Goal: Task Accomplishment & Management: Use online tool/utility

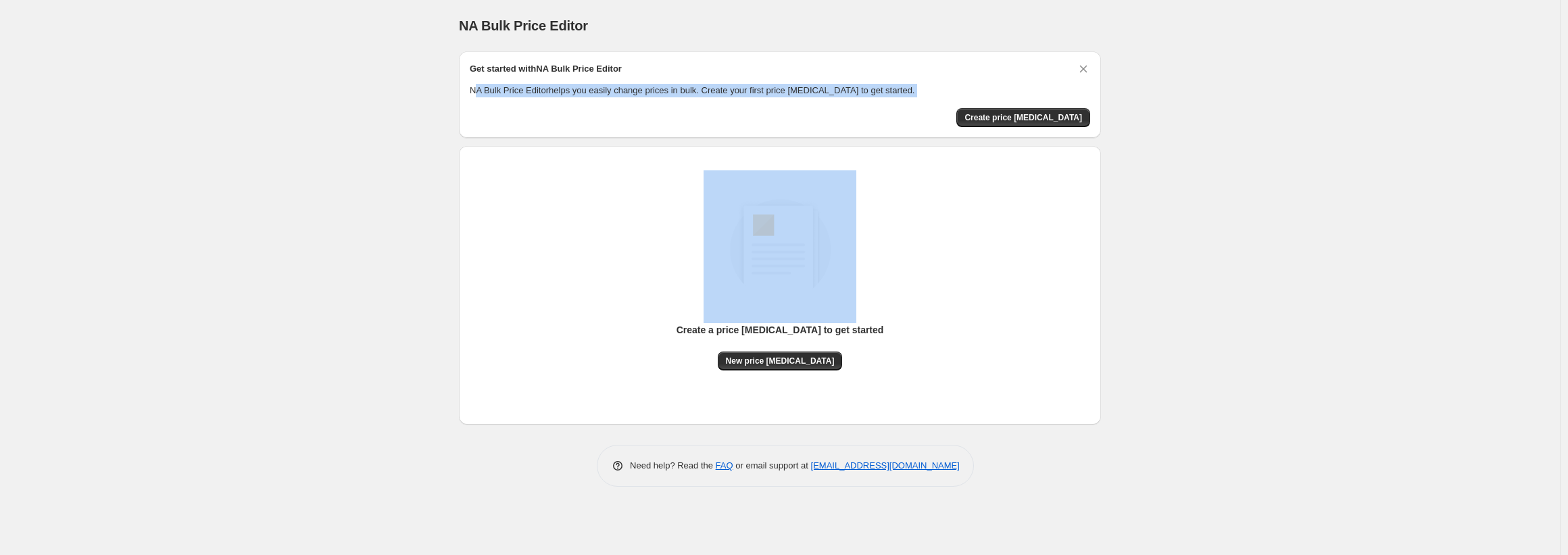
drag, startPoint x: 475, startPoint y: 92, endPoint x: 597, endPoint y: 104, distance: 122.6
click at [597, 104] on div "Get started with NA Bulk Price Editor NA Bulk Price Editor helps you easily cha…" at bounding box center [780, 94] width 620 height 64
click at [623, 104] on div "Get started with NA Bulk Price Editor NA Bulk Price Editor helps you easily cha…" at bounding box center [780, 94] width 620 height 64
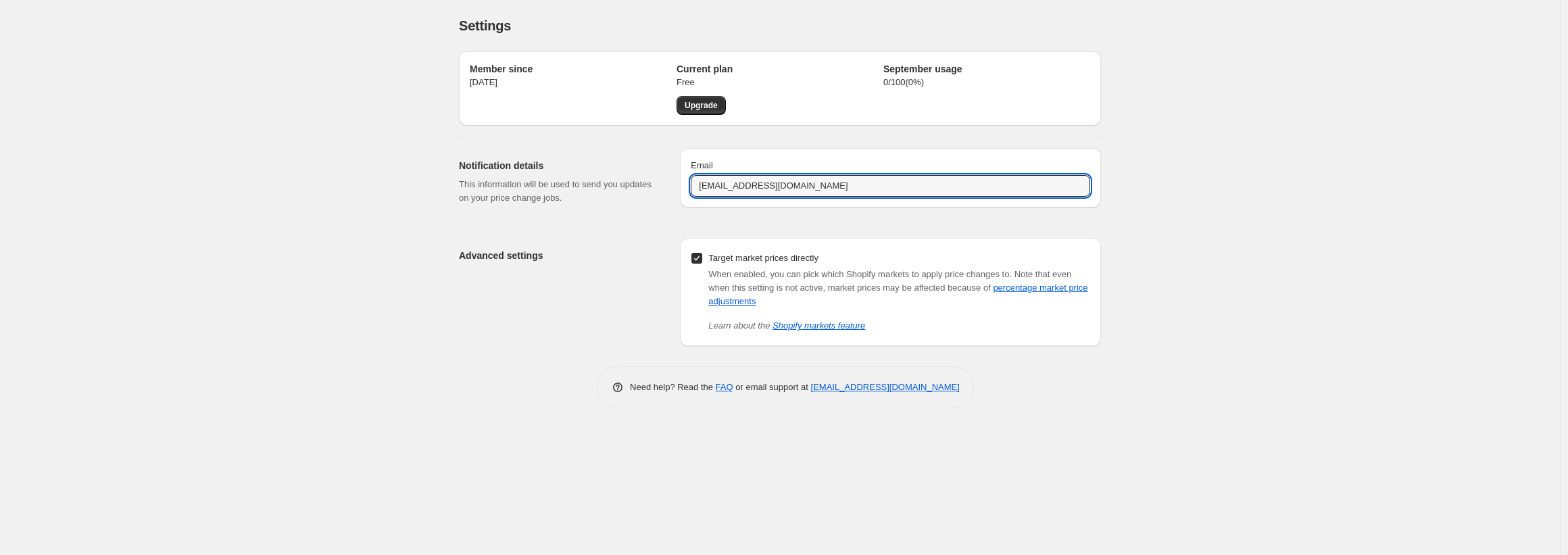
drag, startPoint x: 723, startPoint y: 184, endPoint x: 685, endPoint y: 184, distance: 38.0
click at [685, 184] on div "Email [EMAIL_ADDRESS][DOMAIN_NAME]" at bounding box center [891, 177] width 421 height 60
type input "[EMAIL_ADDRESS][DOMAIN_NAME]"
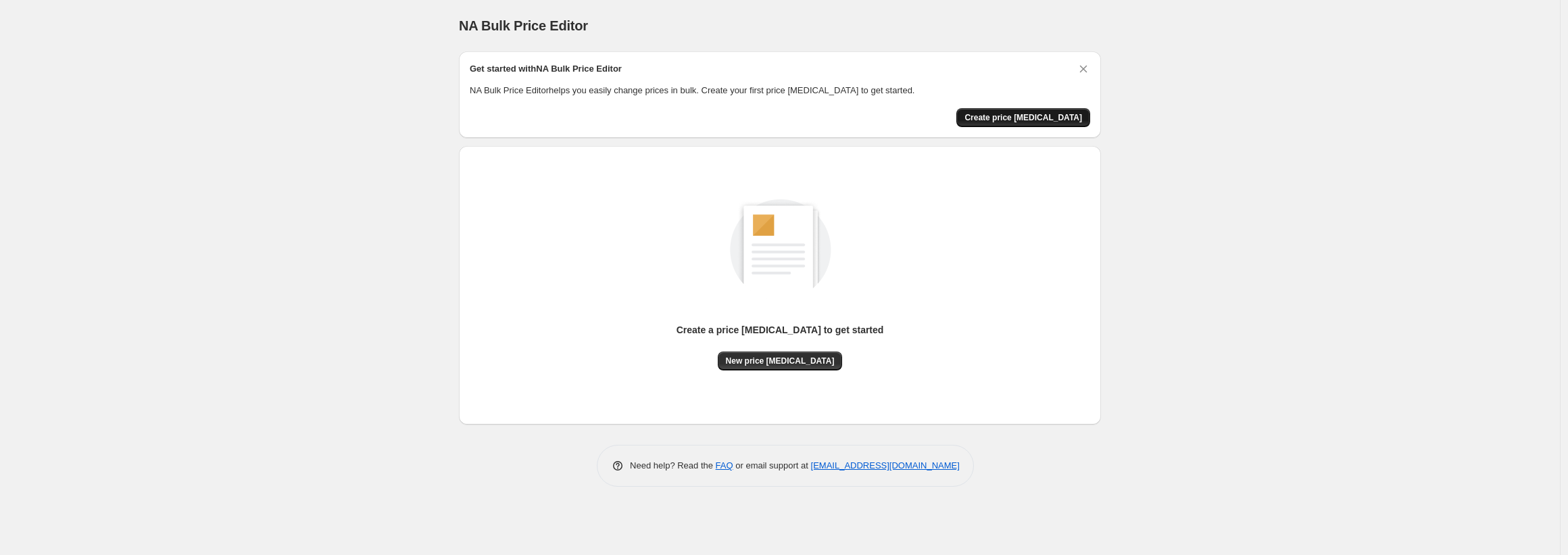
click at [1058, 113] on span "Create price [MEDICAL_DATA]" at bounding box center [1023, 117] width 118 height 11
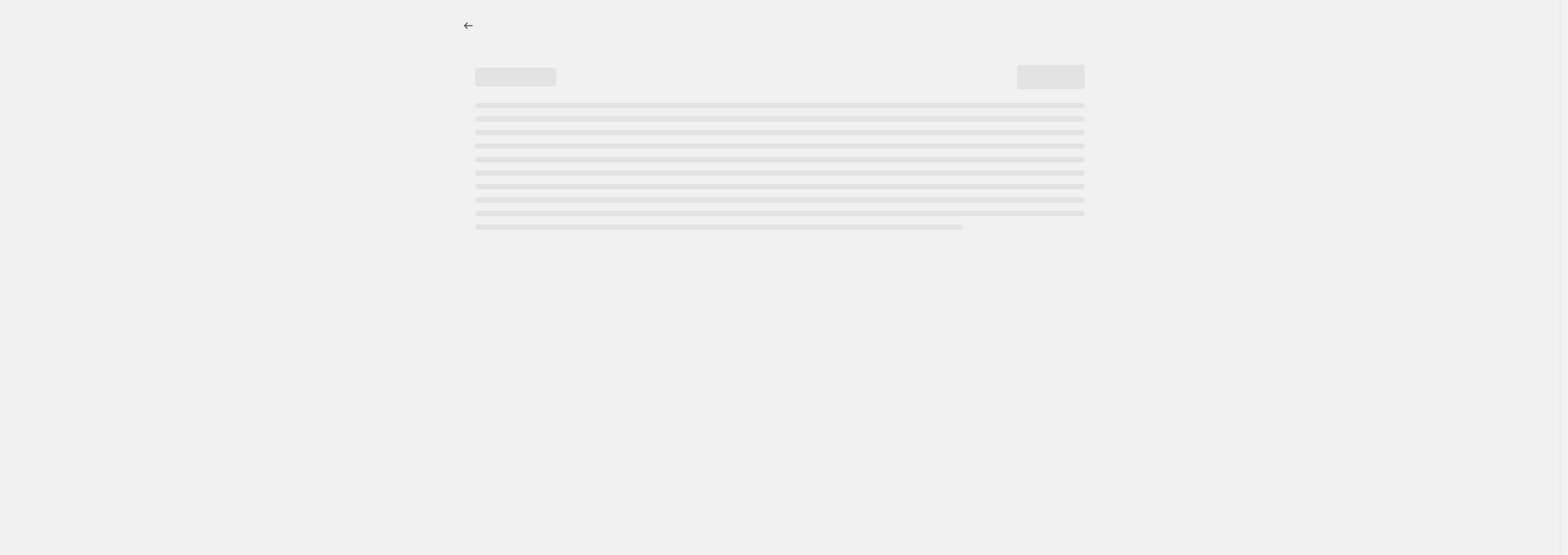
select select "percentage"
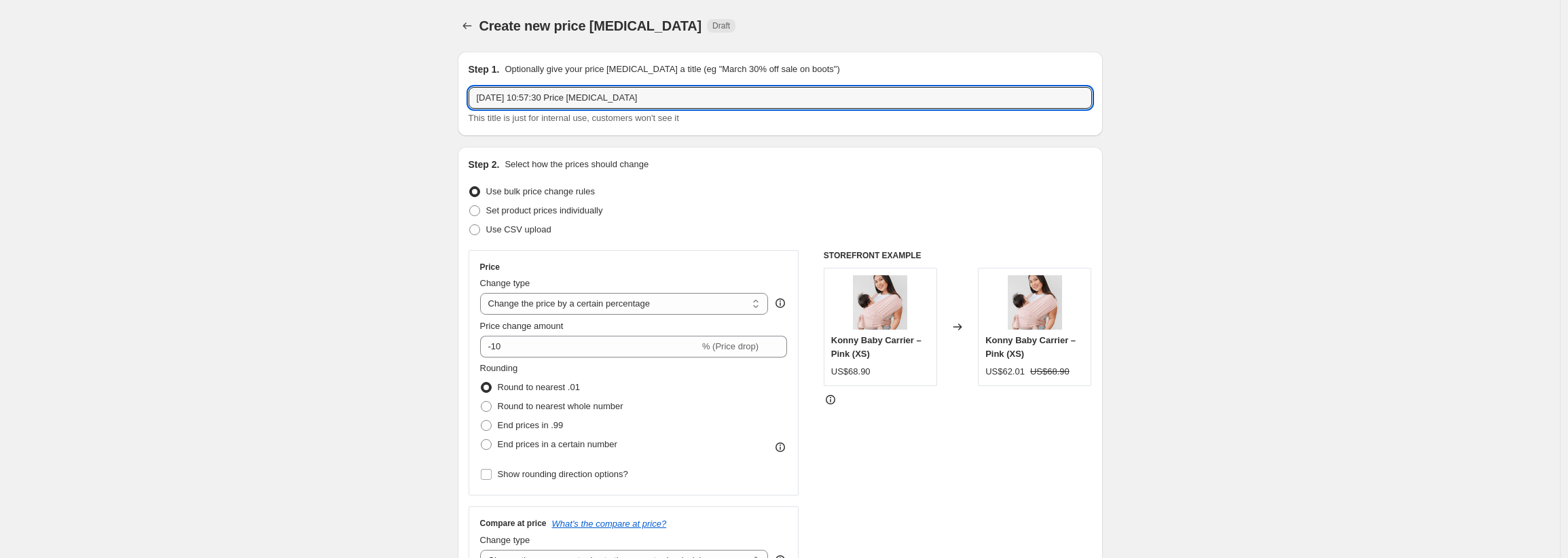
drag, startPoint x: 681, startPoint y: 95, endPoint x: 287, endPoint y: 96, distance: 394.0
type input "0902"
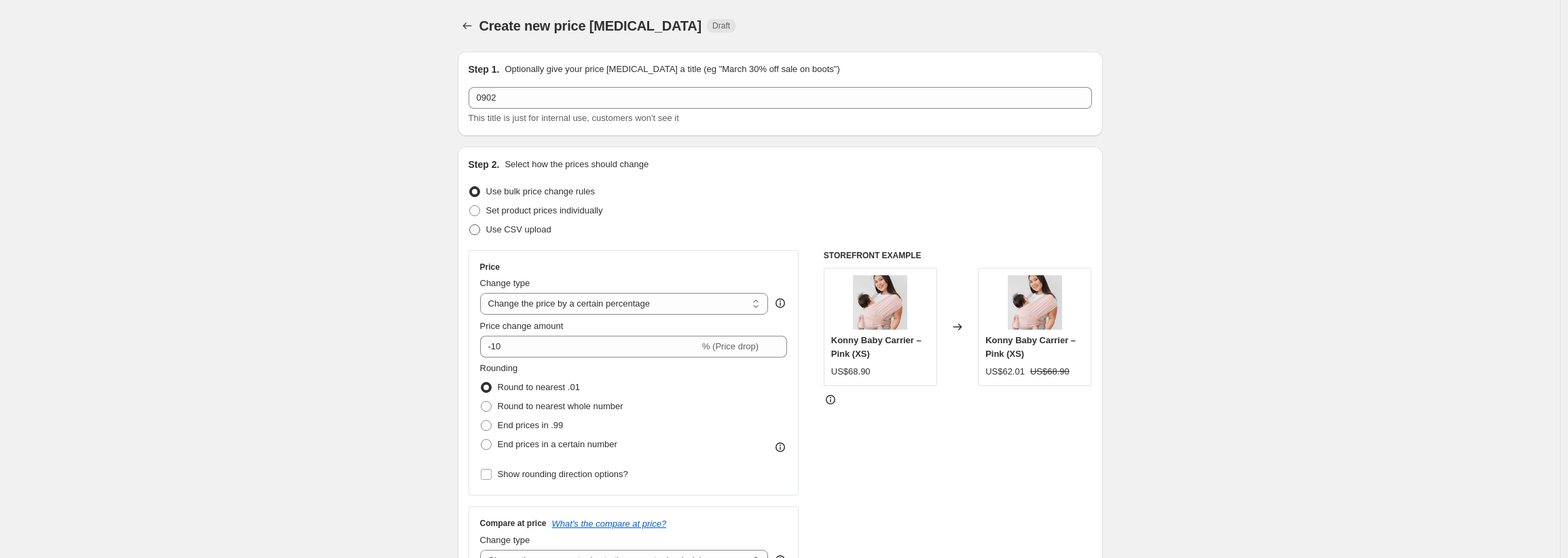
click at [479, 231] on span at bounding box center [474, 229] width 11 height 11
click at [470, 225] on input "Use CSV upload" at bounding box center [469, 224] width 1 height 1
radio input "true"
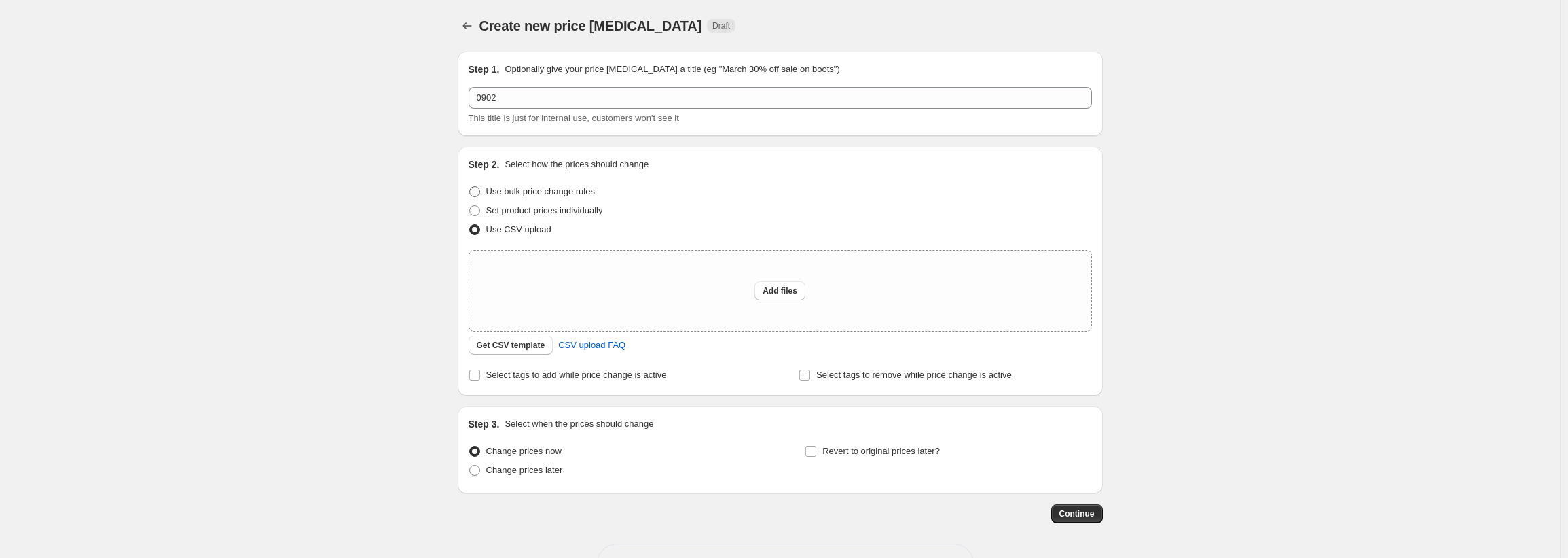
click at [480, 195] on span at bounding box center [474, 191] width 11 height 11
click at [470, 187] on input "Use bulk price change rules" at bounding box center [469, 186] width 1 height 1
radio input "true"
select select "percentage"
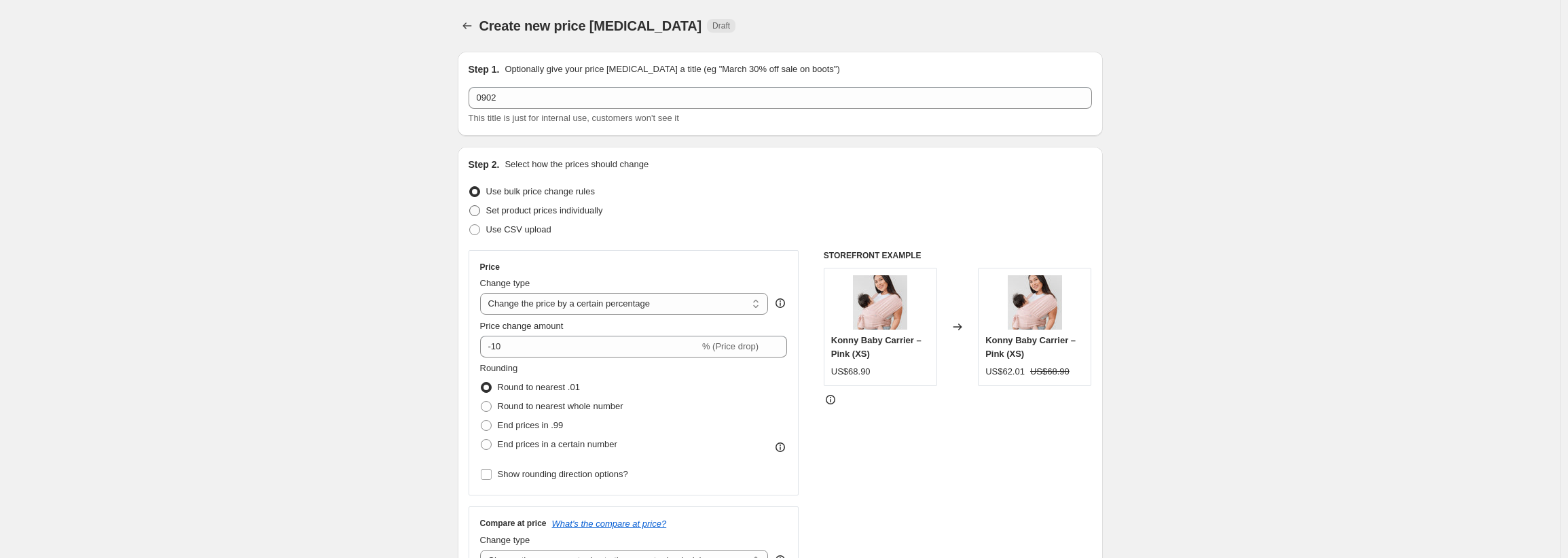
click at [479, 212] on span at bounding box center [474, 210] width 11 height 11
click at [470, 206] on input "Set product prices individually" at bounding box center [469, 205] width 1 height 1
radio input "true"
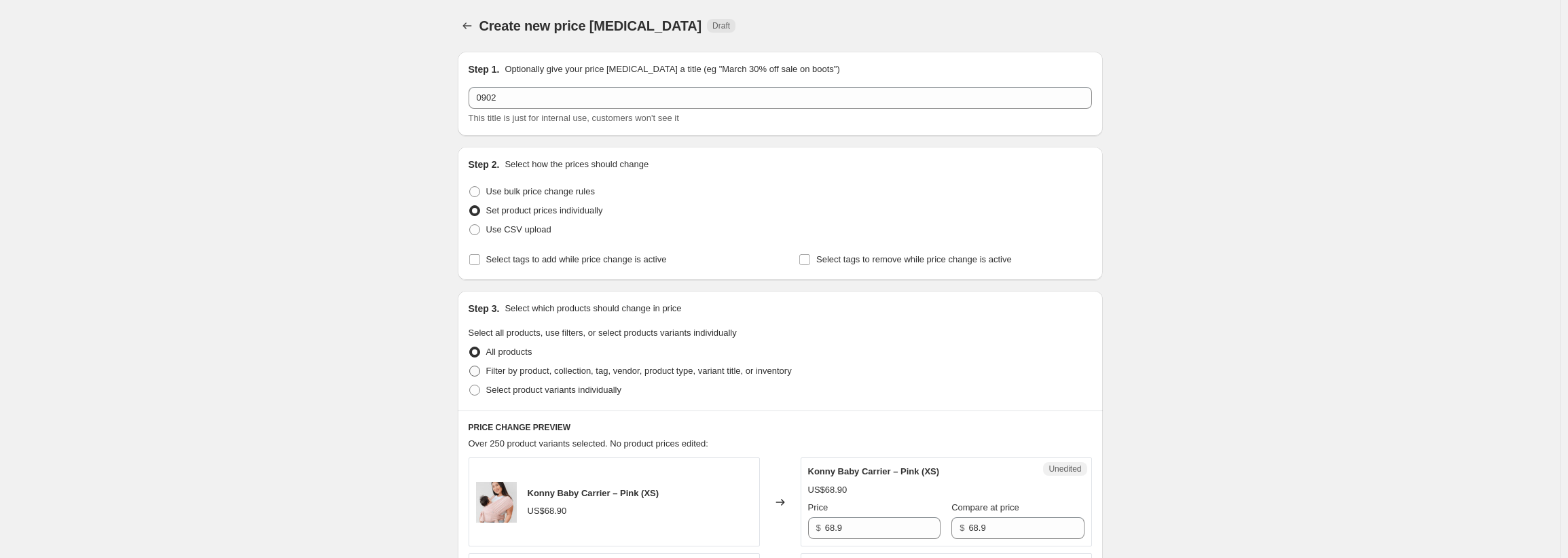
click at [478, 371] on span at bounding box center [474, 370] width 11 height 11
click at [470, 366] on input "Filter by product, collection, tag, vendor, product type, variant title, or inv…" at bounding box center [469, 365] width 1 height 1
radio input "true"
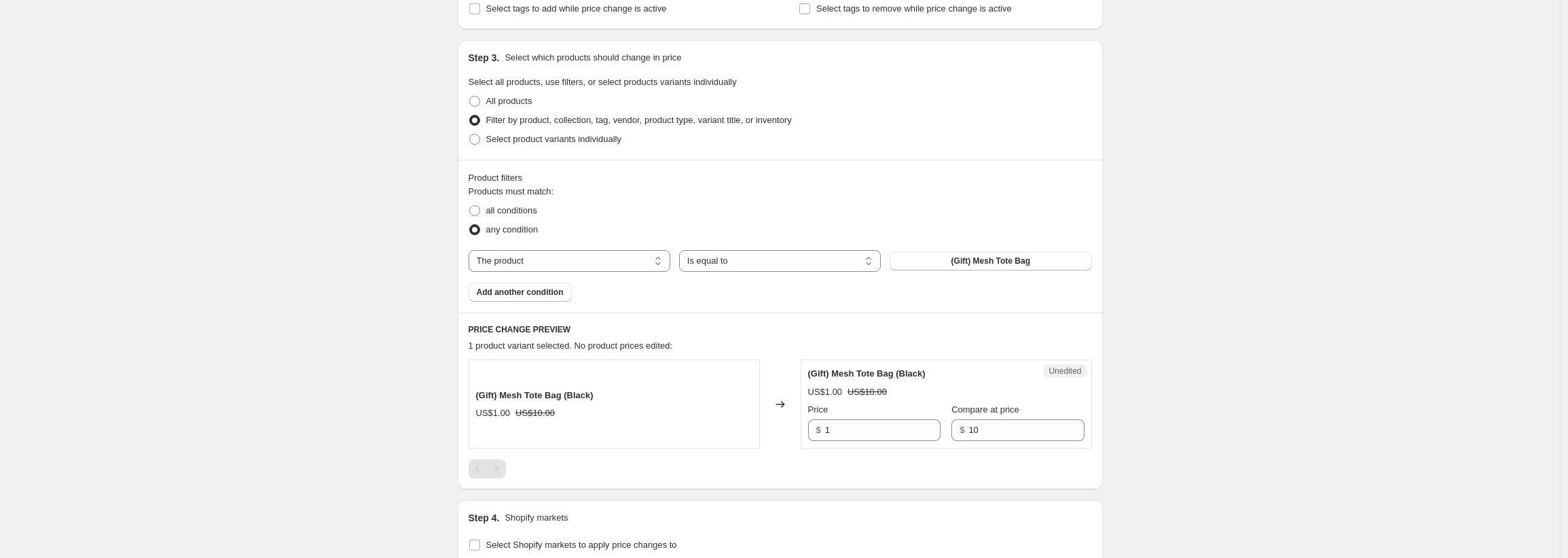
scroll to position [257, 0]
click at [566, 256] on select "The product The product's collection The product's tag The product's vendor The…" at bounding box center [569, 254] width 202 height 21
select select "collection"
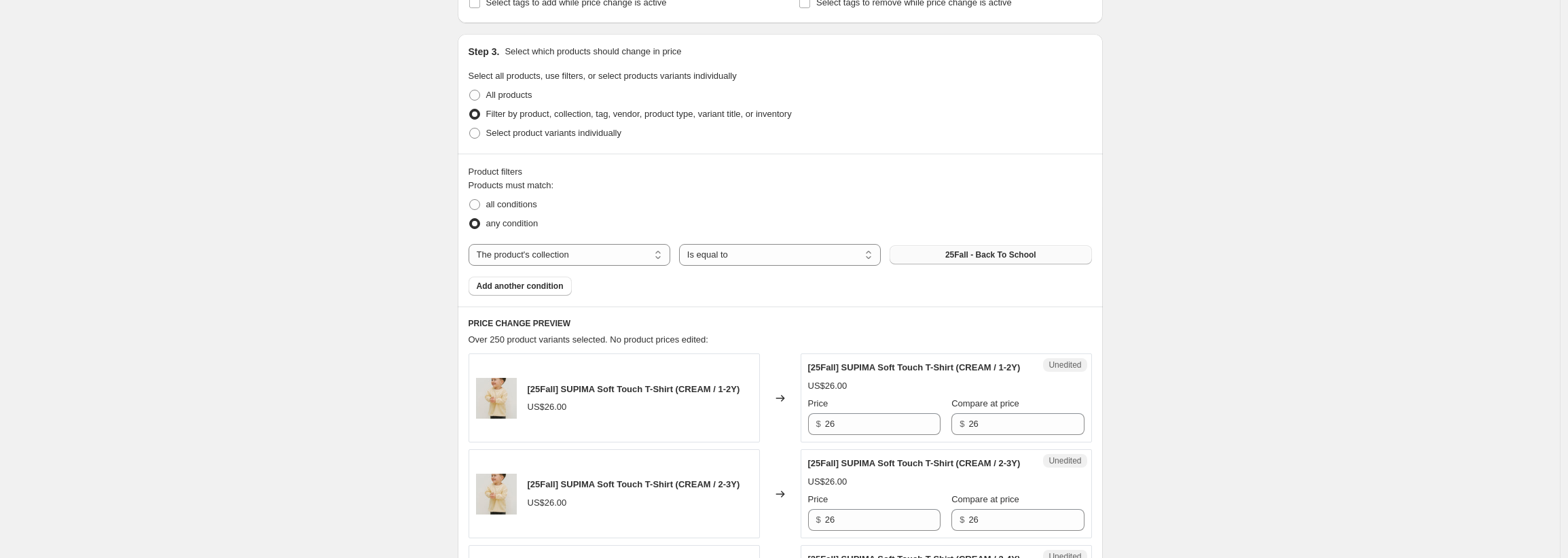
click at [924, 257] on button "25Fall - Back To School" at bounding box center [991, 254] width 202 height 19
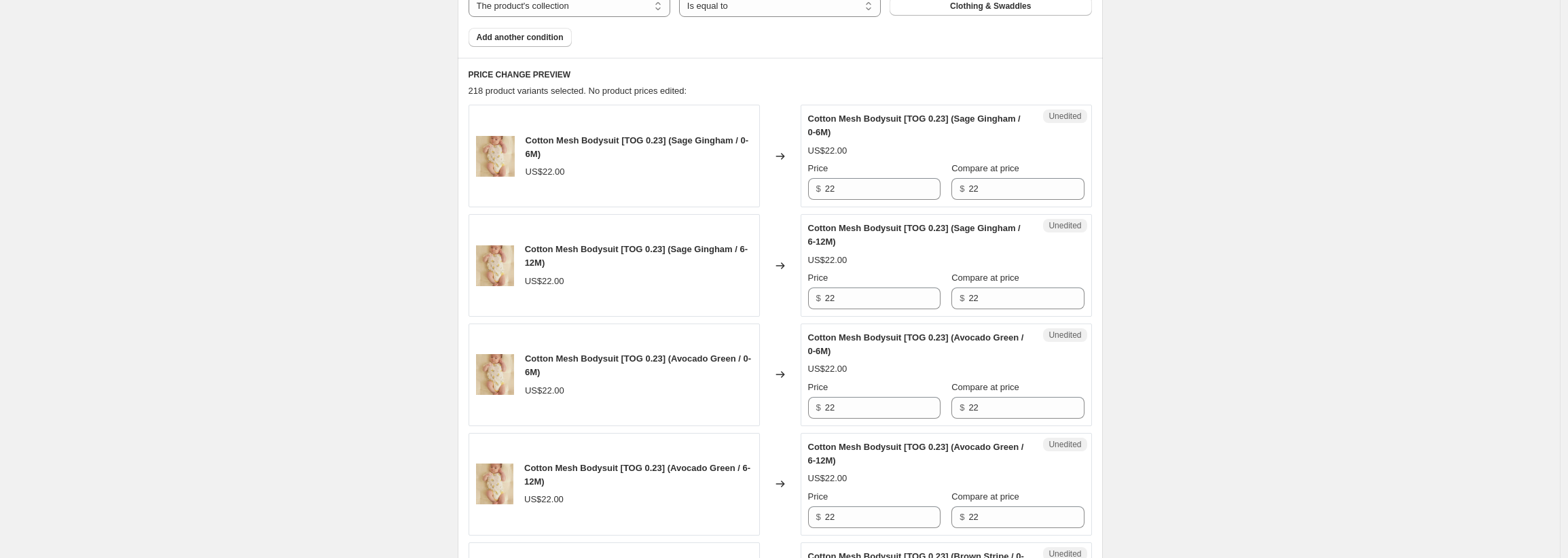
scroll to position [509, 0]
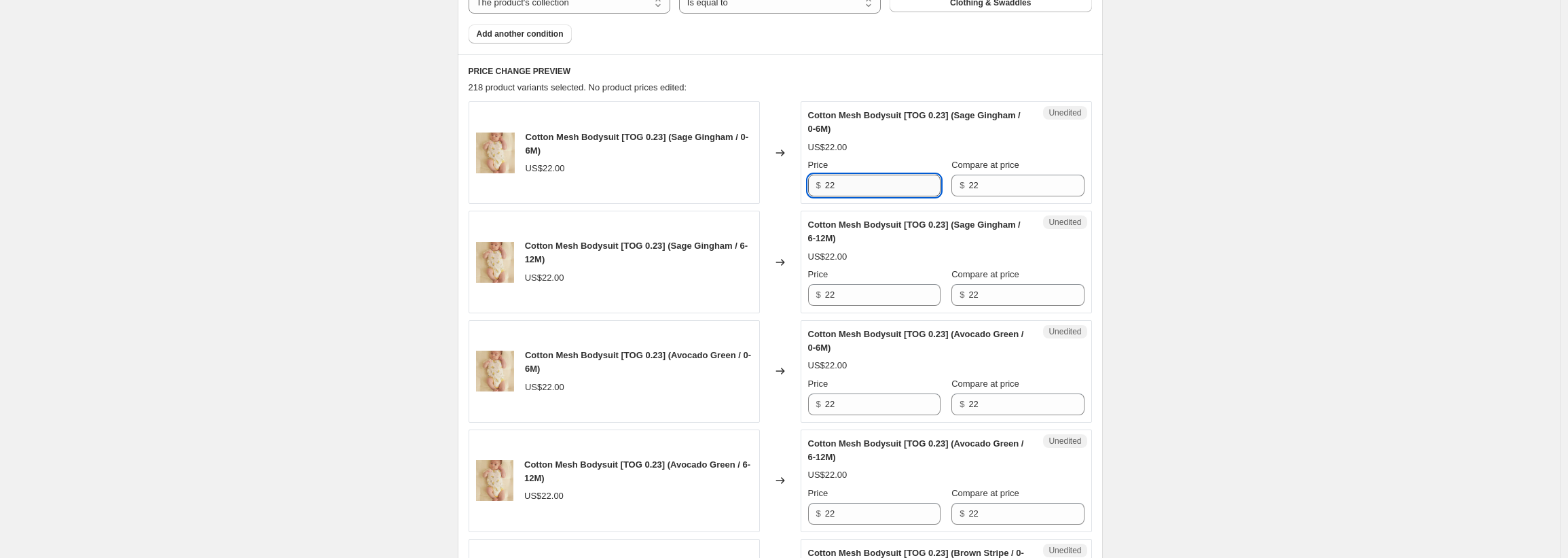
click at [846, 189] on input "22" at bounding box center [882, 185] width 116 height 21
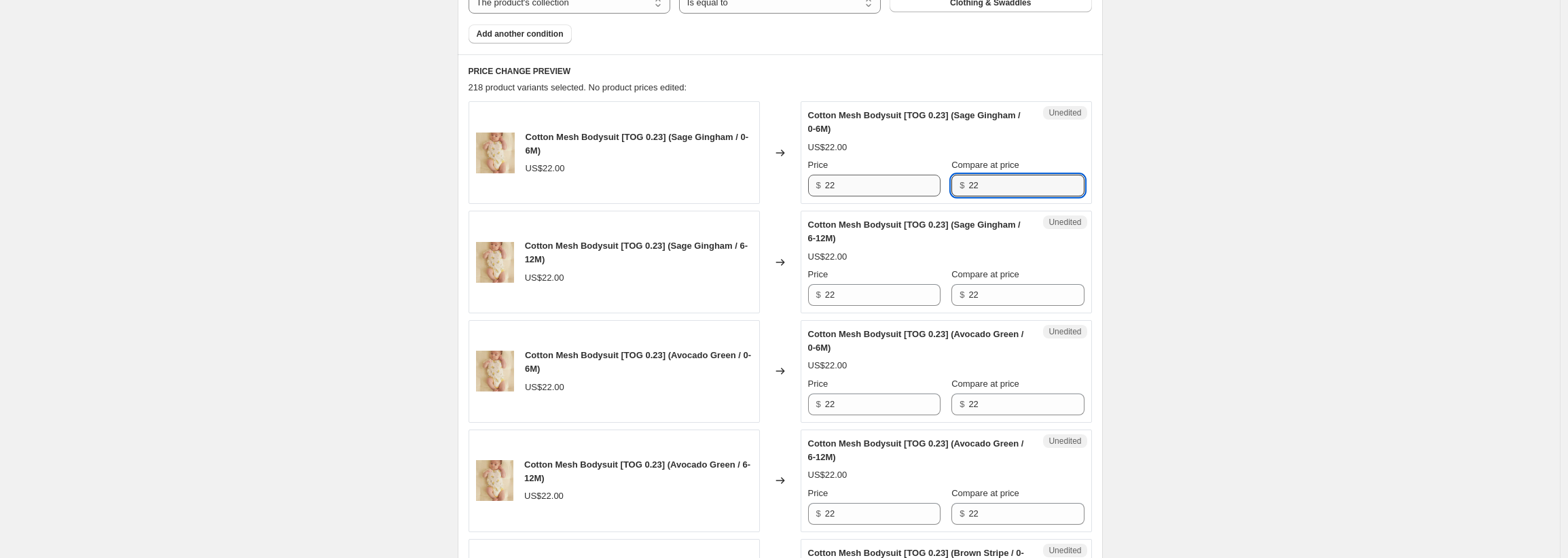
drag, startPoint x: 973, startPoint y: 188, endPoint x: 931, endPoint y: 193, distance: 42.3
click at [931, 193] on div "Price $ 22 Compare at price $ 22" at bounding box center [946, 177] width 276 height 38
type input "2"
drag, startPoint x: 982, startPoint y: 186, endPoint x: 935, endPoint y: 186, distance: 47.0
click at [935, 186] on div "Price $ 22 Compare at price $ 17" at bounding box center [946, 177] width 276 height 38
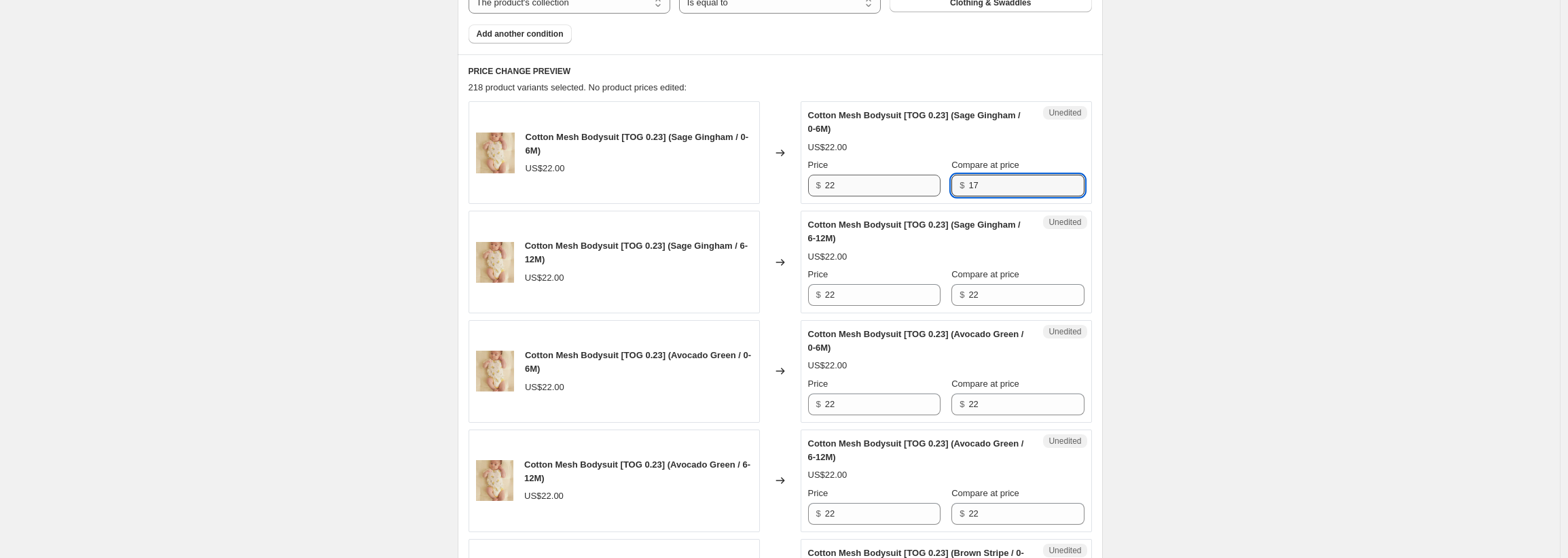
type input "17"
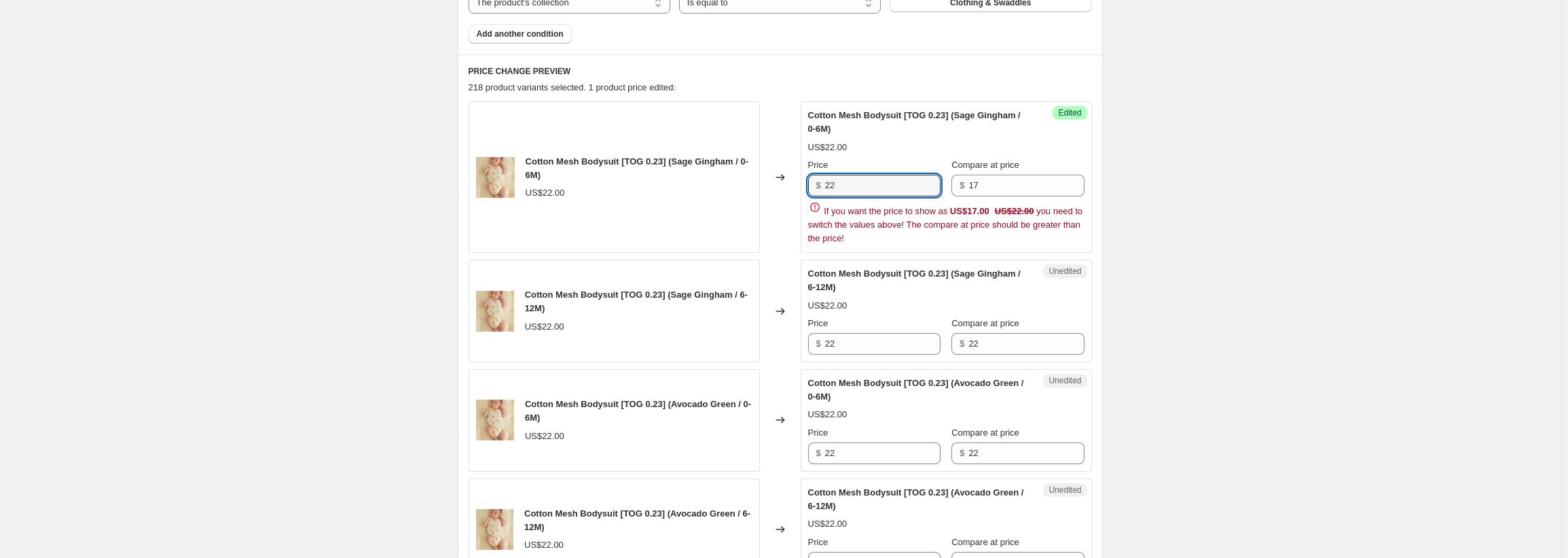
drag, startPoint x: 862, startPoint y: 187, endPoint x: 805, endPoint y: 187, distance: 57.0
click at [805, 187] on div "Success Edited Cotton Mesh Bodysuit [TOG 0.23] (Sage Gingham / 0-6M) US$22.00 P…" at bounding box center [946, 176] width 291 height 152
paste input "17"
type input "17"
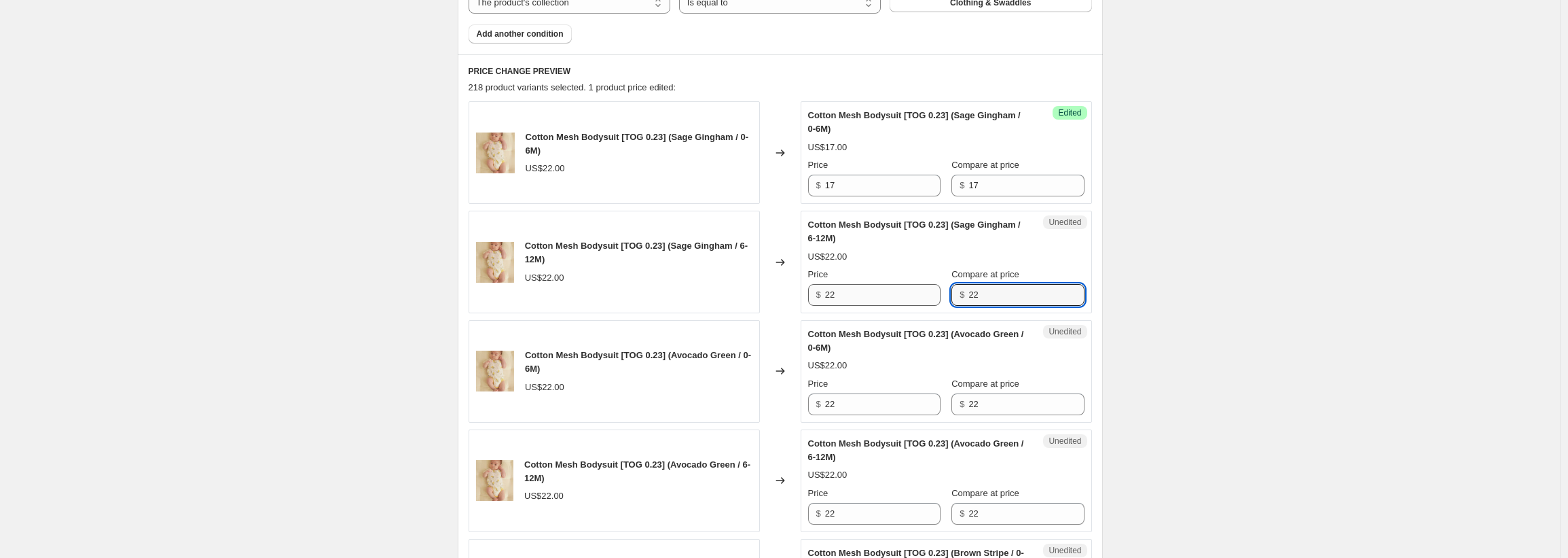
drag, startPoint x: 951, startPoint y: 300, endPoint x: 918, endPoint y: 300, distance: 33.0
click at [918, 300] on div "Price $ 22 Compare at price $ 22" at bounding box center [946, 286] width 276 height 38
paste input "17"
type input "17"
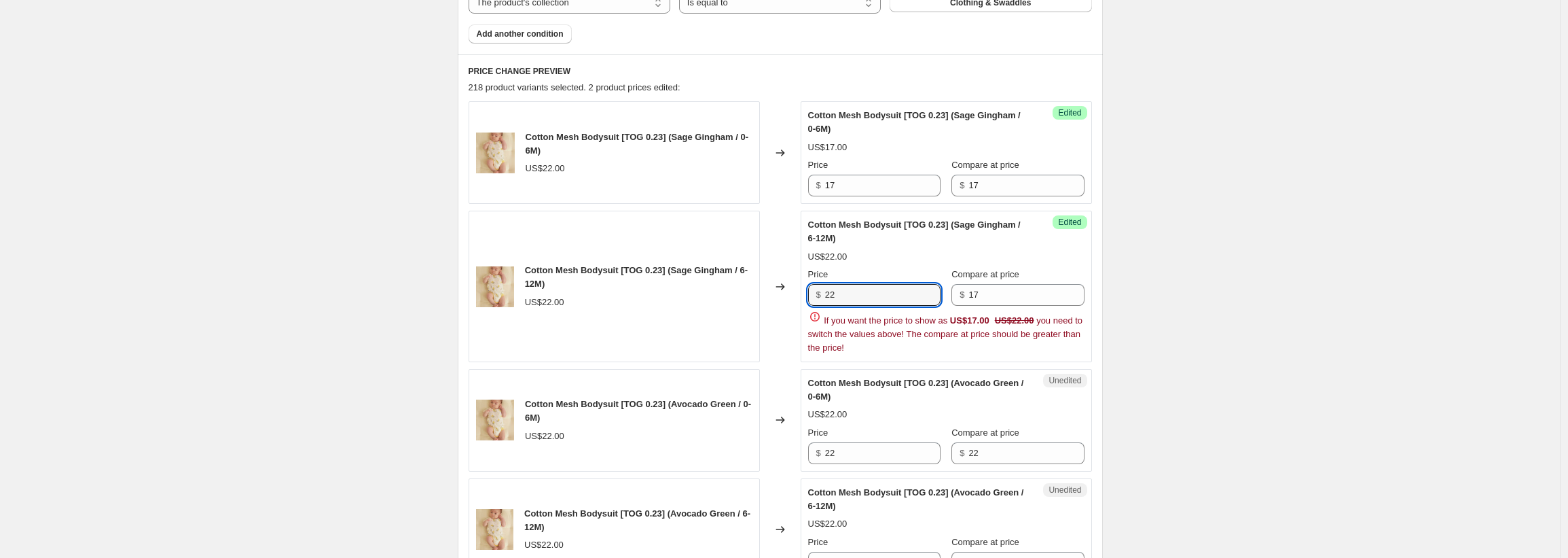
drag, startPoint x: 860, startPoint y: 298, endPoint x: 783, endPoint y: 298, distance: 77.0
click at [783, 298] on div "Cotton Mesh Bodysuit [TOG 0.23] (Sage Gingham / 6-12M) US$22.00 Changed to Succ…" at bounding box center [780, 286] width 623 height 152
paste input "17"
type input "17"
drag, startPoint x: 985, startPoint y: 453, endPoint x: 920, endPoint y: 450, distance: 65.1
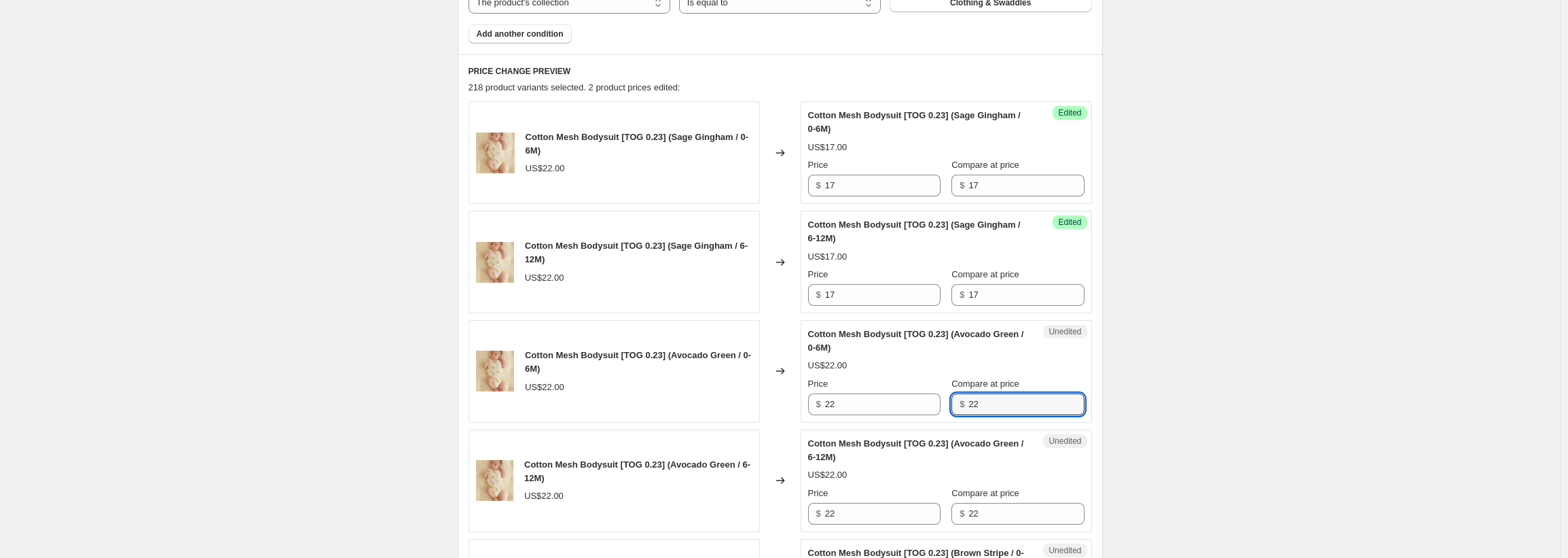
drag, startPoint x: 969, startPoint y: 406, endPoint x: 938, endPoint y: 407, distance: 31.0
click at [938, 407] on div "Price $ 22 Compare at price $ 22" at bounding box center [946, 396] width 276 height 38
drag, startPoint x: 981, startPoint y: 400, endPoint x: 923, endPoint y: 404, distance: 58.1
click at [923, 404] on div "Price $ 22 Compare at price $ 22" at bounding box center [946, 396] width 276 height 38
paste input "17"
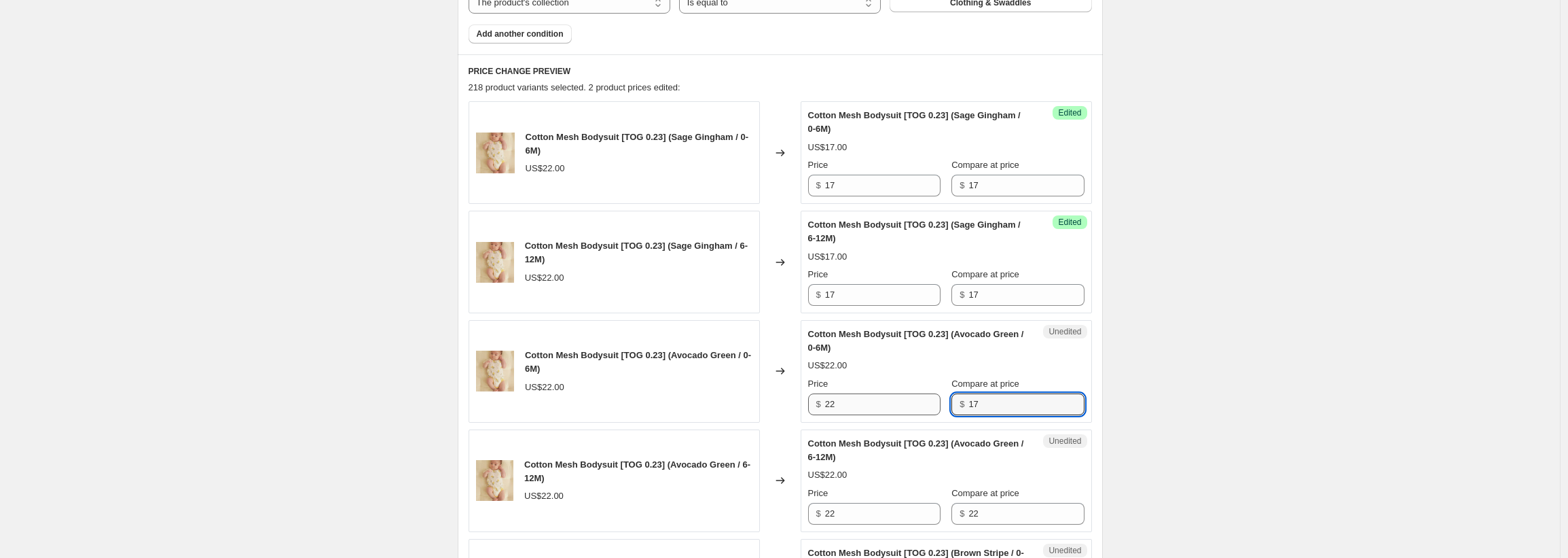
type input "17"
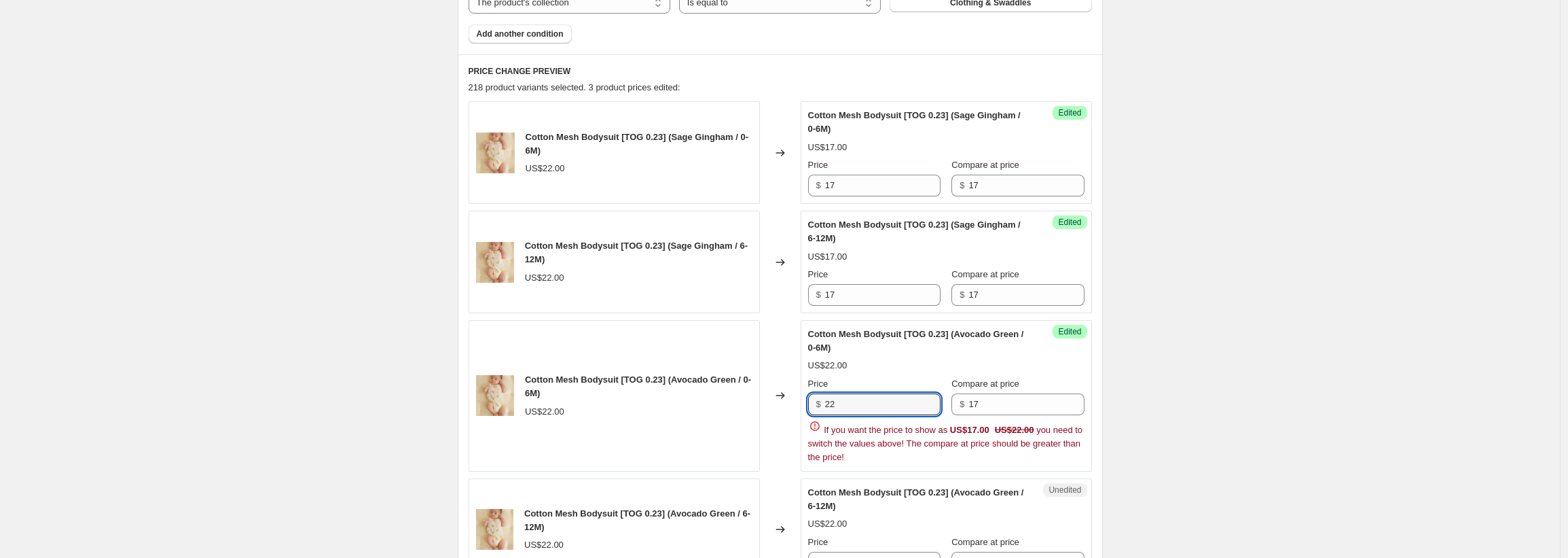
drag, startPoint x: 855, startPoint y: 405, endPoint x: 788, endPoint y: 404, distance: 67.0
click at [788, 404] on div "Cotton Mesh Bodysuit [TOG 0.23] (Avocado Green / 0-6M) US$22.00 Changed to Succ…" at bounding box center [780, 396] width 623 height 152
paste input "17"
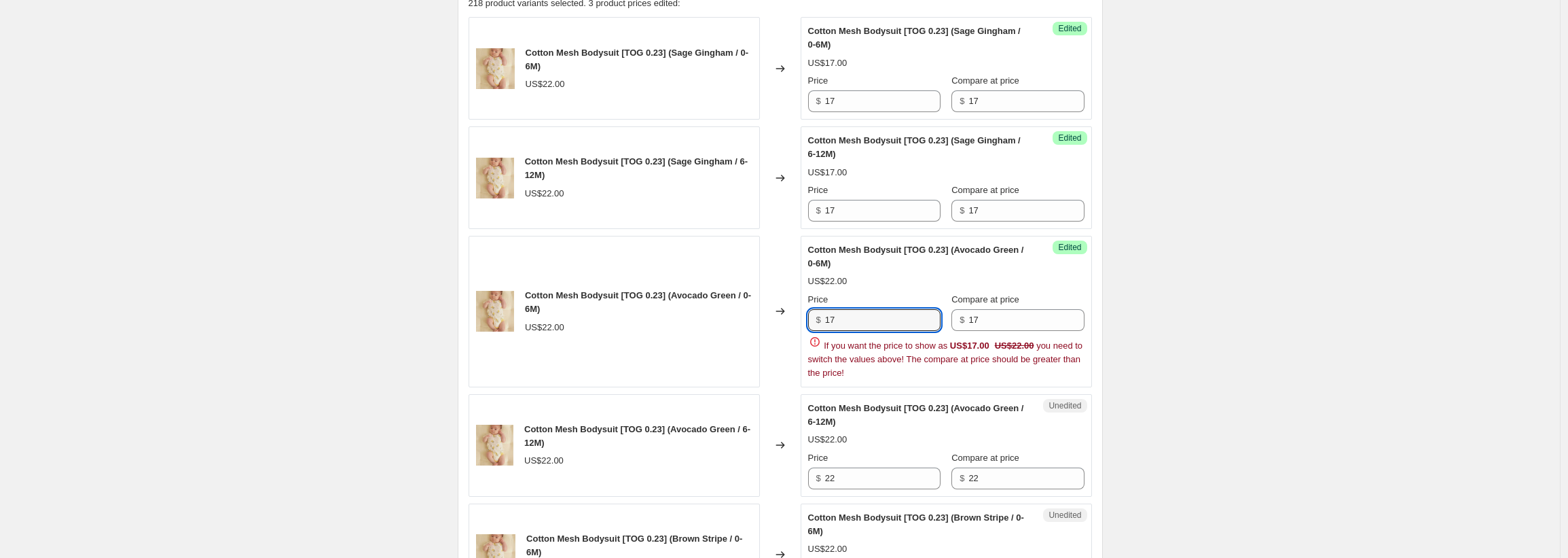
scroll to position [613, 0]
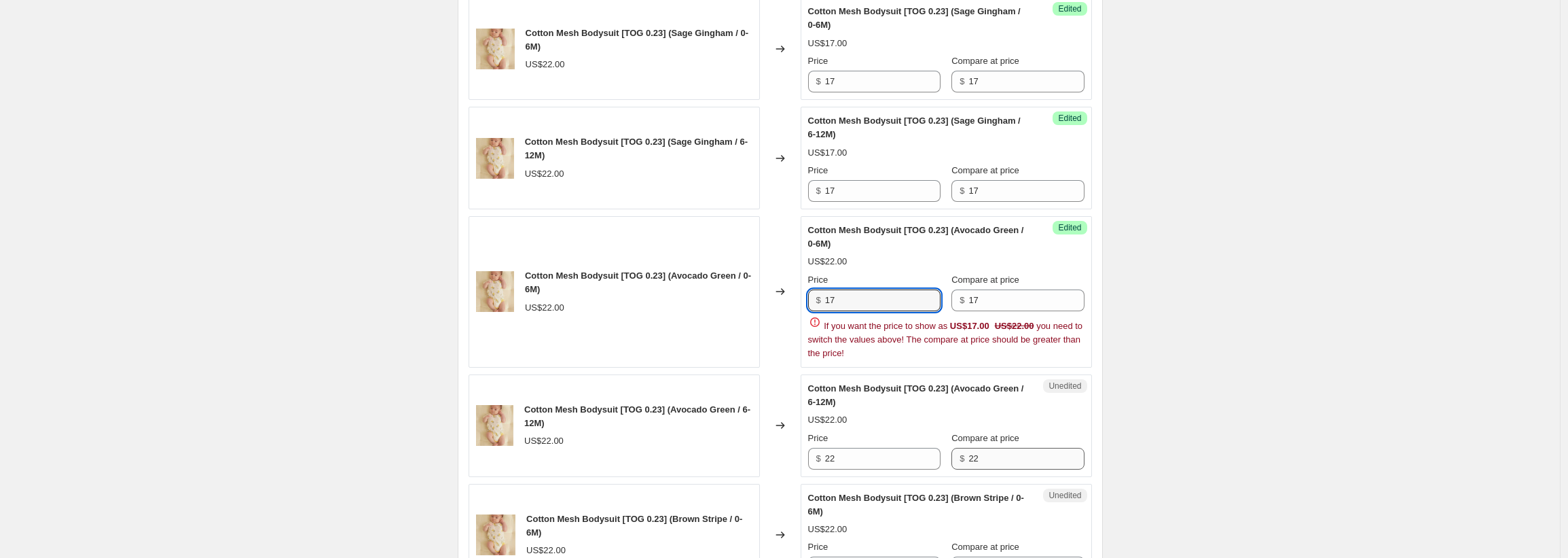
type input "17"
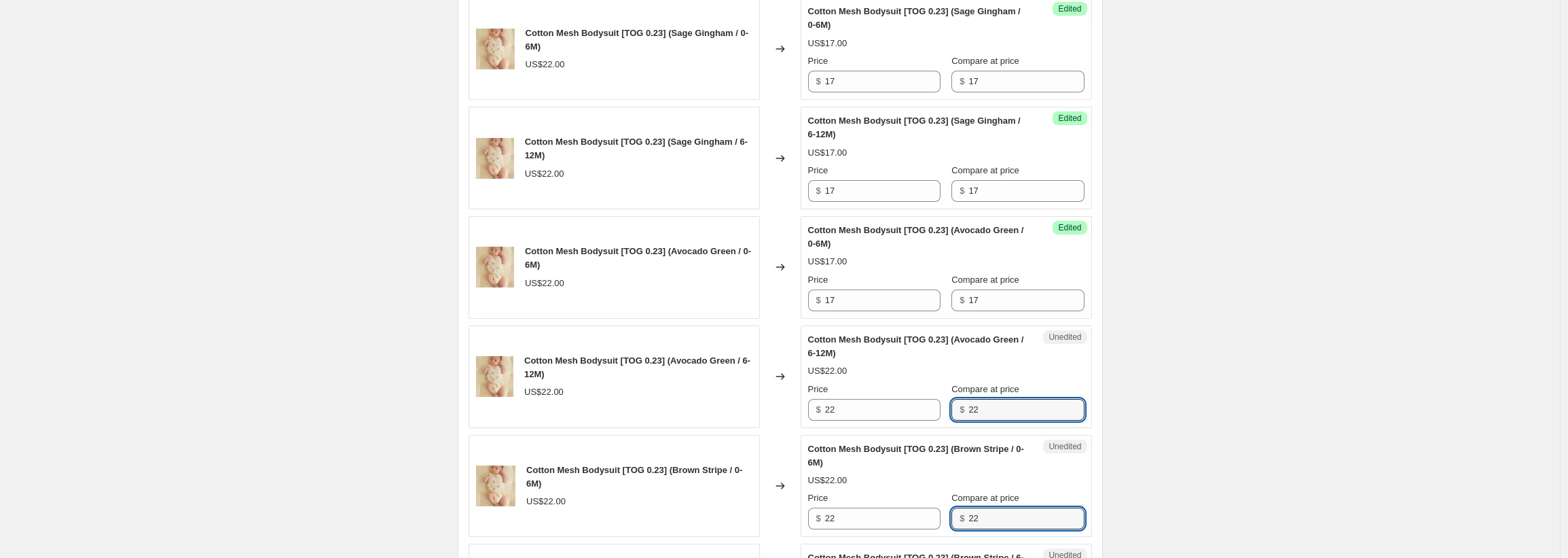
click at [953, 519] on div "$ 22" at bounding box center [1017, 518] width 132 height 21
paste input "17"
type input "17"
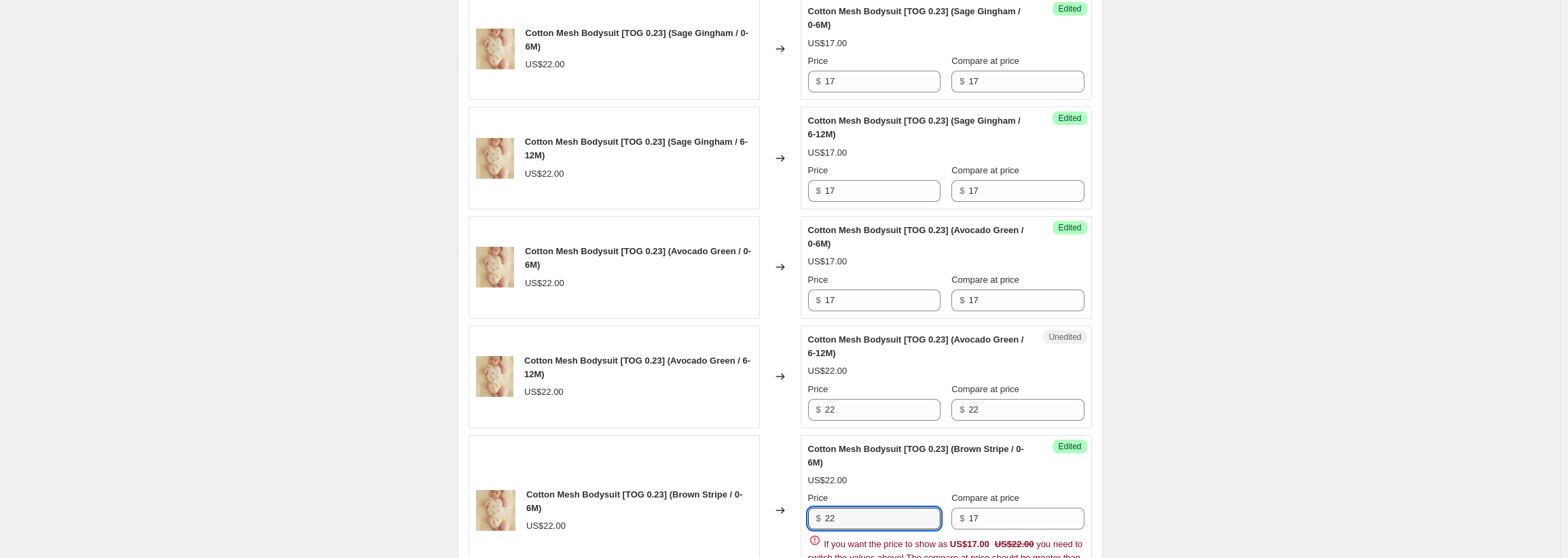
drag, startPoint x: 846, startPoint y: 519, endPoint x: 792, endPoint y: 517, distance: 54.0
click at [792, 517] on div "Cotton Mesh Bodysuit [TOG 0.23] (Brown Stripe / 0-6M) US$22.00 Changed to Succe…" at bounding box center [780, 510] width 623 height 152
paste input "17"
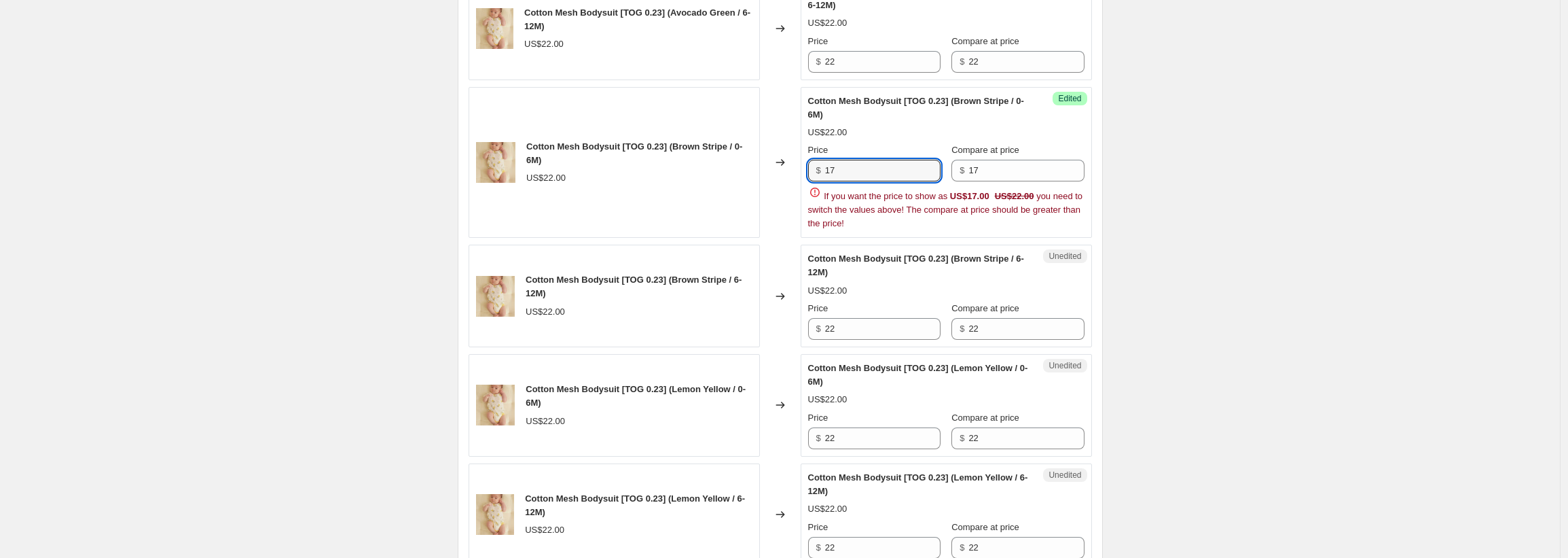
scroll to position [1011, 0]
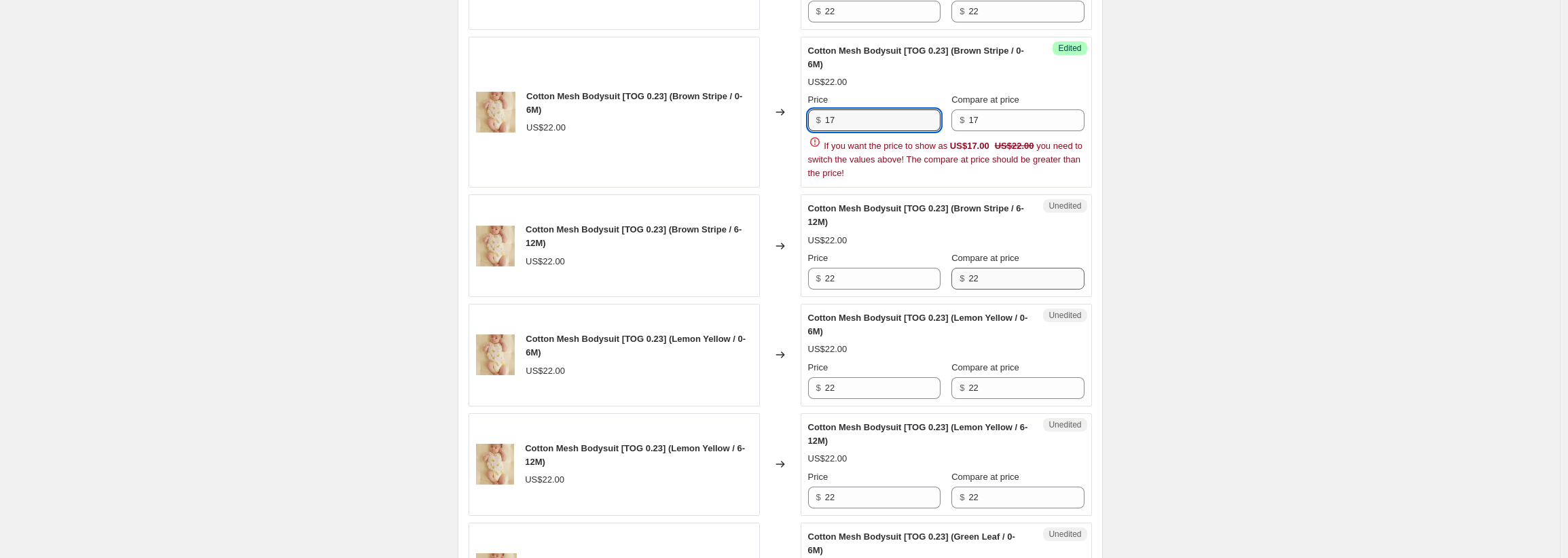
type input "17"
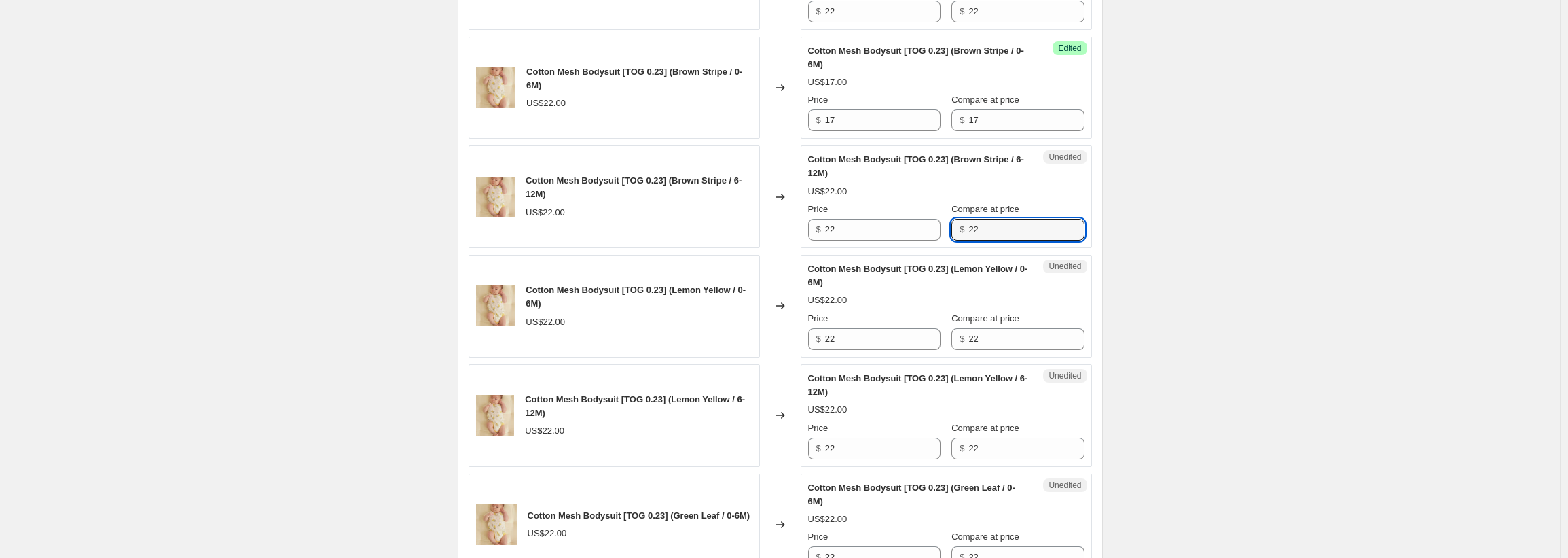
drag, startPoint x: 1003, startPoint y: 281, endPoint x: 934, endPoint y: 281, distance: 69.0
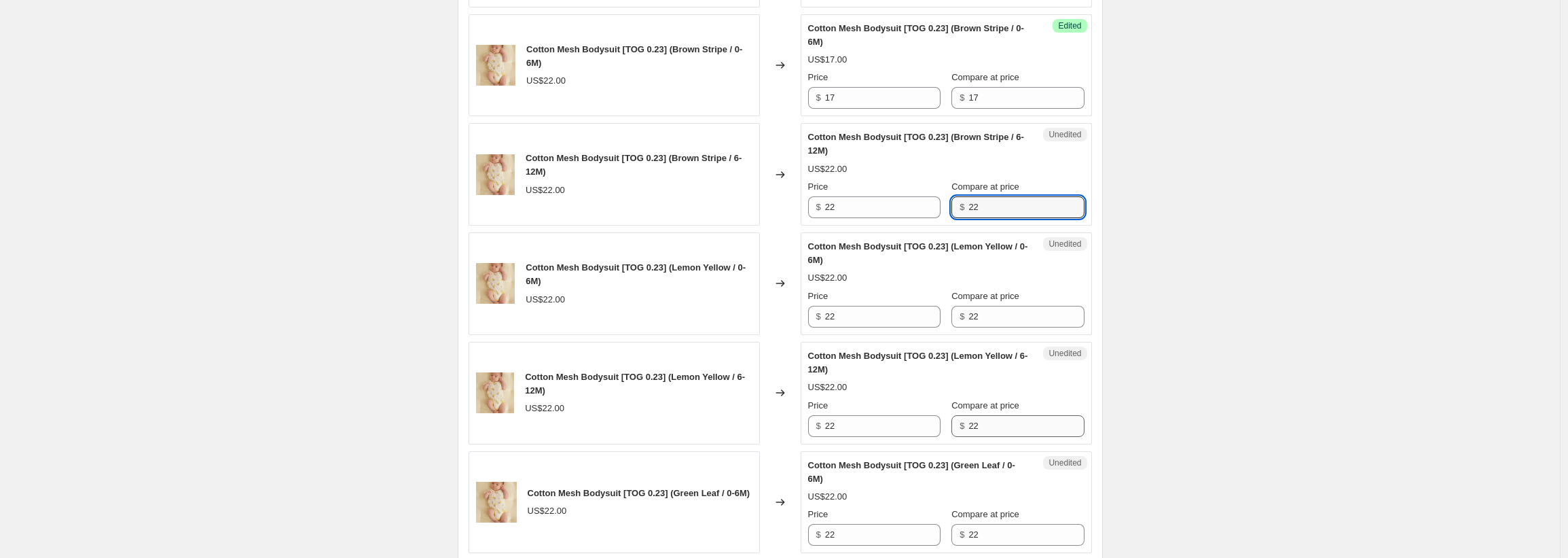
scroll to position [1036, 0]
drag, startPoint x: 981, startPoint y: 199, endPoint x: 956, endPoint y: 197, distance: 25.1
click at [956, 197] on div "$ 22" at bounding box center [1017, 205] width 132 height 21
paste input "17"
type input "17"
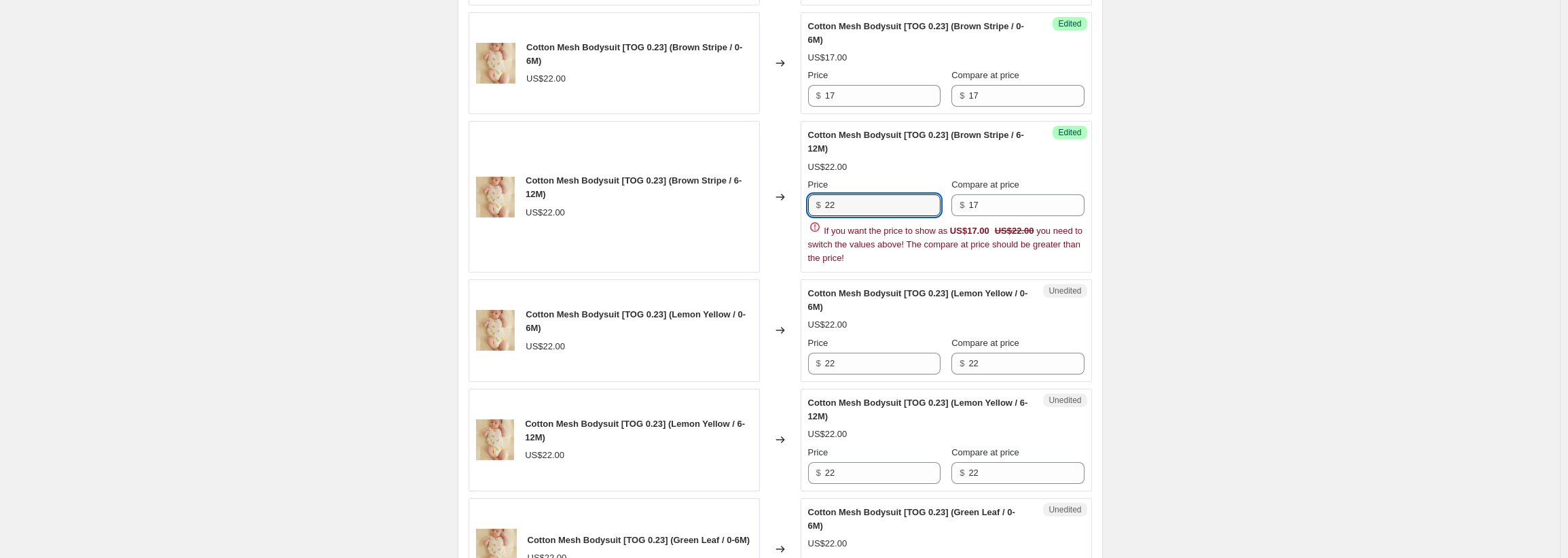
drag, startPoint x: 834, startPoint y: 204, endPoint x: 822, endPoint y: 202, distance: 12.2
click at [822, 202] on div "$ 22" at bounding box center [873, 205] width 132 height 21
paste input "17"
type input "17"
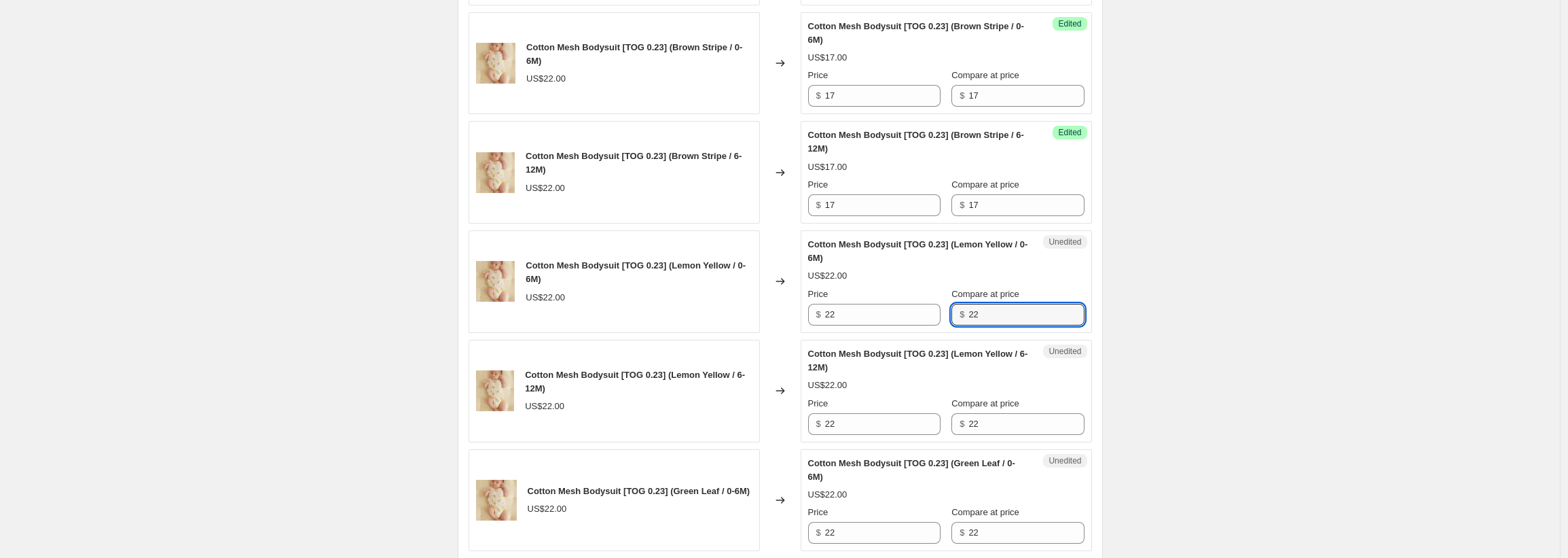
drag, startPoint x: 975, startPoint y: 361, endPoint x: 954, endPoint y: 378, distance: 27.0
drag, startPoint x: 975, startPoint y: 315, endPoint x: 960, endPoint y: 311, distance: 15.5
click at [960, 310] on div "$ 22" at bounding box center [1017, 314] width 132 height 21
paste input "17"
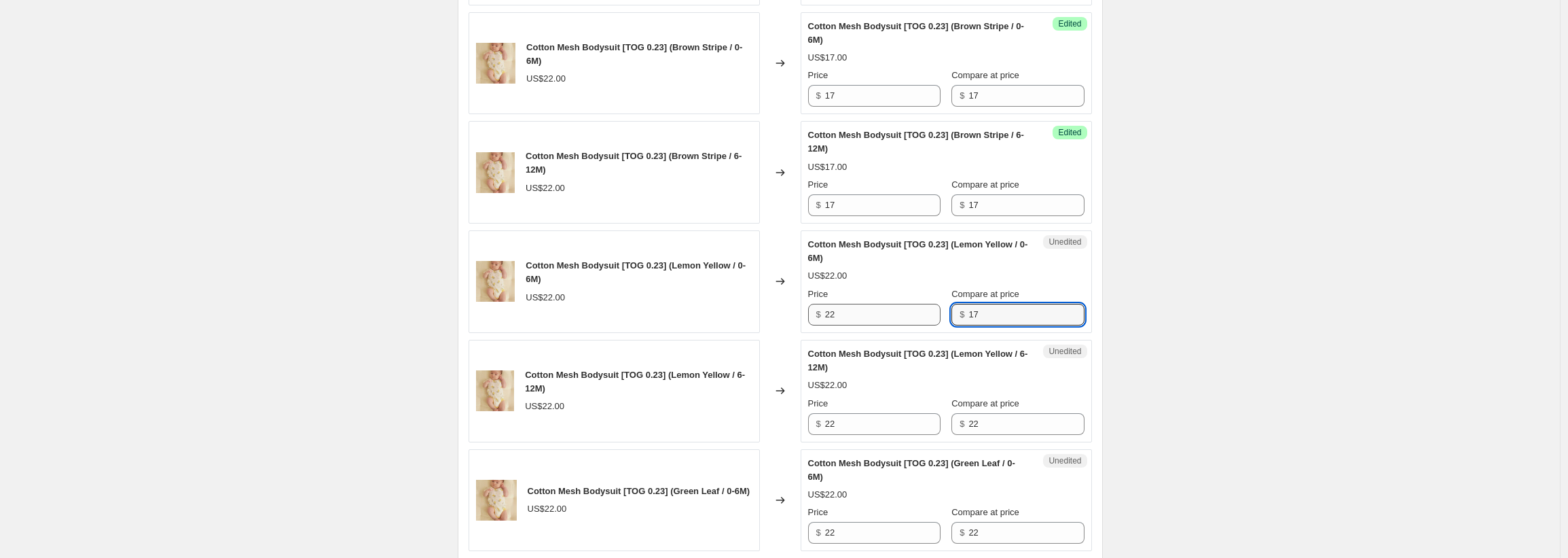
type input "17"
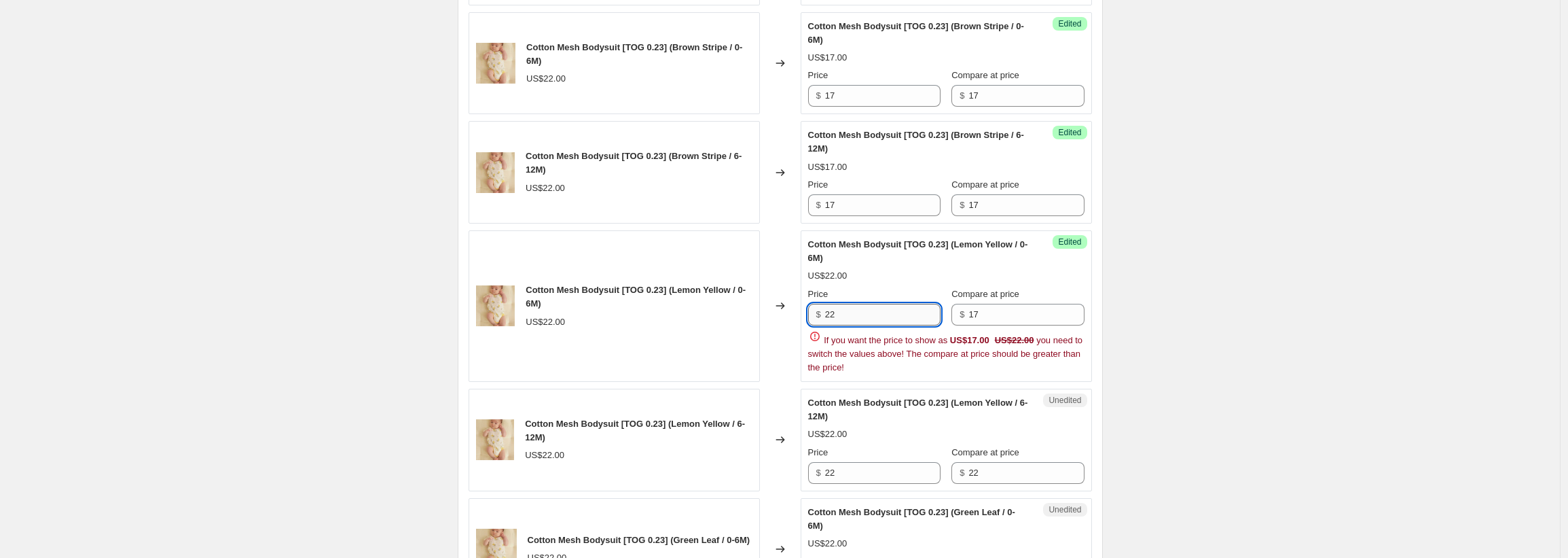
click at [833, 311] on input "22" at bounding box center [882, 314] width 116 height 21
click at [831, 310] on input "22" at bounding box center [882, 314] width 116 height 21
click at [834, 315] on input "22" at bounding box center [882, 314] width 116 height 21
click at [850, 315] on input "22" at bounding box center [882, 314] width 116 height 21
drag, startPoint x: 861, startPoint y: 317, endPoint x: 810, endPoint y: 319, distance: 51.0
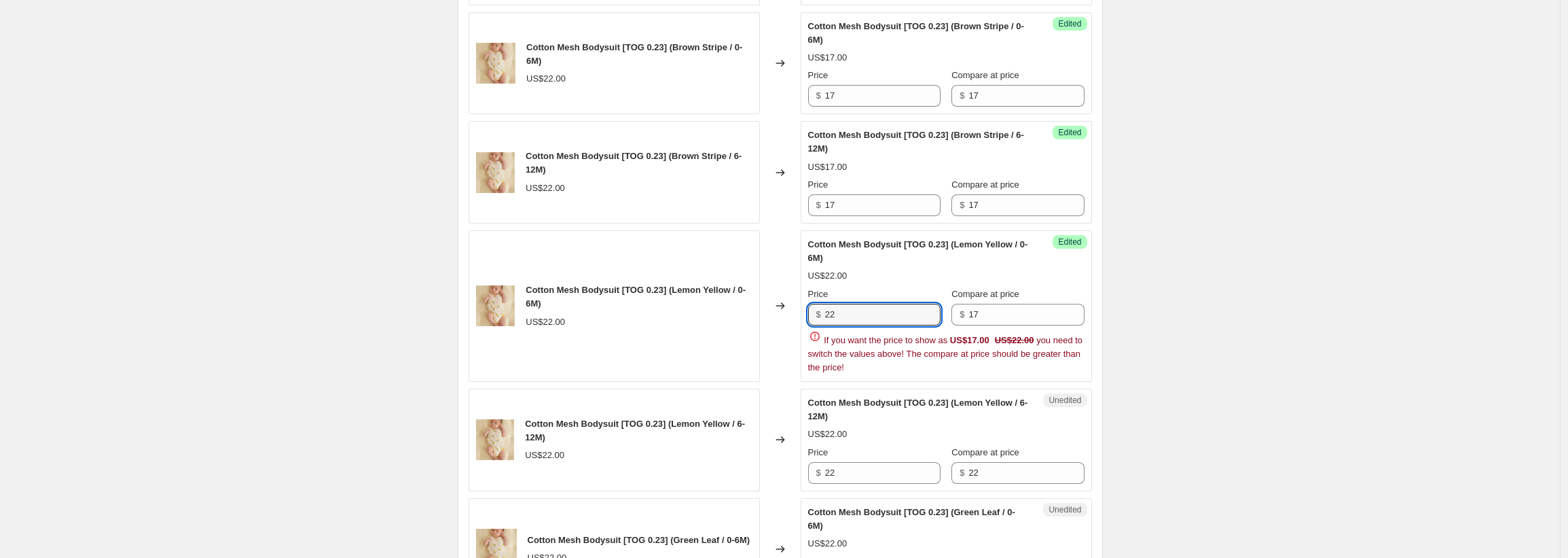
click at [810, 319] on div "$ 22" at bounding box center [873, 314] width 132 height 21
paste input "17"
type input "17"
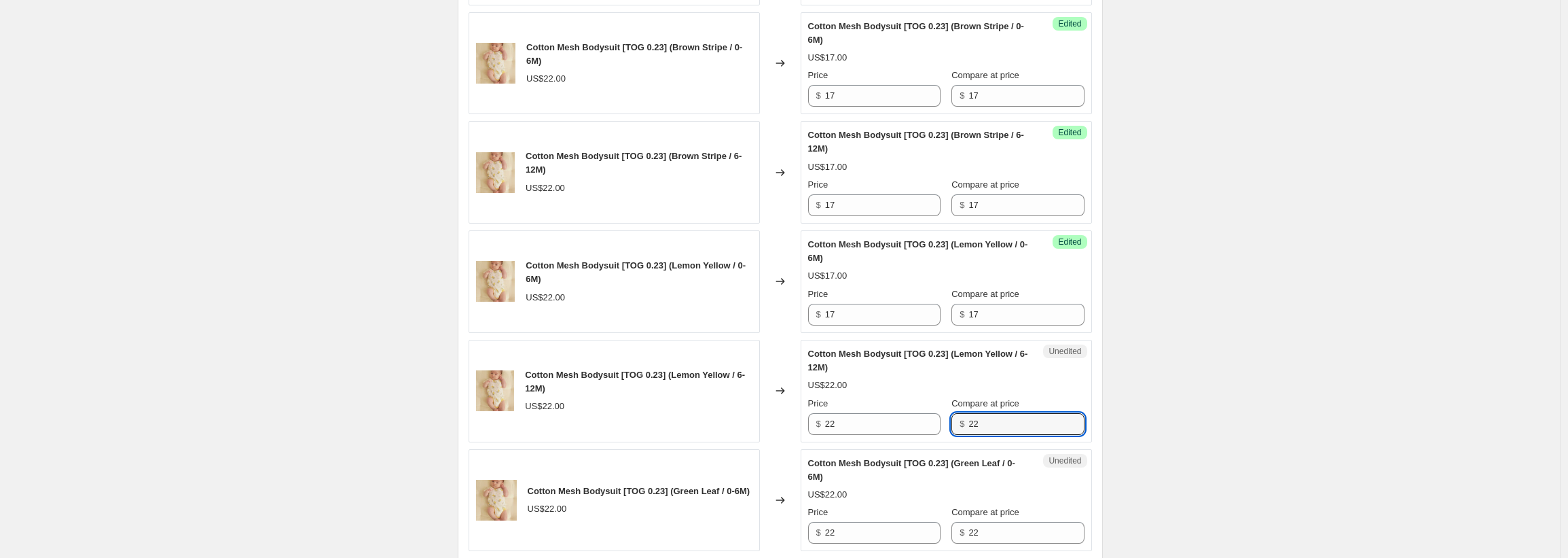
drag, startPoint x: 980, startPoint y: 473, endPoint x: 960, endPoint y: 473, distance: 20.0
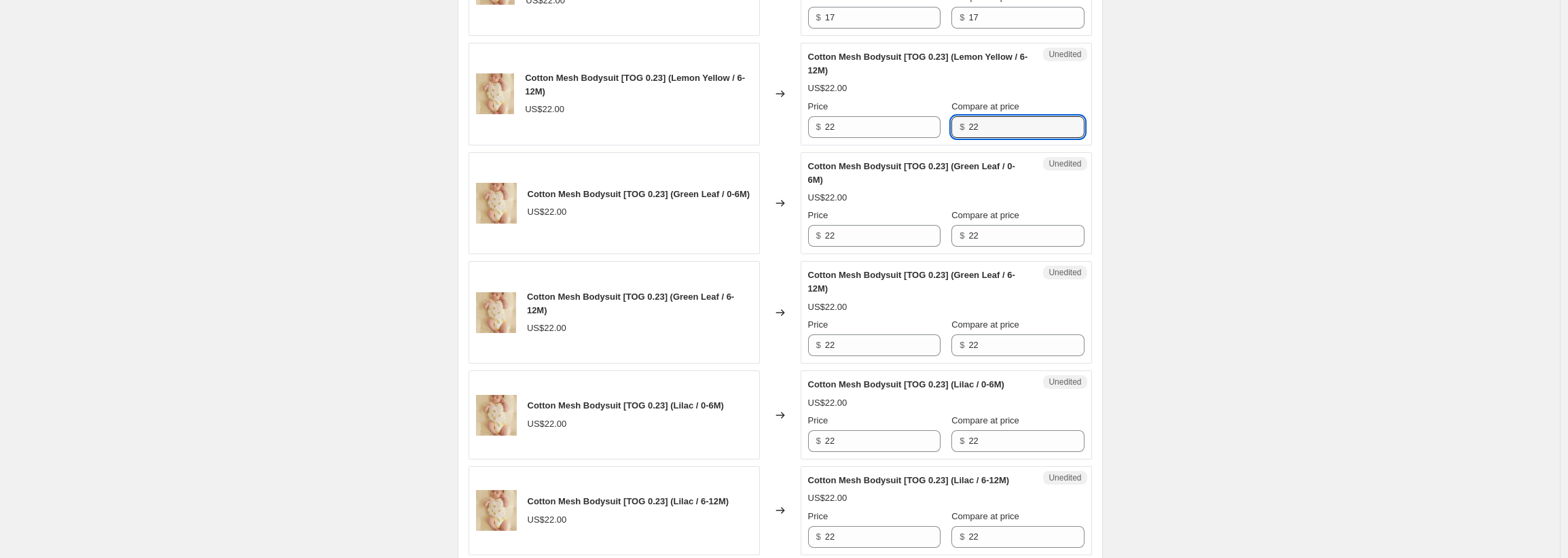
scroll to position [1498, 0]
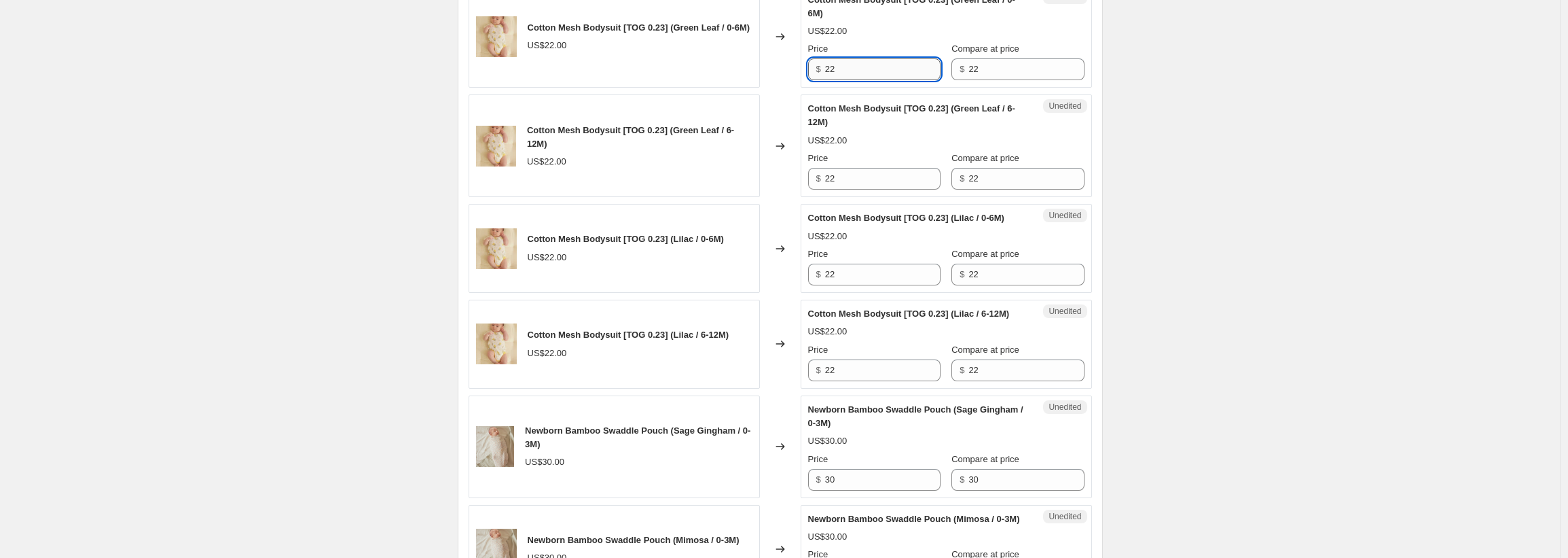
click at [835, 73] on input "22" at bounding box center [882, 69] width 116 height 21
click at [852, 67] on input "22" at bounding box center [882, 69] width 116 height 21
click at [848, 69] on input "22" at bounding box center [882, 69] width 116 height 21
paste input "17"
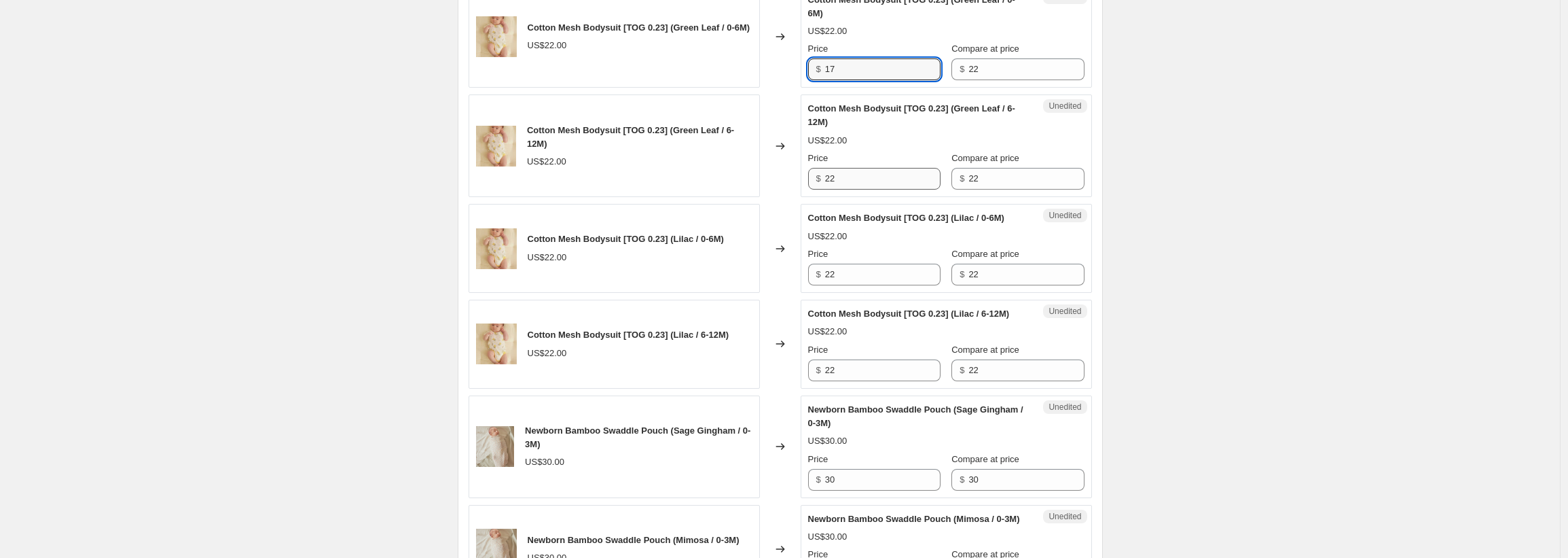
type input "17"
click at [843, 185] on input "22" at bounding box center [882, 178] width 116 height 21
paste input "17"
type input "17"
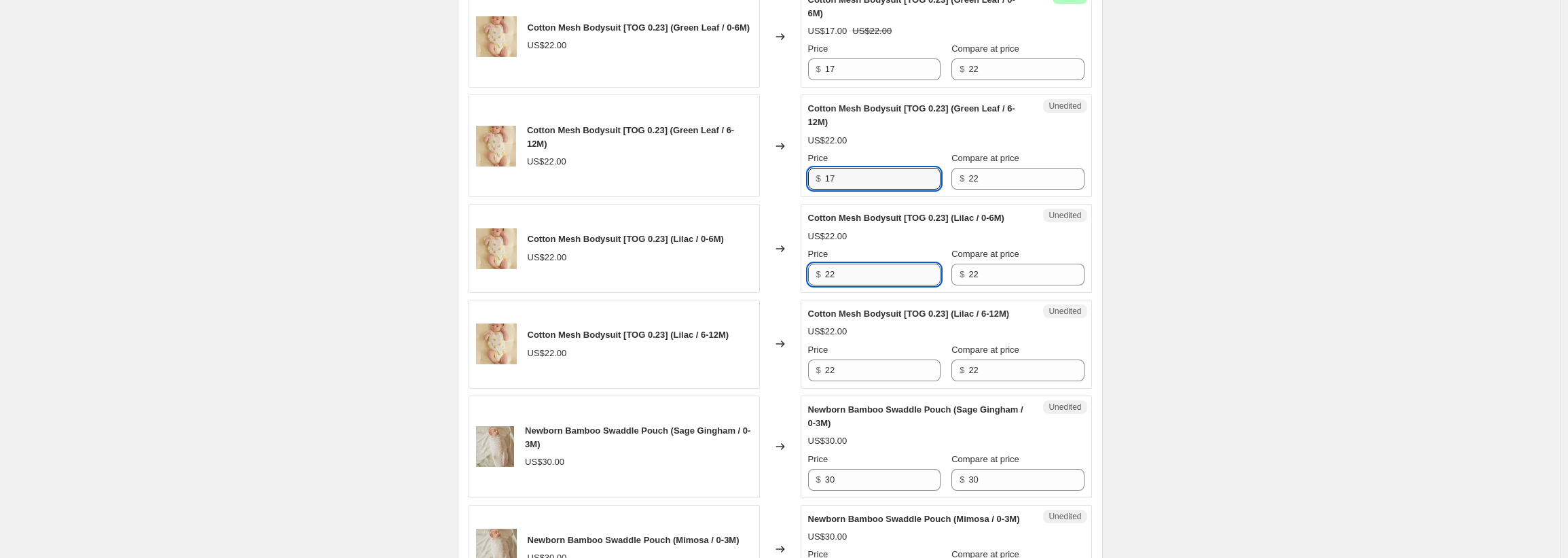
click at [841, 286] on input "22" at bounding box center [882, 274] width 116 height 21
paste input "17"
type input "17"
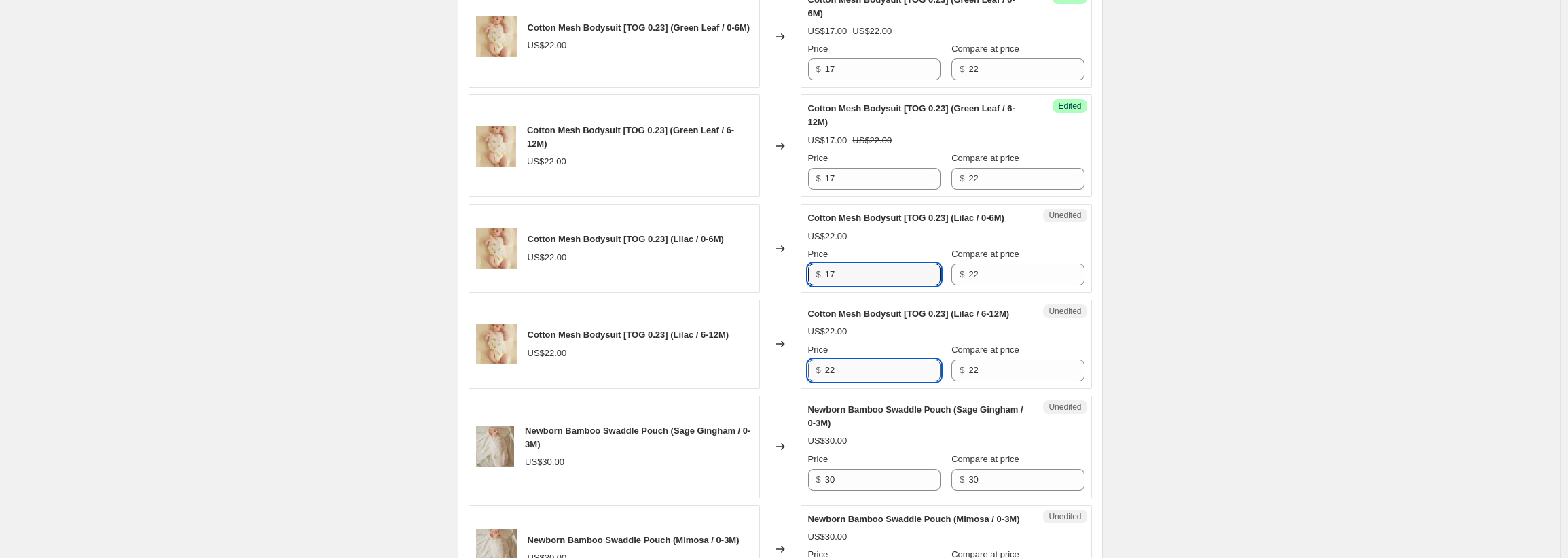
click at [852, 381] on input "22" at bounding box center [882, 370] width 116 height 21
paste input "17"
type input "17"
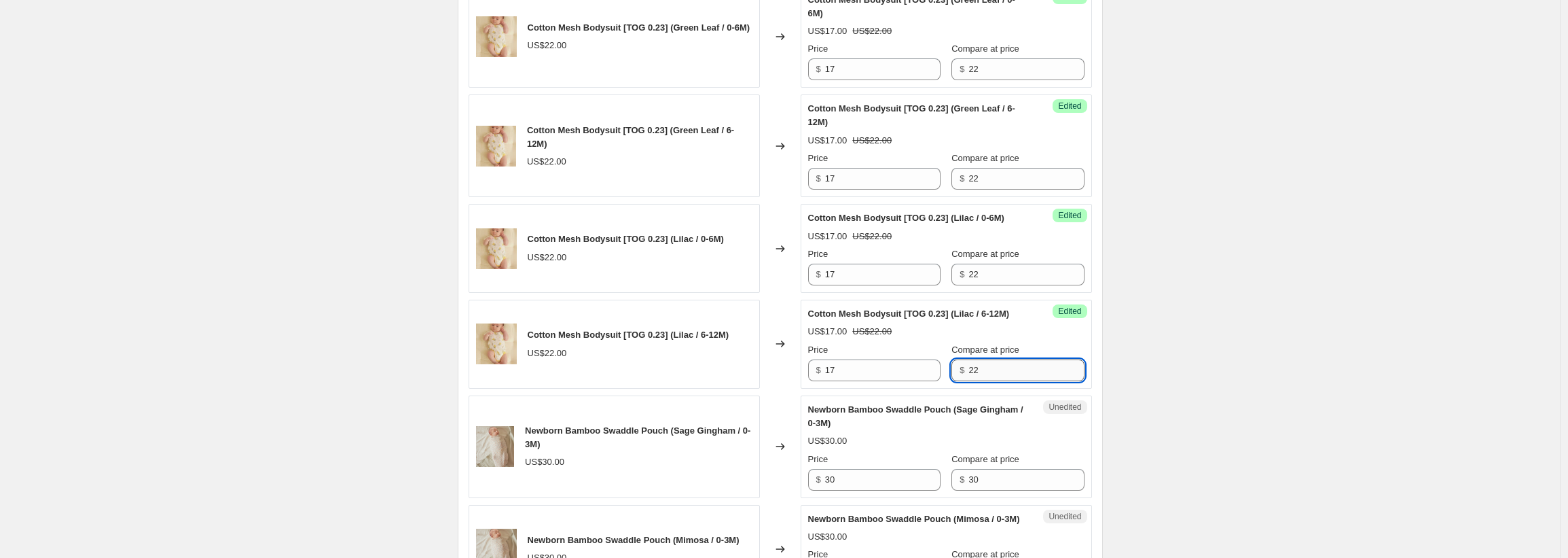
click at [983, 381] on input "22" at bounding box center [1026, 370] width 116 height 21
paste input "17"
type input "17"
click at [982, 286] on input "22" at bounding box center [1026, 274] width 116 height 21
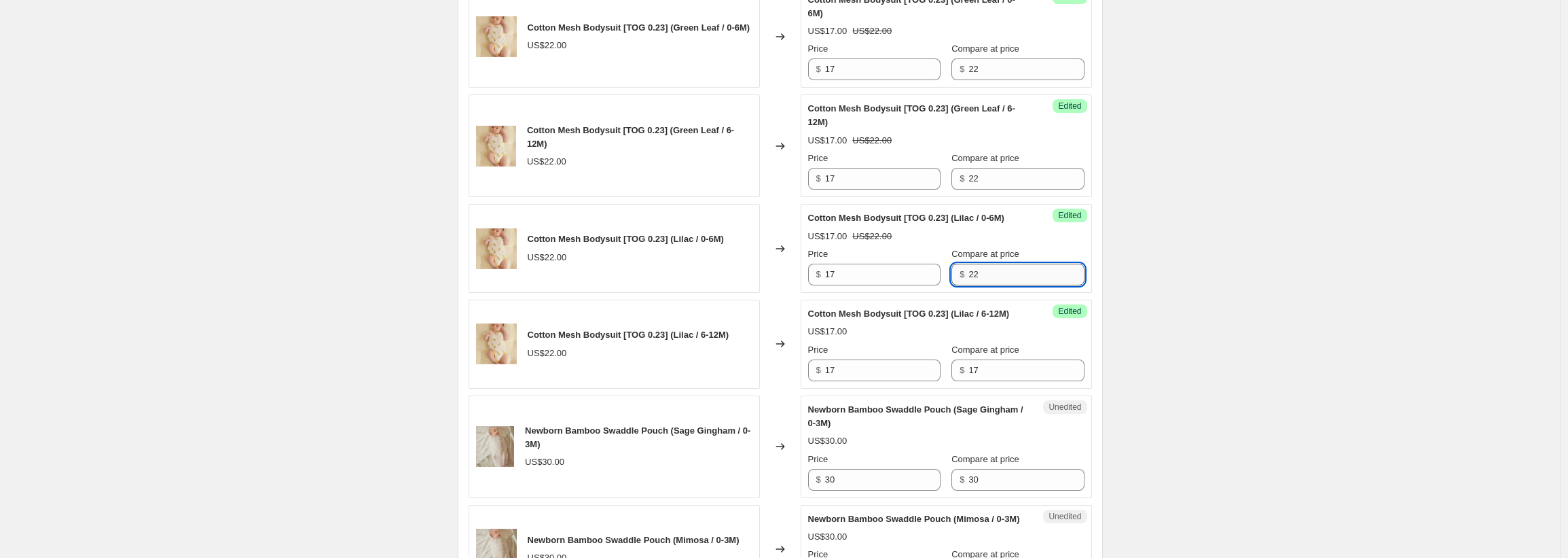
click at [982, 286] on input "22" at bounding box center [1026, 274] width 116 height 21
paste input "17"
type input "17"
click at [984, 176] on input "22" at bounding box center [1026, 178] width 116 height 21
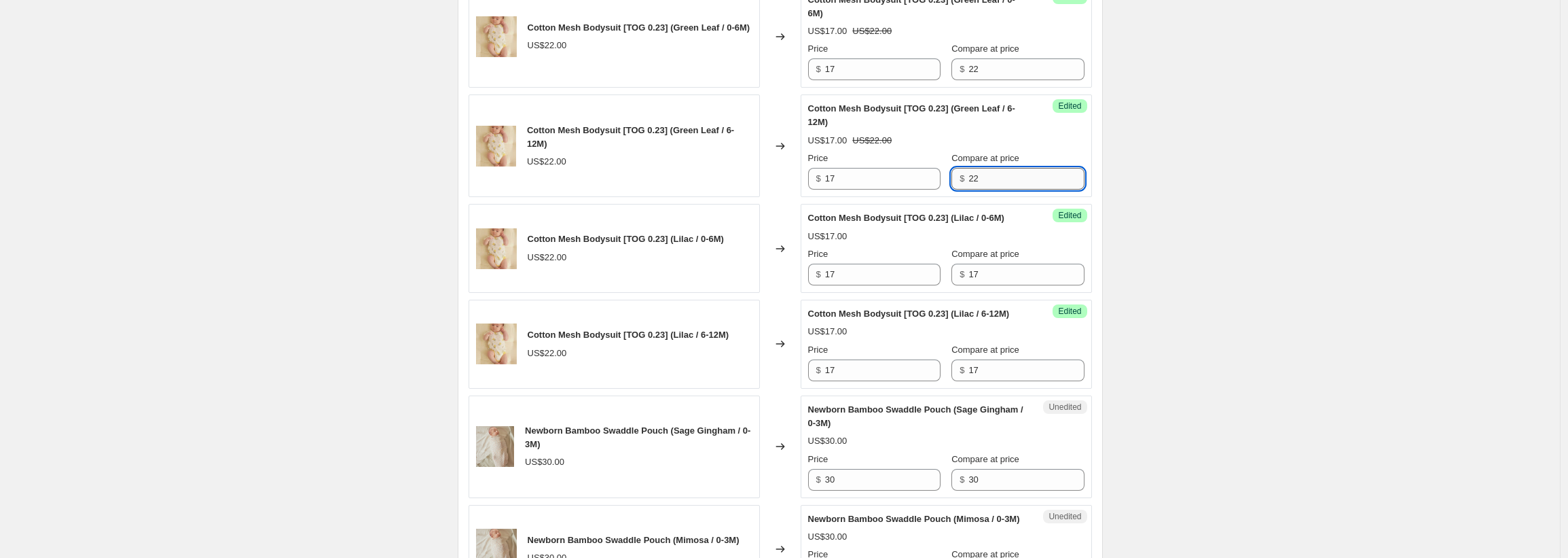
paste input "17"
type input "17"
click at [987, 71] on input "22" at bounding box center [1026, 69] width 116 height 21
paste input "17"
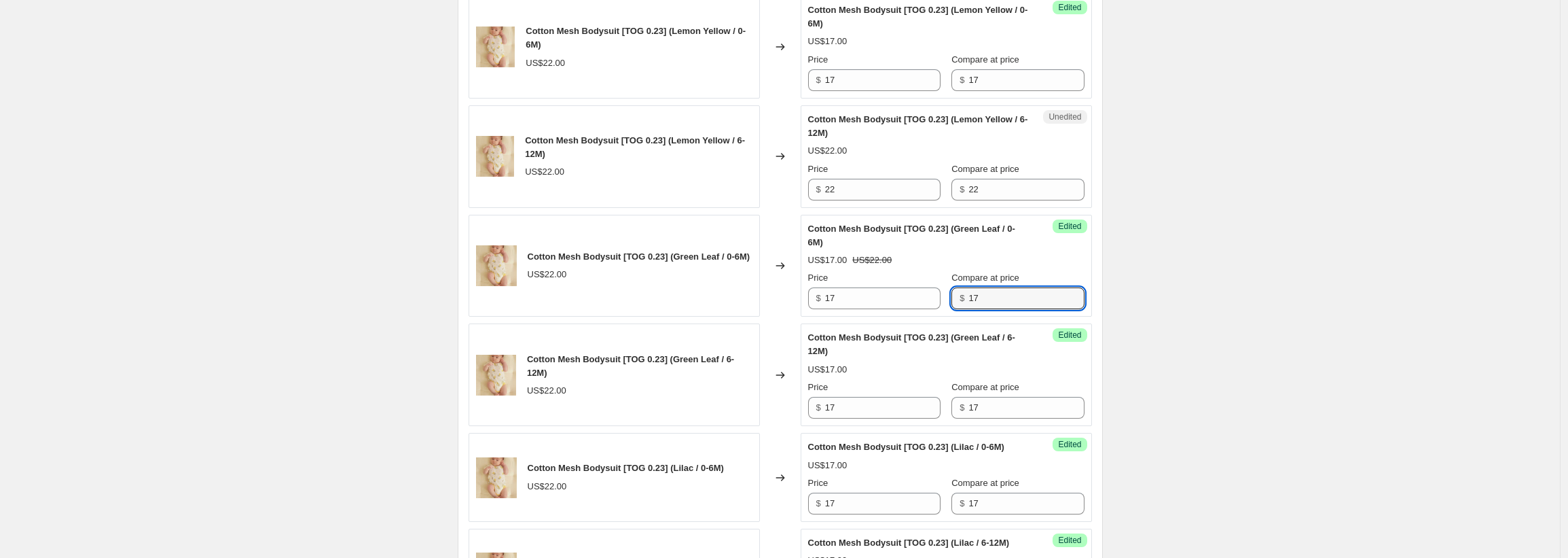
scroll to position [1268, 0]
type input "17"
click at [997, 203] on div "Unedited Cotton Mesh Bodysuit [TOG 0.23] (Lemon Yellow / 6-12M) US$22.00 Price …" at bounding box center [946, 158] width 291 height 103
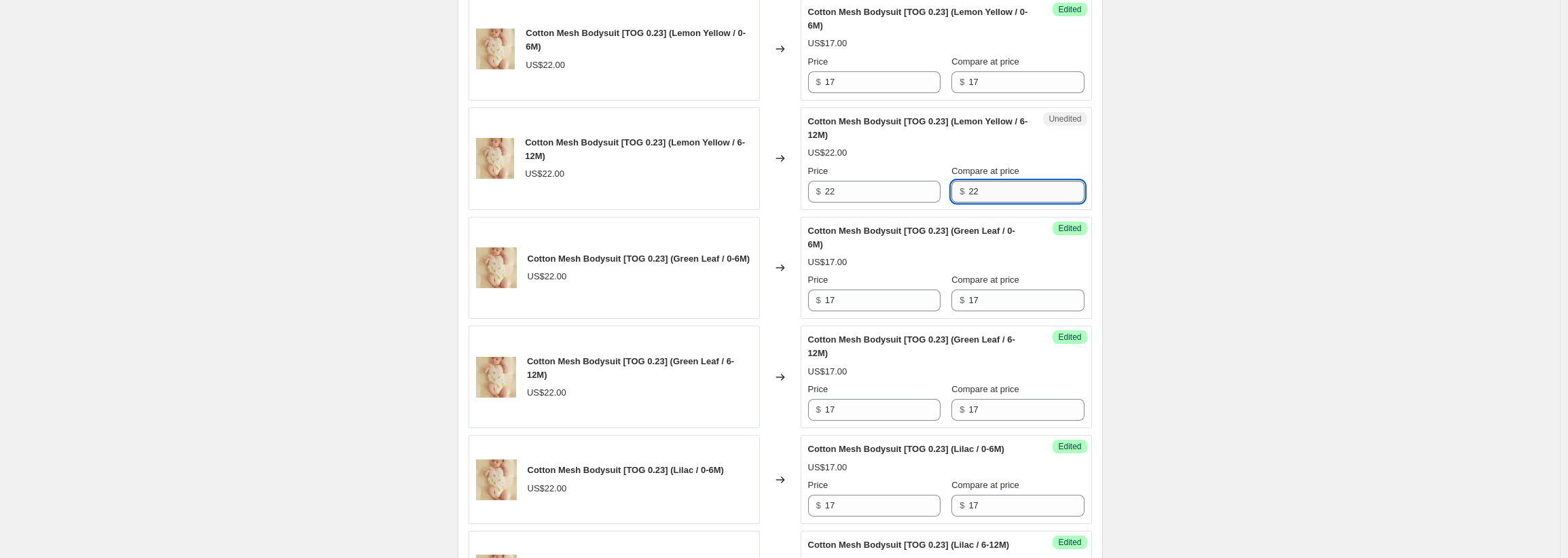
click at [994, 196] on input "22" at bounding box center [1026, 191] width 116 height 21
paste input "17"
type input "17"
click at [846, 190] on input "22" at bounding box center [882, 191] width 116 height 21
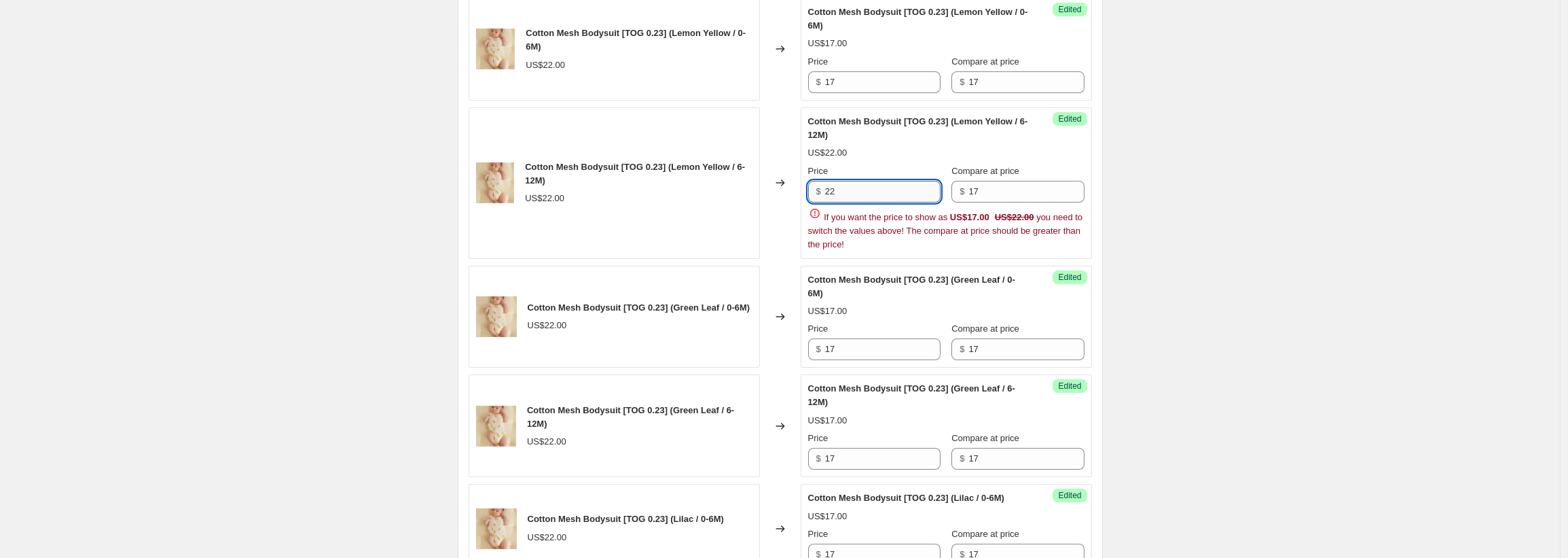
click at [846, 191] on input "22" at bounding box center [882, 191] width 116 height 21
paste input "17"
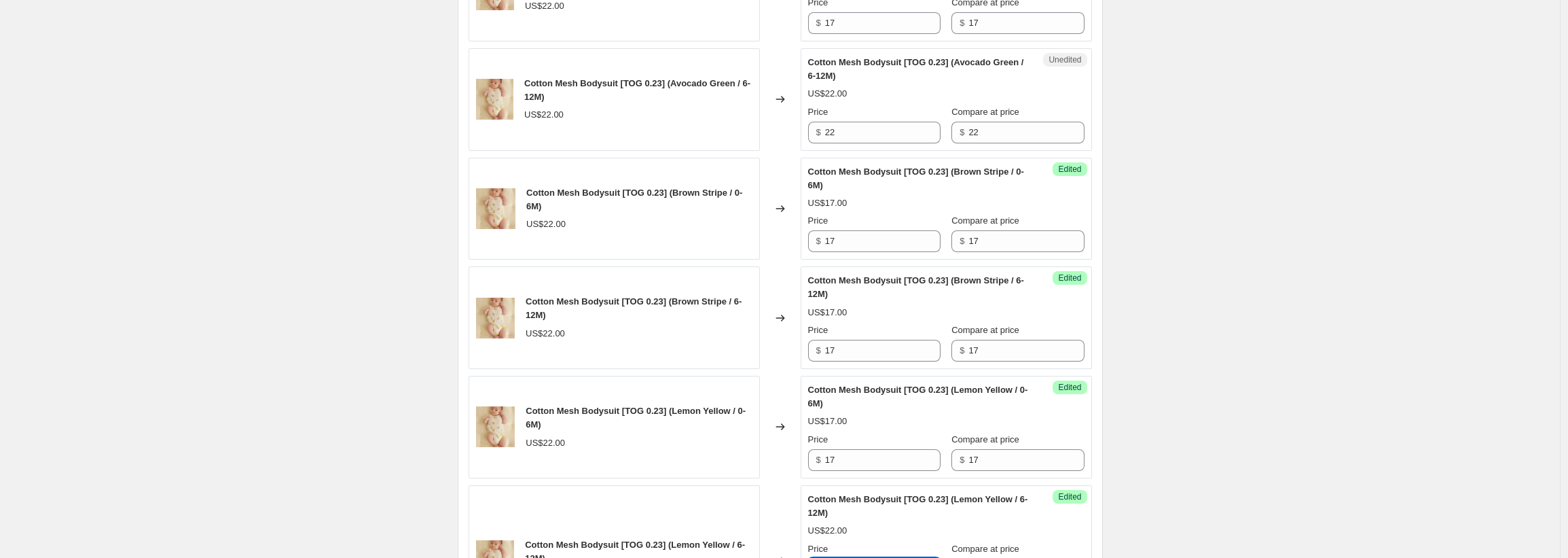
scroll to position [624, 0]
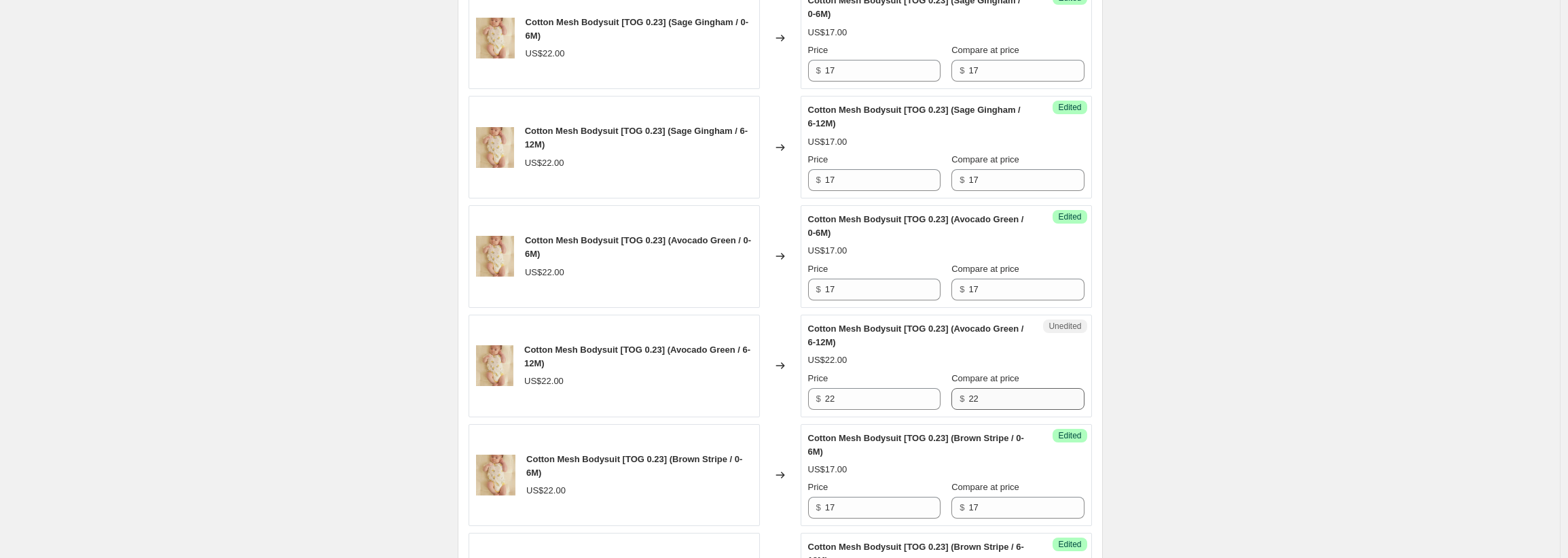
type input "17"
click at [969, 399] on input "22" at bounding box center [1026, 399] width 116 height 21
paste input "17"
type input "17"
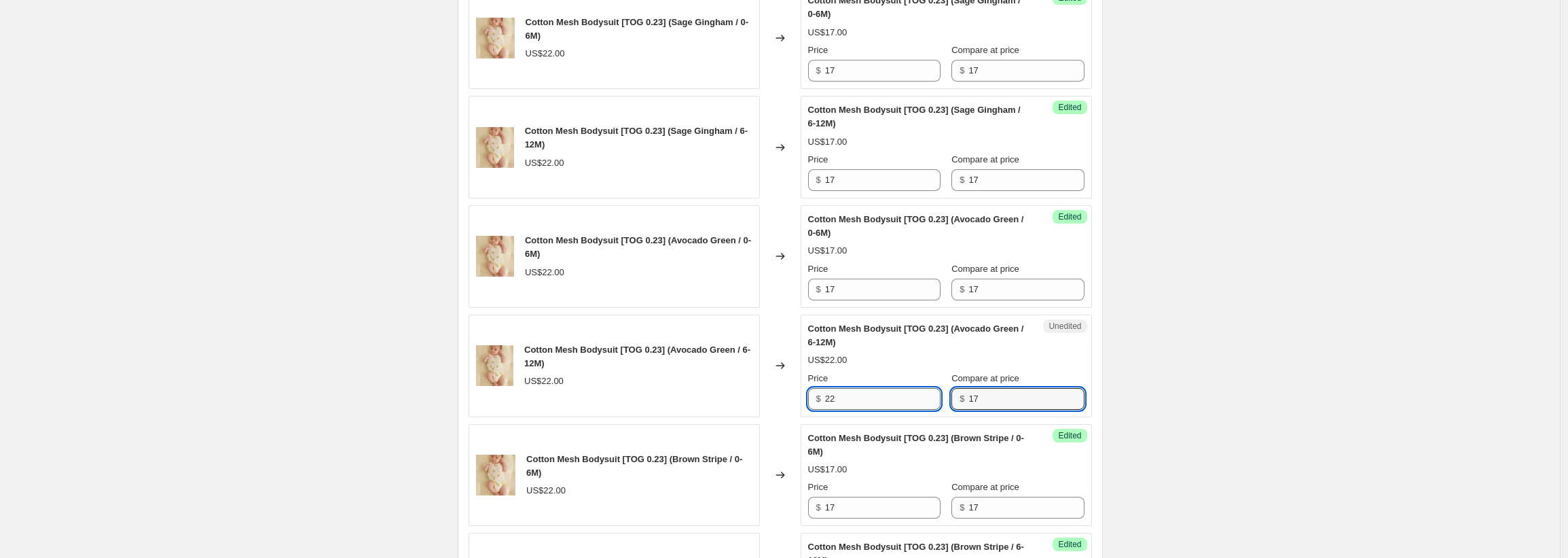
click at [839, 405] on input "22" at bounding box center [882, 399] width 116 height 21
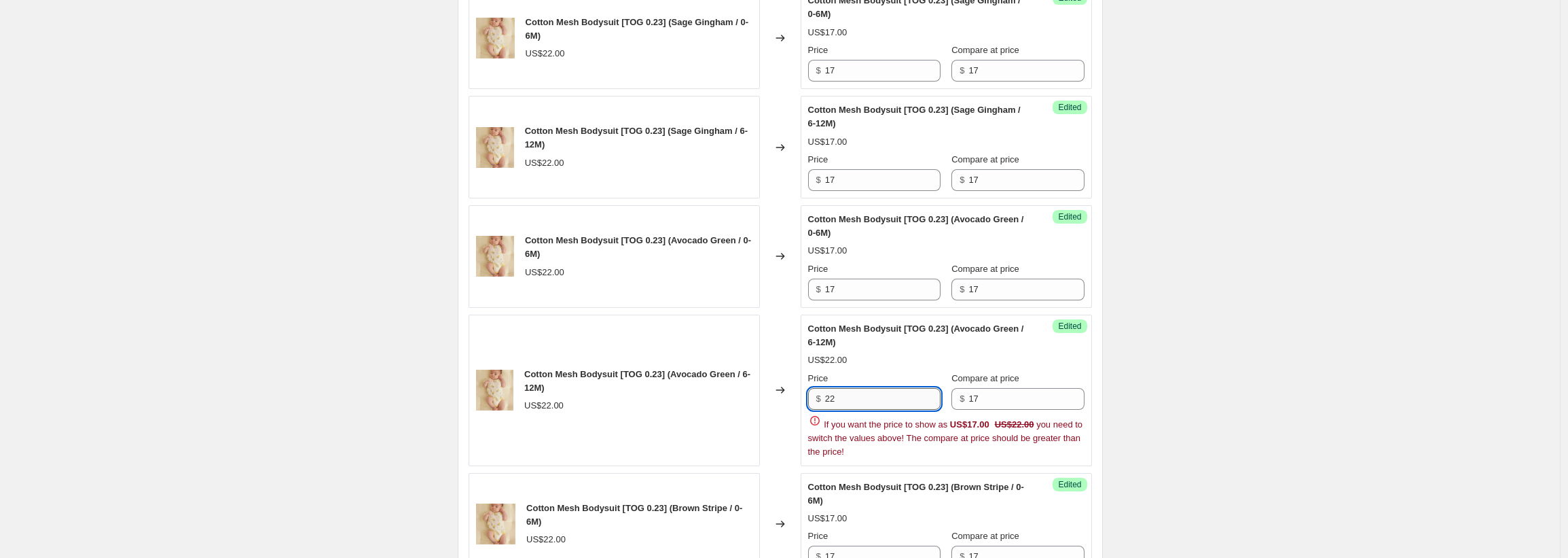
click at [839, 405] on input "22" at bounding box center [882, 399] width 116 height 21
paste input "17"
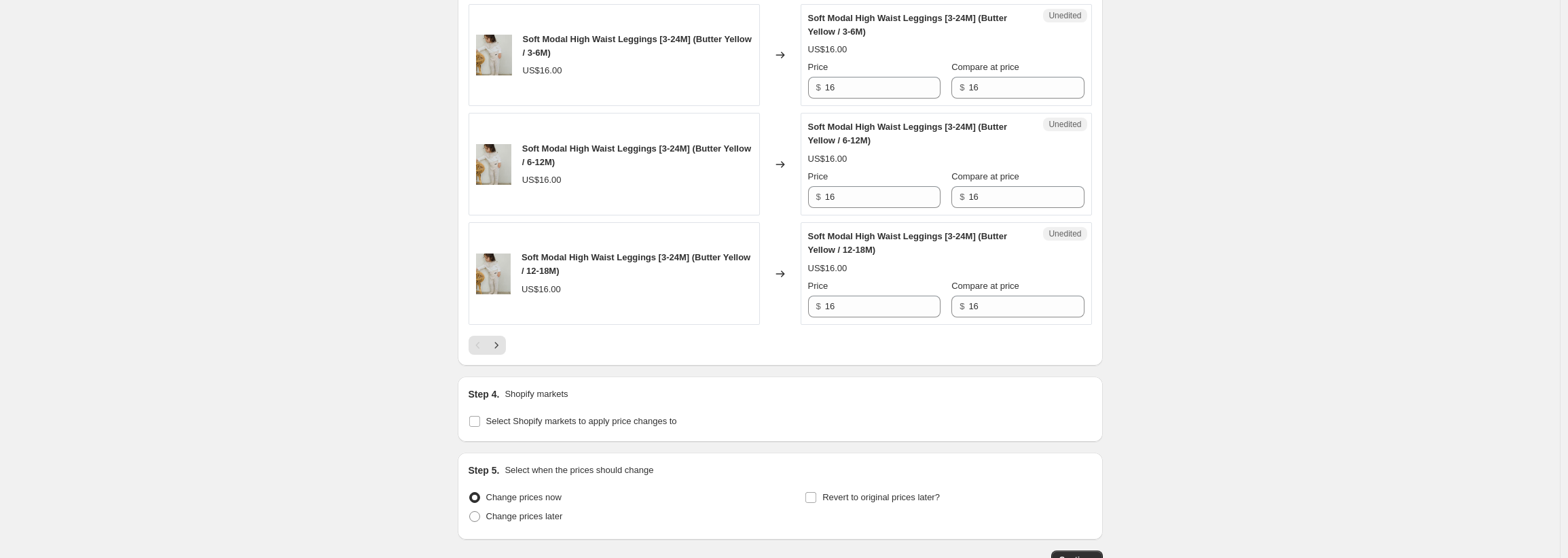
scroll to position [2606, 0]
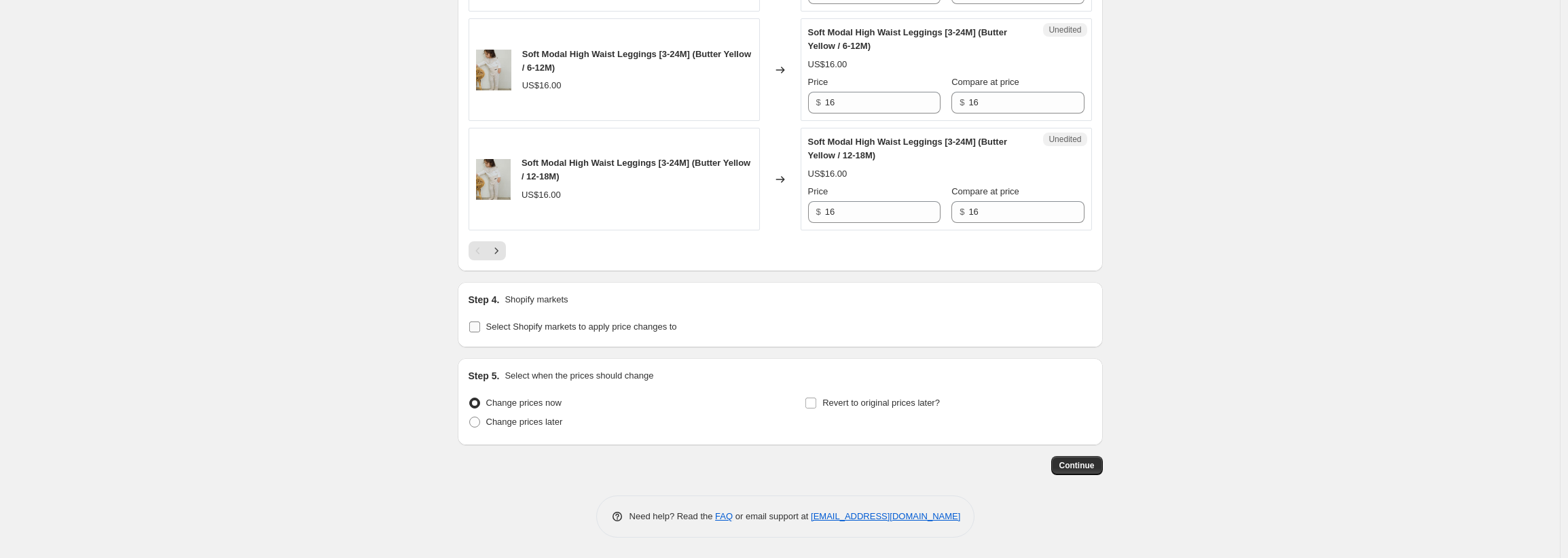
type input "17"
click at [480, 328] on input "Select Shopify markets to apply price changes to" at bounding box center [474, 327] width 11 height 11
checkbox input "true"
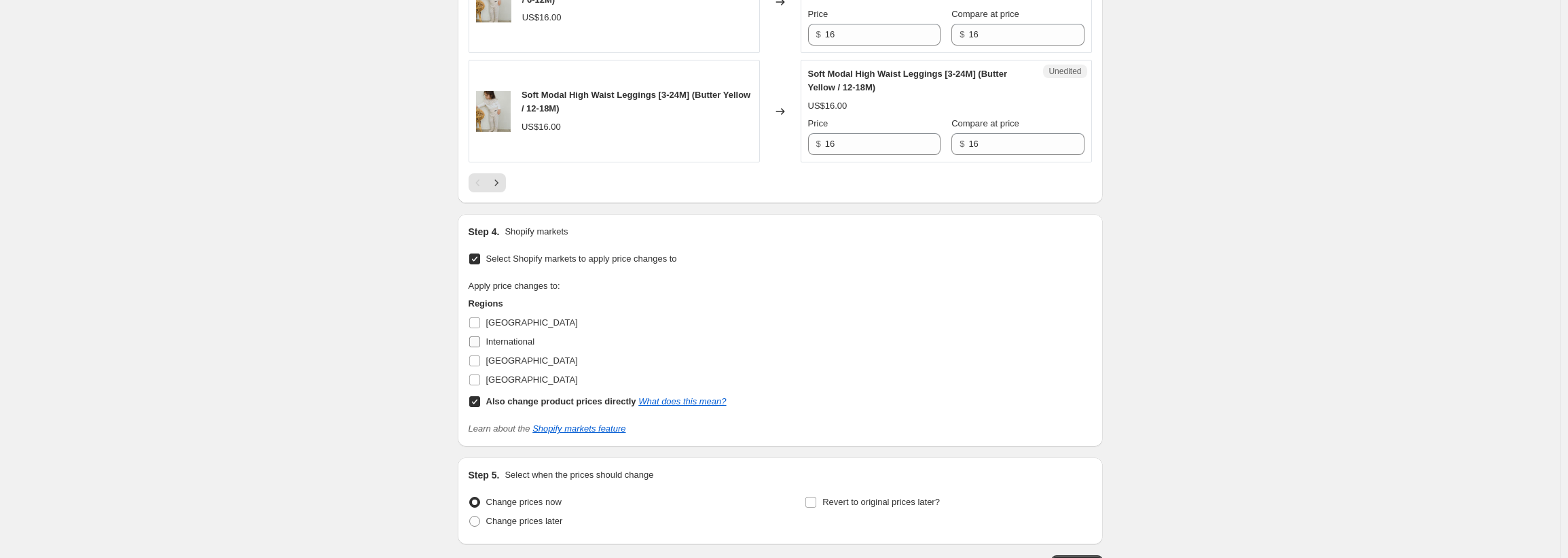
click at [479, 347] on input "International" at bounding box center [474, 341] width 11 height 11
checkbox input "true"
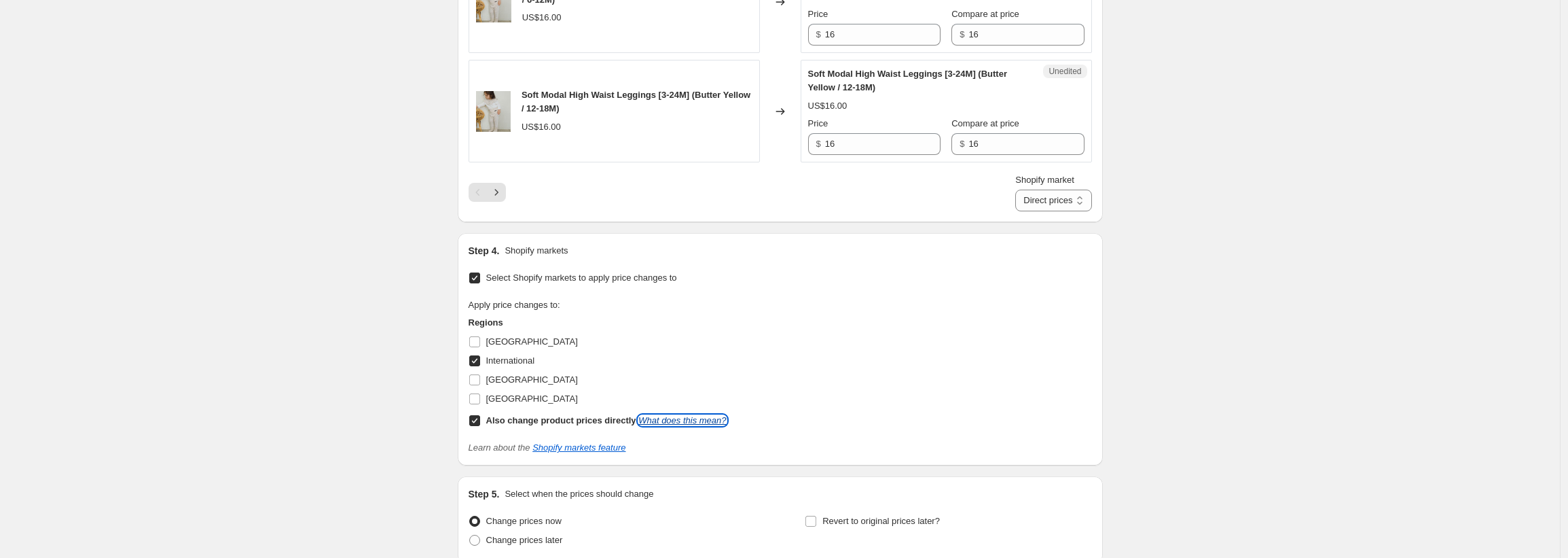
click at [681, 425] on link "What does this mean?" at bounding box center [681, 420] width 88 height 10
click at [479, 426] on input "Also change product prices directly What does this mean?" at bounding box center [474, 420] width 11 height 11
checkbox input "false"
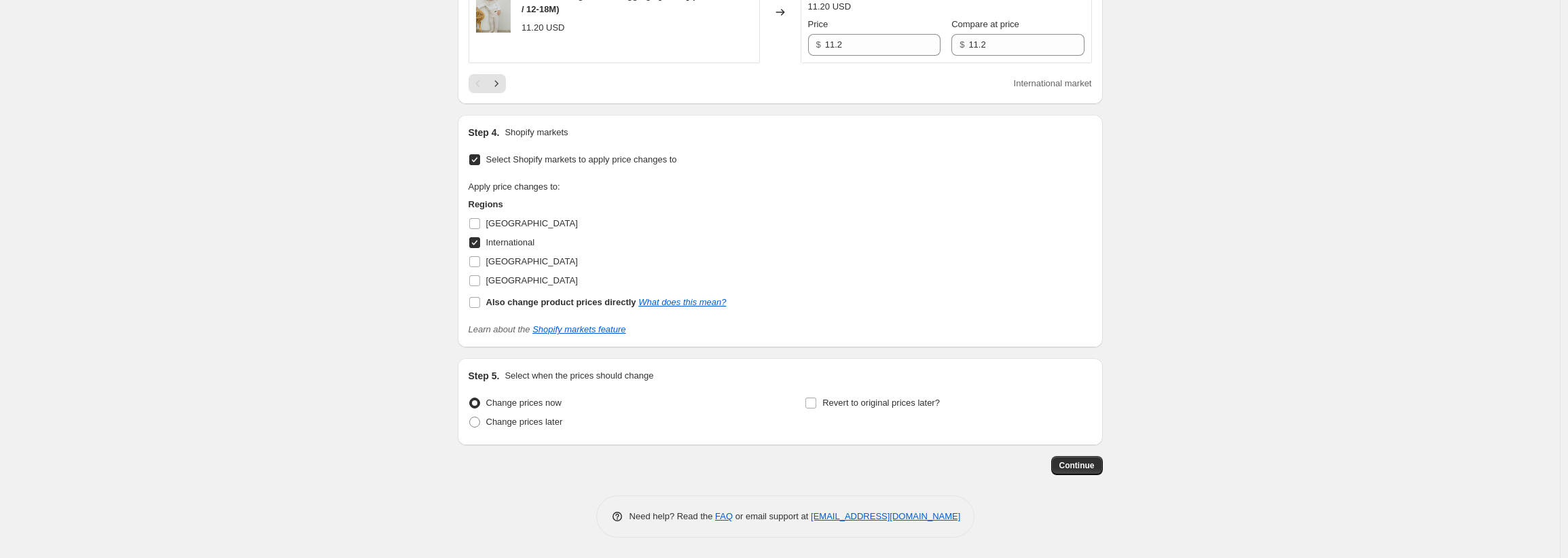
scroll to position [2725, 0]
click at [1090, 469] on span "Continue" at bounding box center [1077, 464] width 35 height 11
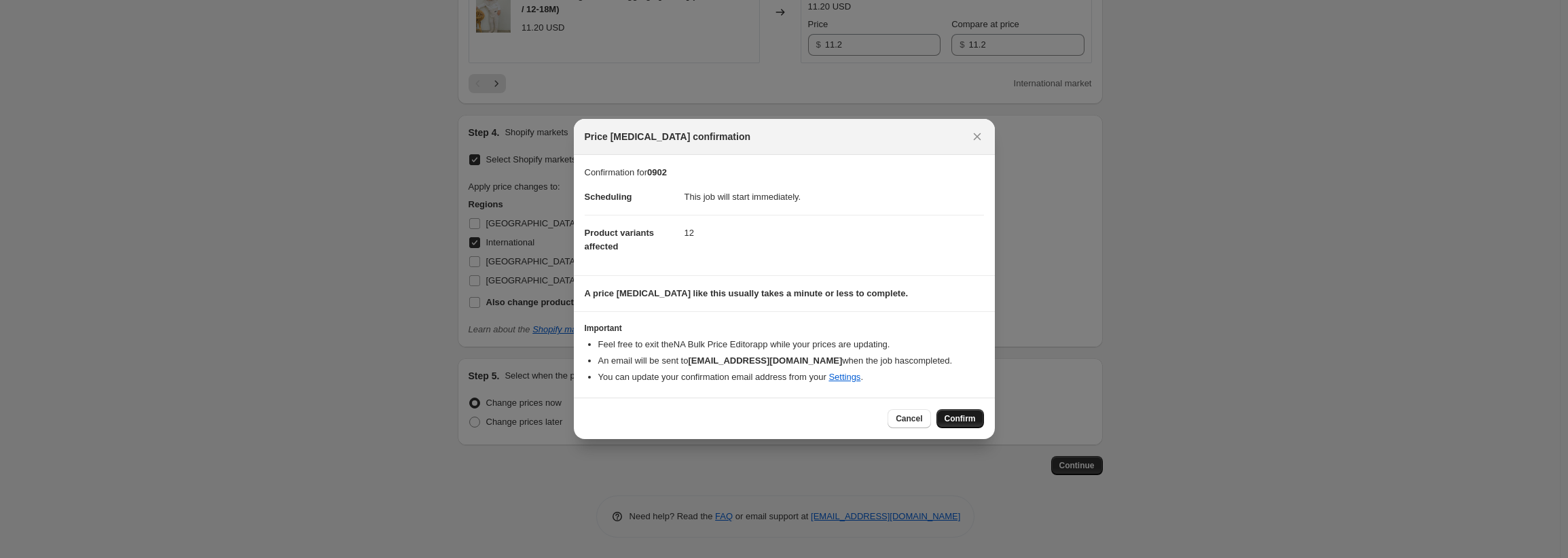
click at [964, 419] on span "Confirm" at bounding box center [960, 418] width 31 height 11
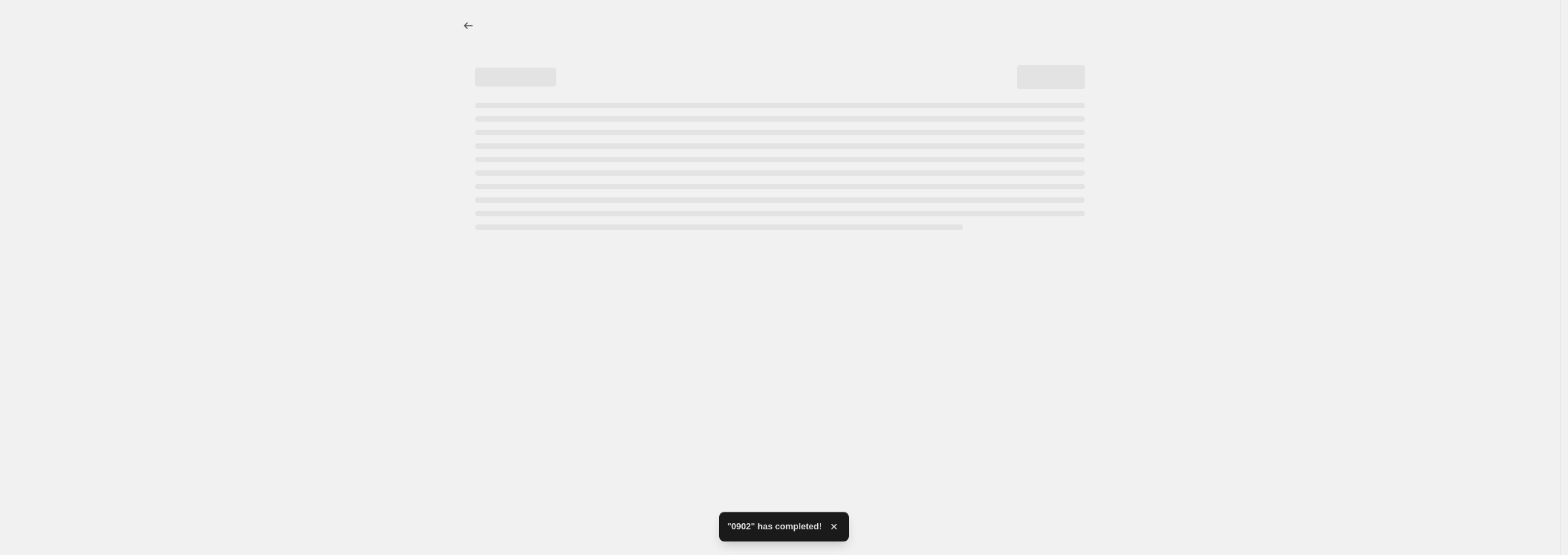
select select "collection"
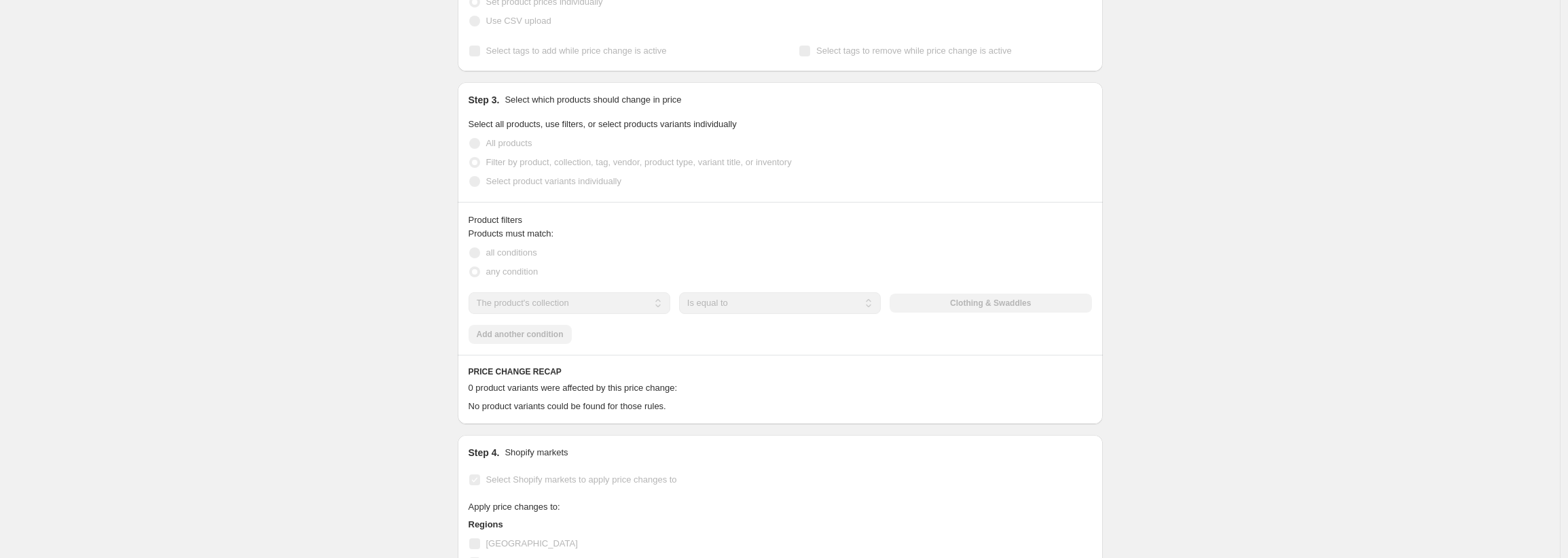
scroll to position [384, 0]
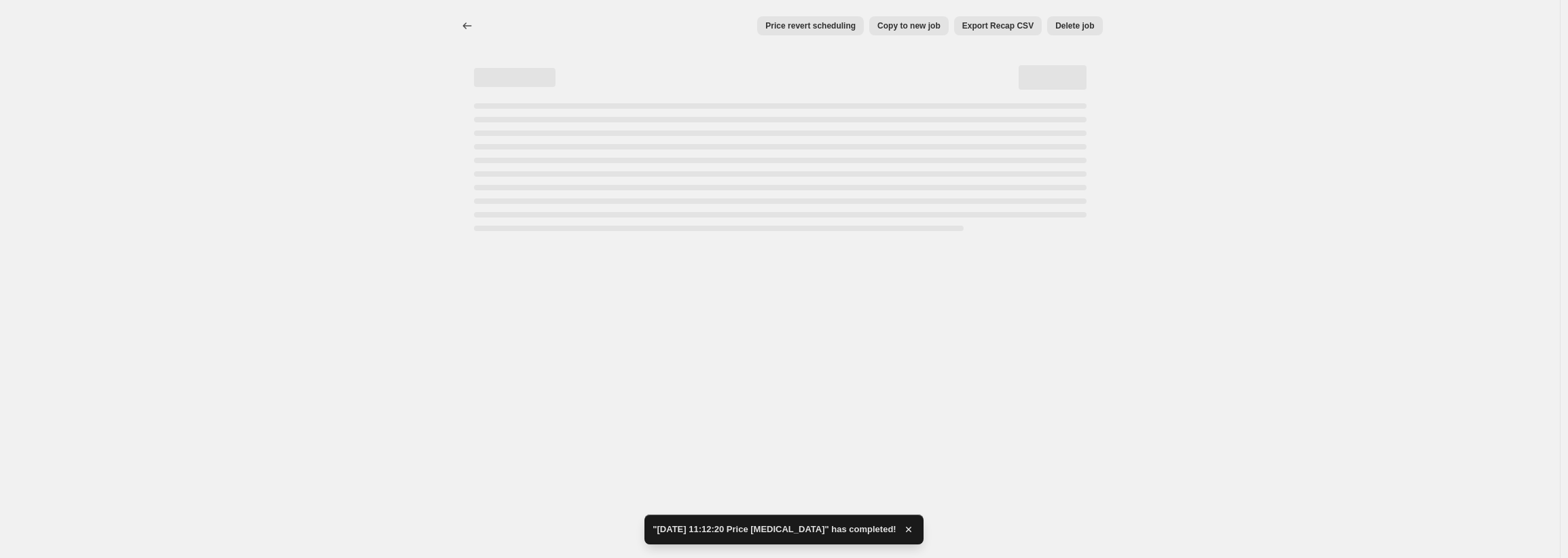
select select "collection"
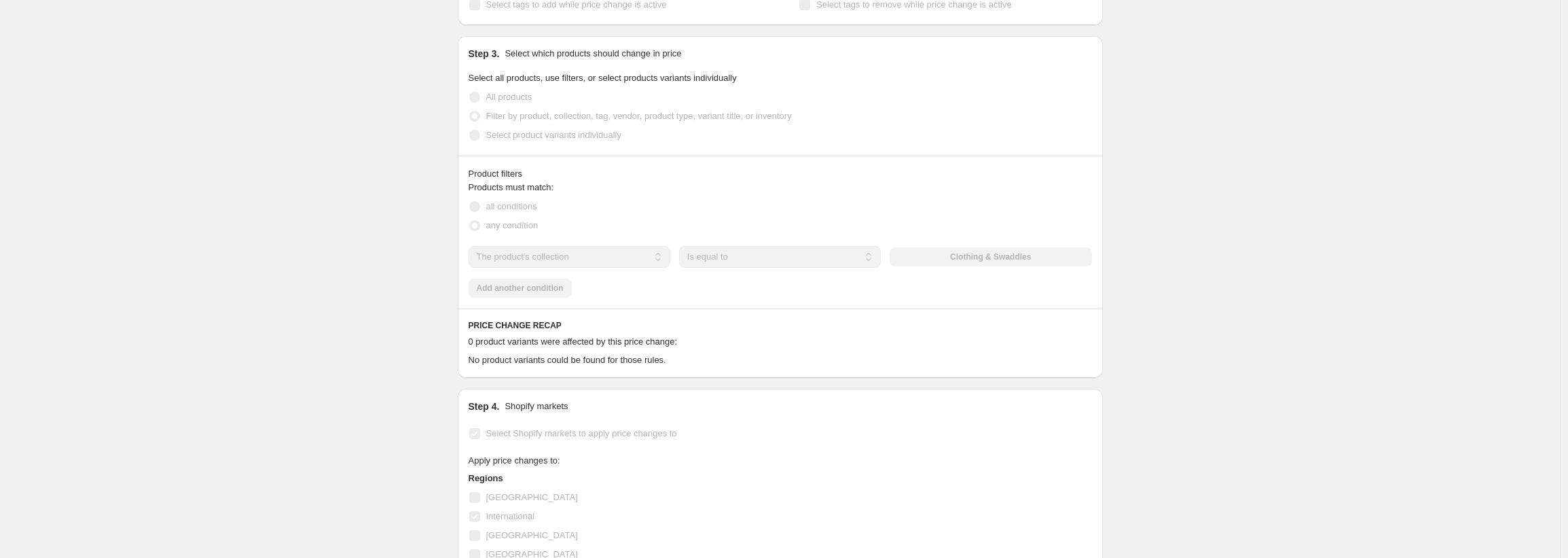
scroll to position [0, 0]
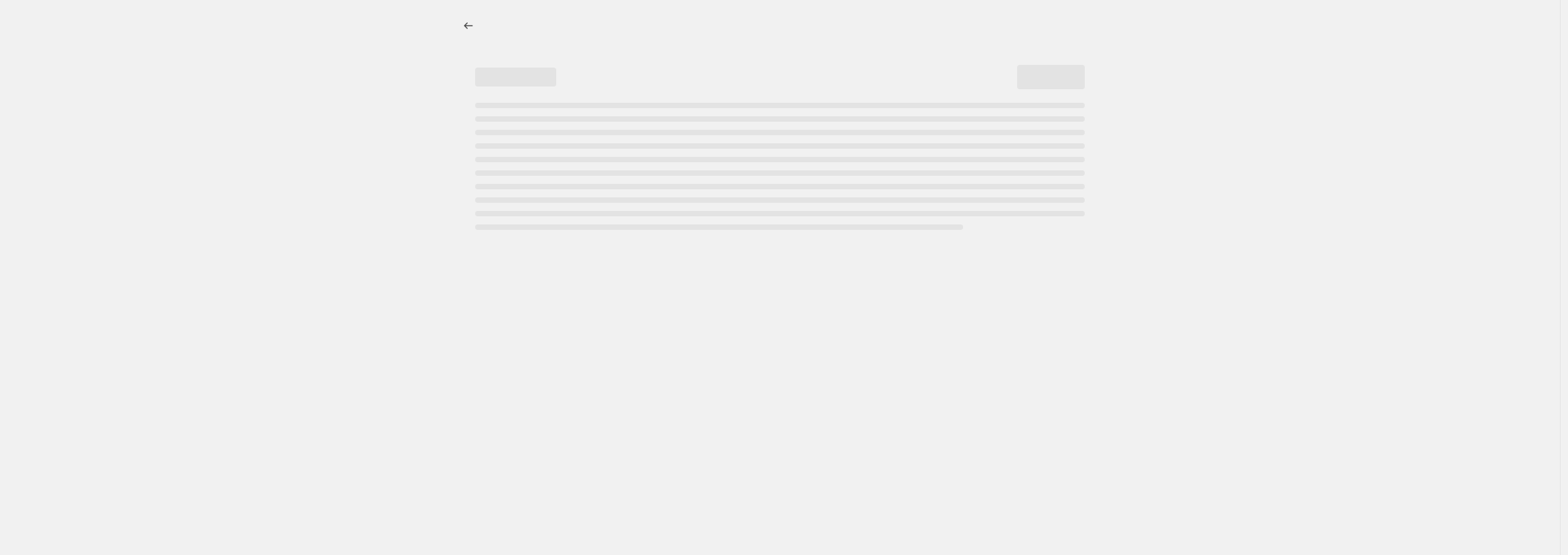
select select "collection"
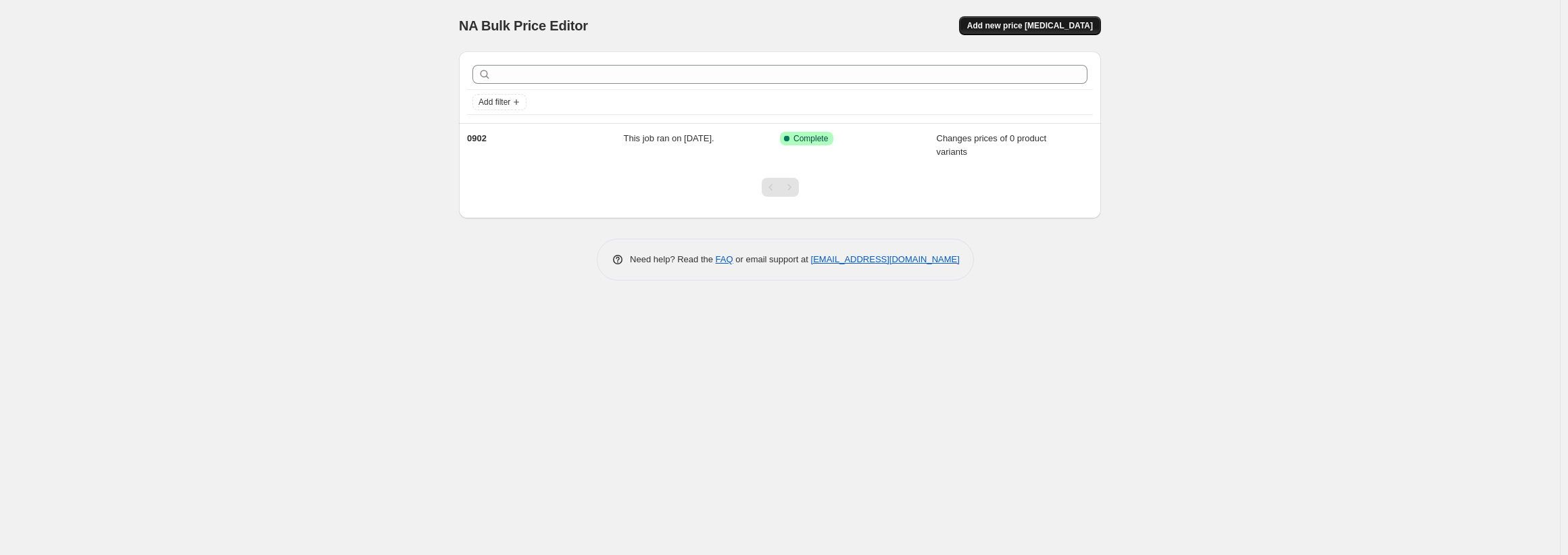
click at [1033, 21] on span "Add new price change job" at bounding box center [1030, 25] width 126 height 11
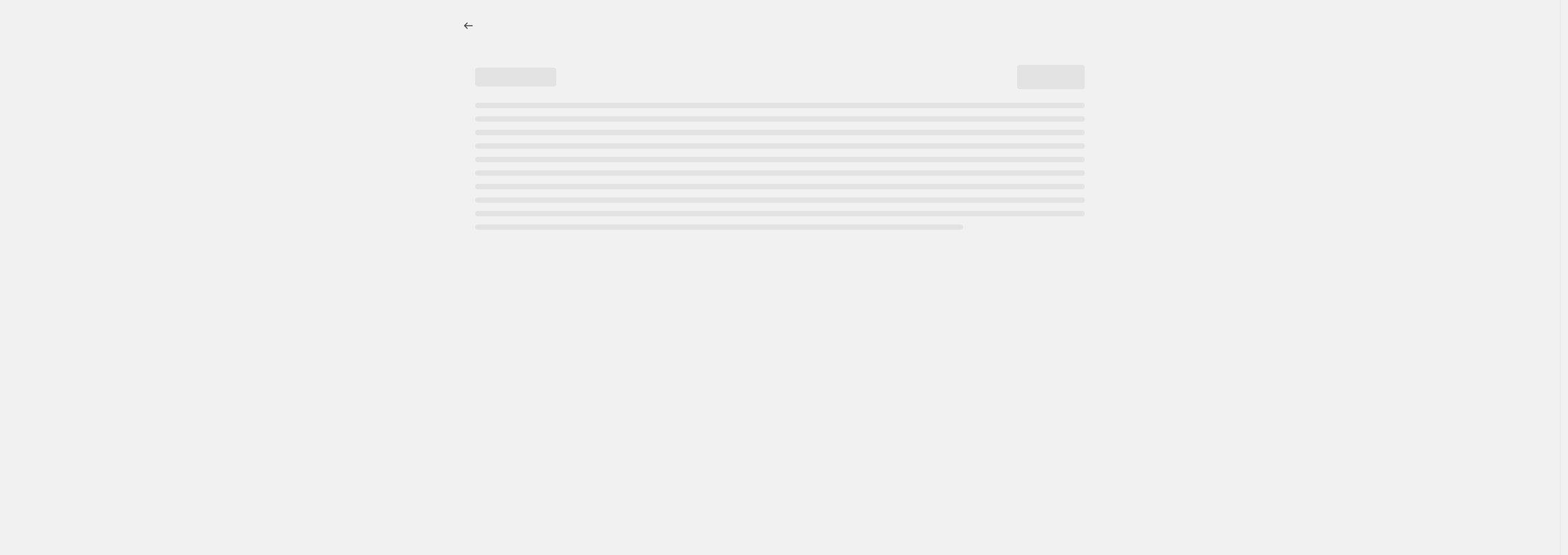
select select "percentage"
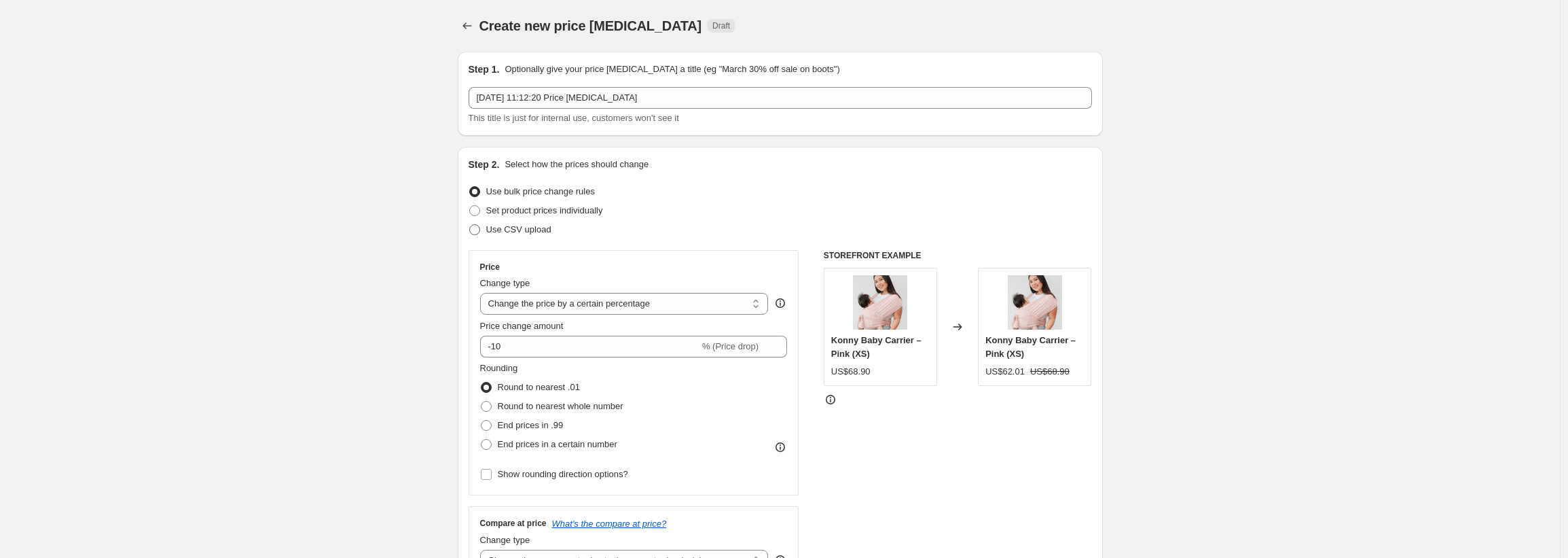
click at [479, 231] on span at bounding box center [474, 229] width 11 height 11
click at [470, 225] on input "Use CSV upload" at bounding box center [469, 224] width 1 height 1
radio input "true"
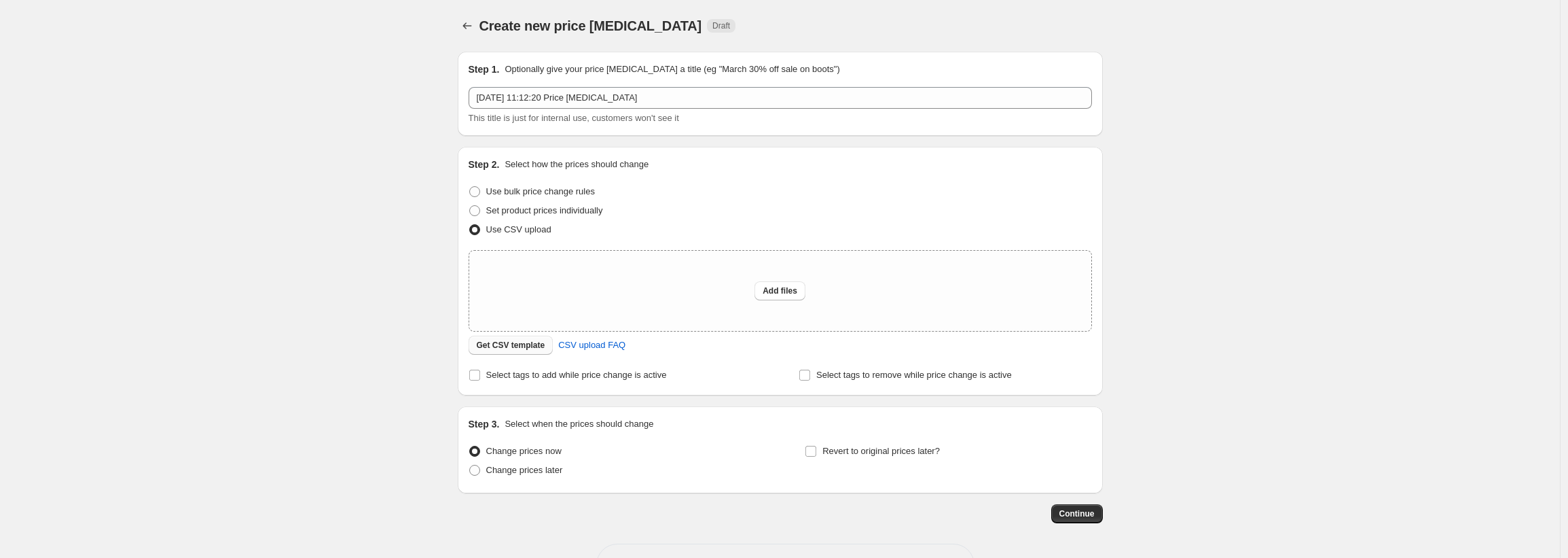
click at [534, 350] on span "Get CSV template" at bounding box center [511, 345] width 69 height 11
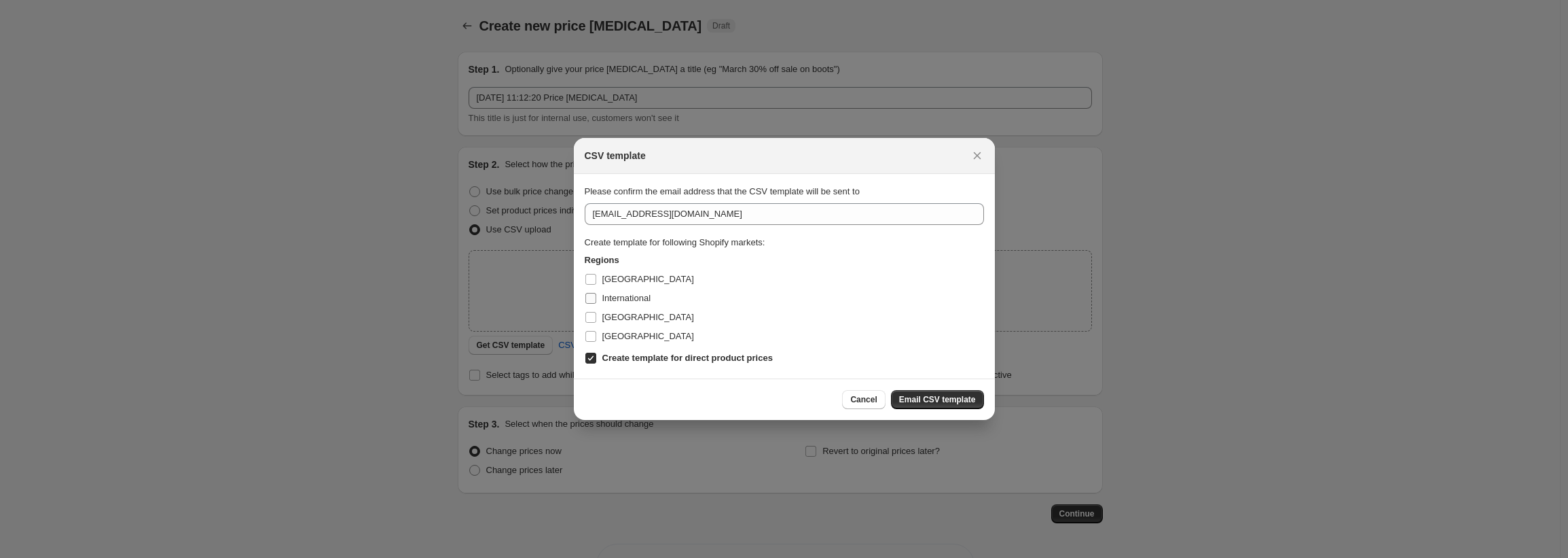
click at [587, 300] on input "International" at bounding box center [590, 298] width 11 height 11
checkbox input "true"
click at [592, 361] on input "Create template for direct product prices" at bounding box center [590, 358] width 11 height 11
checkbox input "false"
click at [945, 400] on span "Email CSV template" at bounding box center [937, 399] width 77 height 11
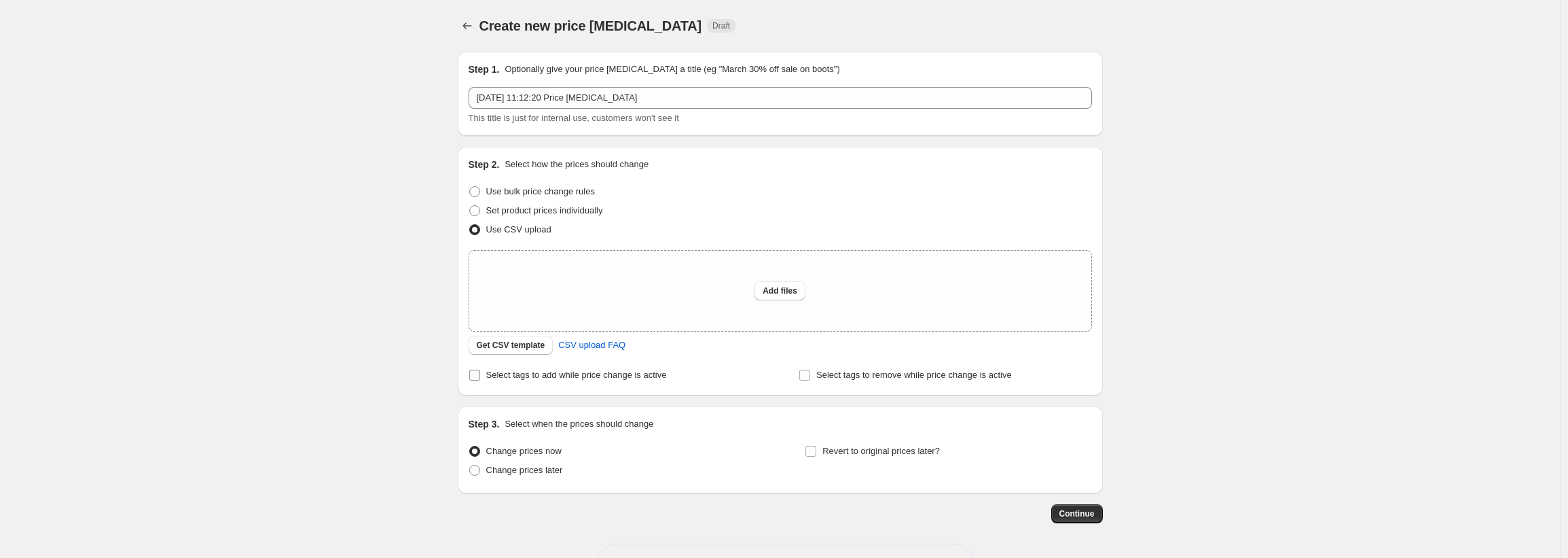
click at [480, 377] on input "Select tags to add while price change is active" at bounding box center [474, 374] width 11 height 11
checkbox input "true"
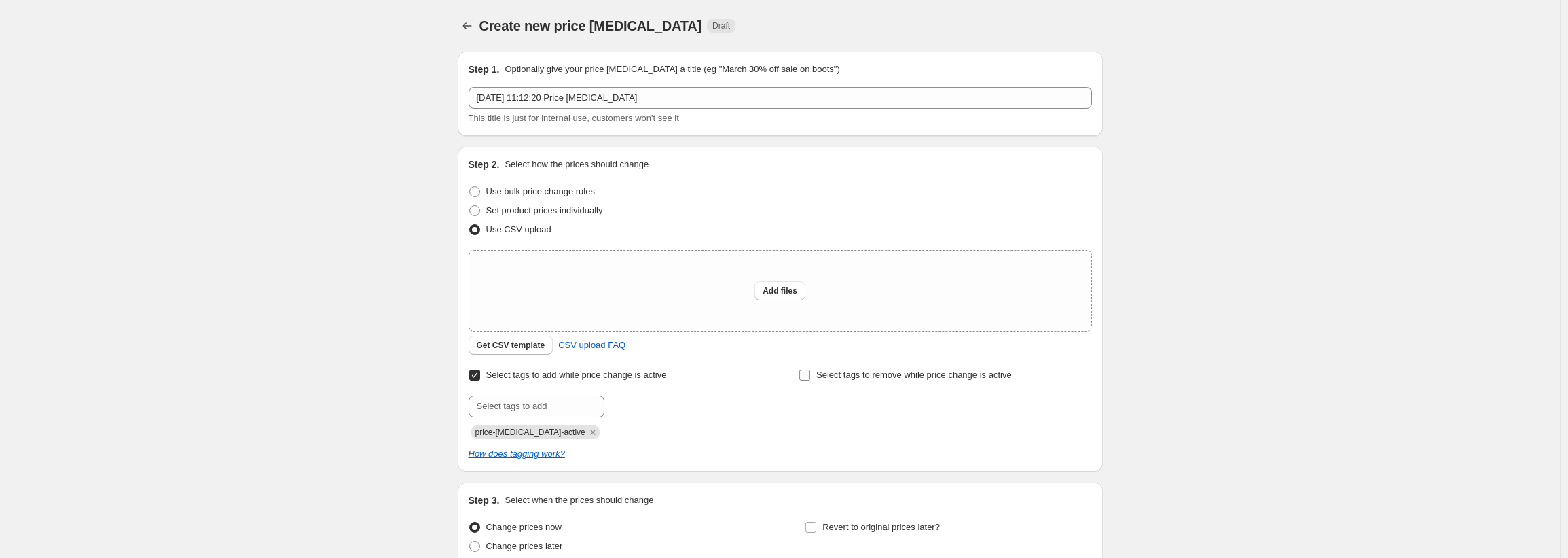
click at [810, 374] on input "Select tags to remove while price change is active" at bounding box center [804, 374] width 11 height 11
checkbox input "false"
click at [541, 458] on icon "How does tagging work?" at bounding box center [517, 453] width 97 height 10
click at [540, 350] on span "Get CSV template" at bounding box center [511, 345] width 69 height 11
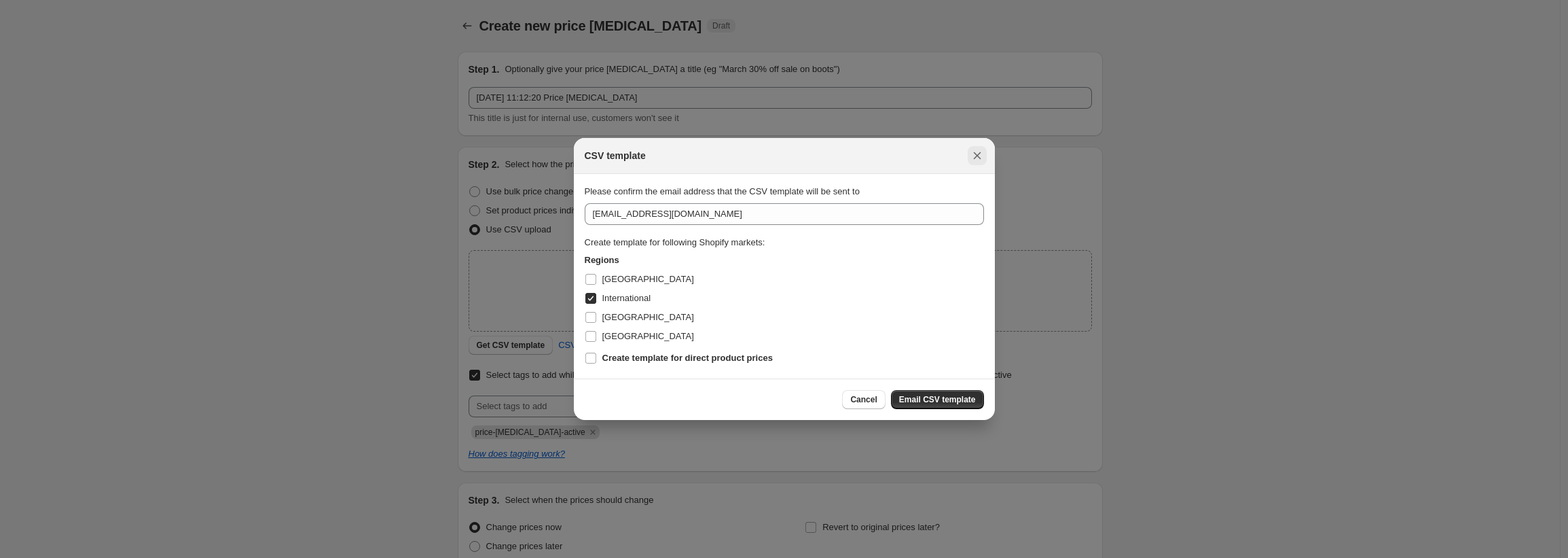
click at [978, 154] on icon "Close" at bounding box center [976, 155] width 7 height 7
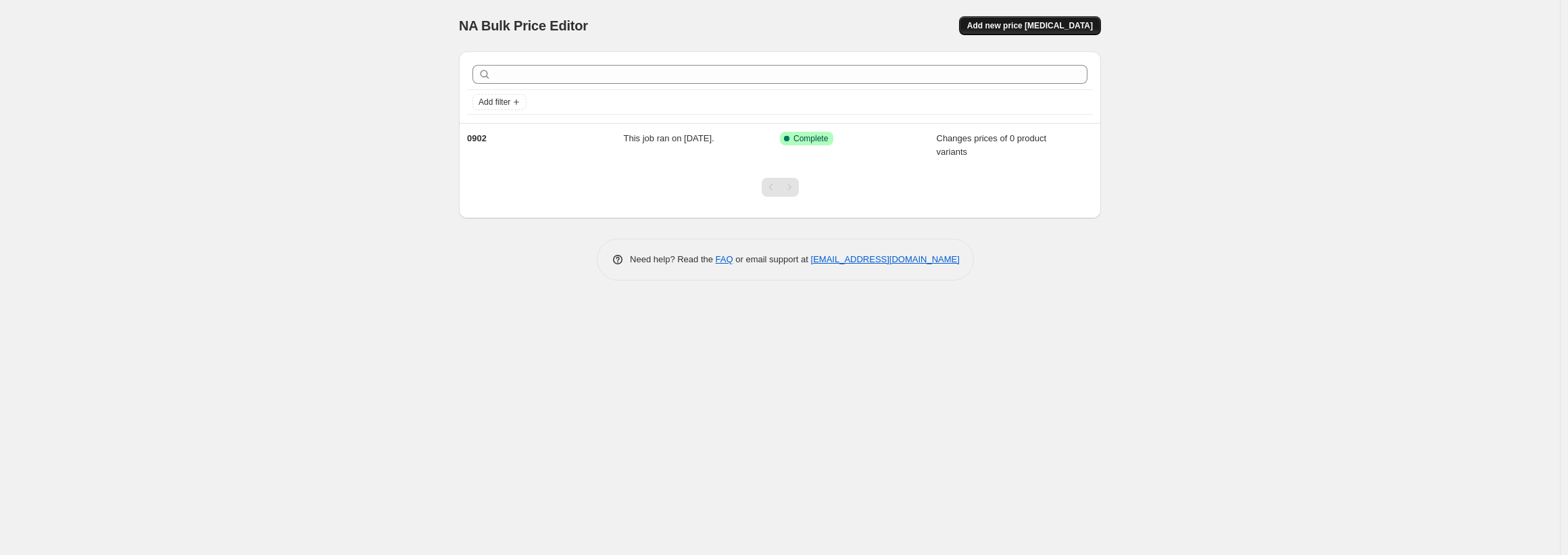
click at [1015, 19] on button "Add new price change job" at bounding box center [1030, 25] width 142 height 19
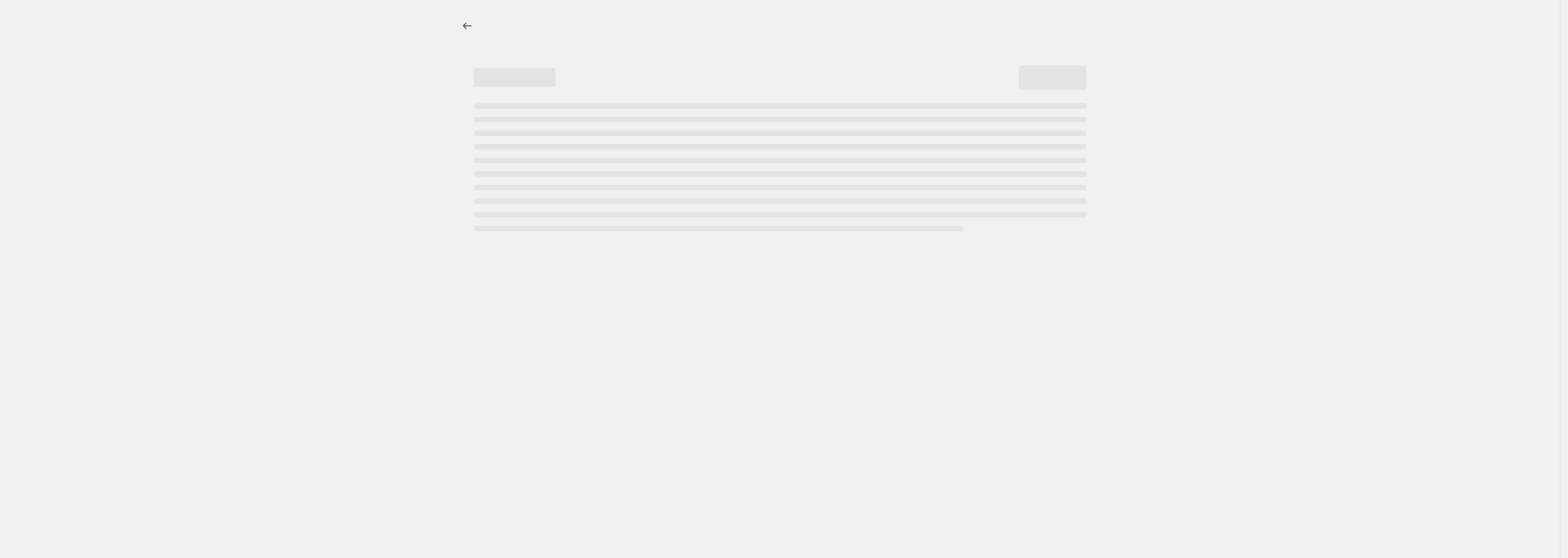
select select "percentage"
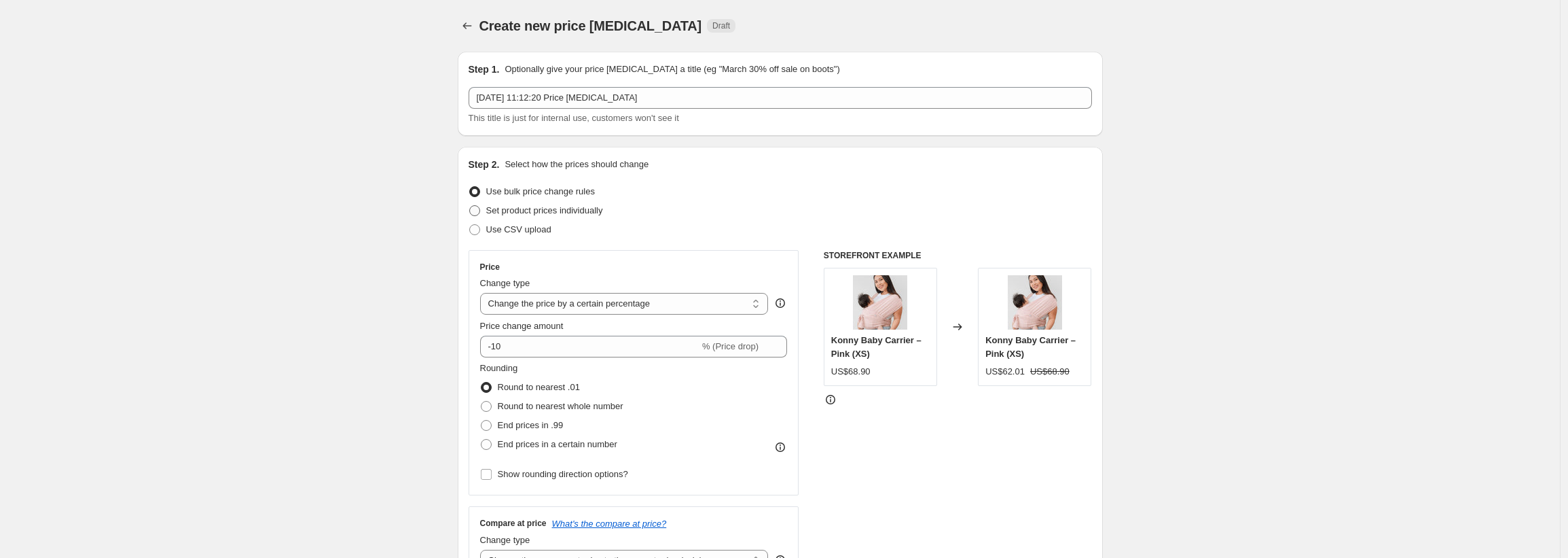
click at [603, 213] on span "Set product prices individually" at bounding box center [545, 210] width 116 height 10
click at [470, 206] on input "Set product prices individually" at bounding box center [469, 205] width 1 height 1
radio input "true"
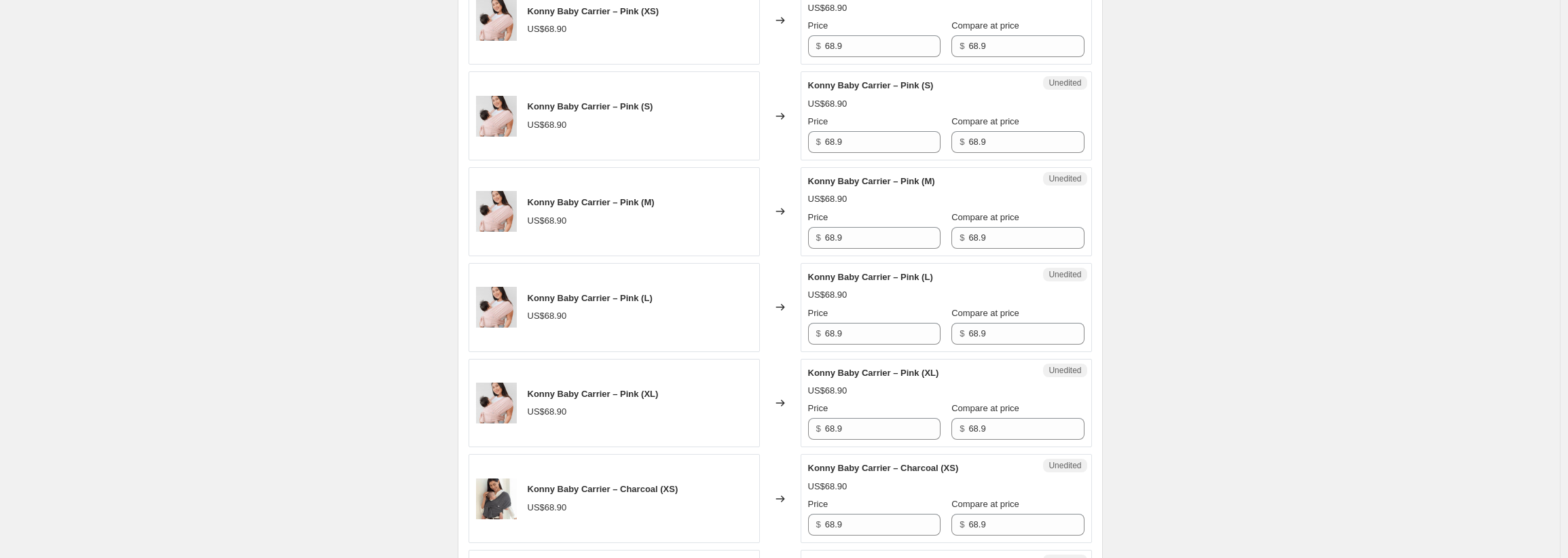
scroll to position [25, 0]
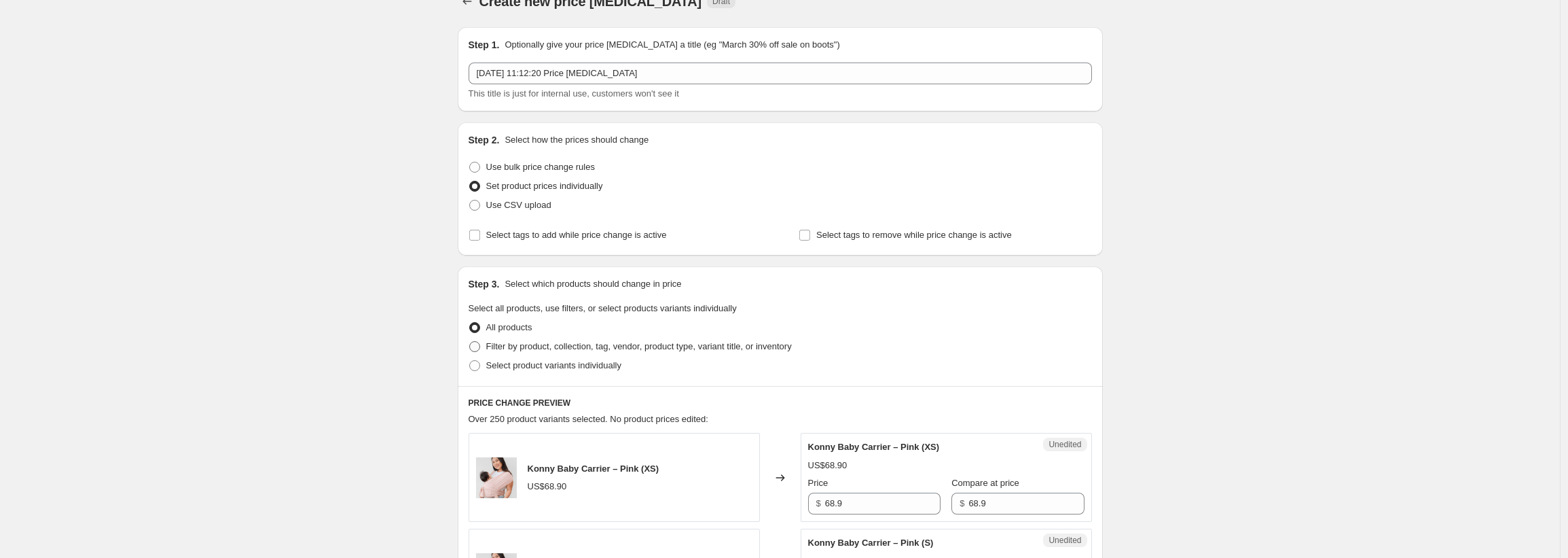
click at [479, 344] on span at bounding box center [474, 346] width 11 height 11
click at [470, 341] on input "Filter by product, collection, tag, vendor, product type, variant title, or inv…" at bounding box center [469, 341] width 1 height 1
radio input "true"
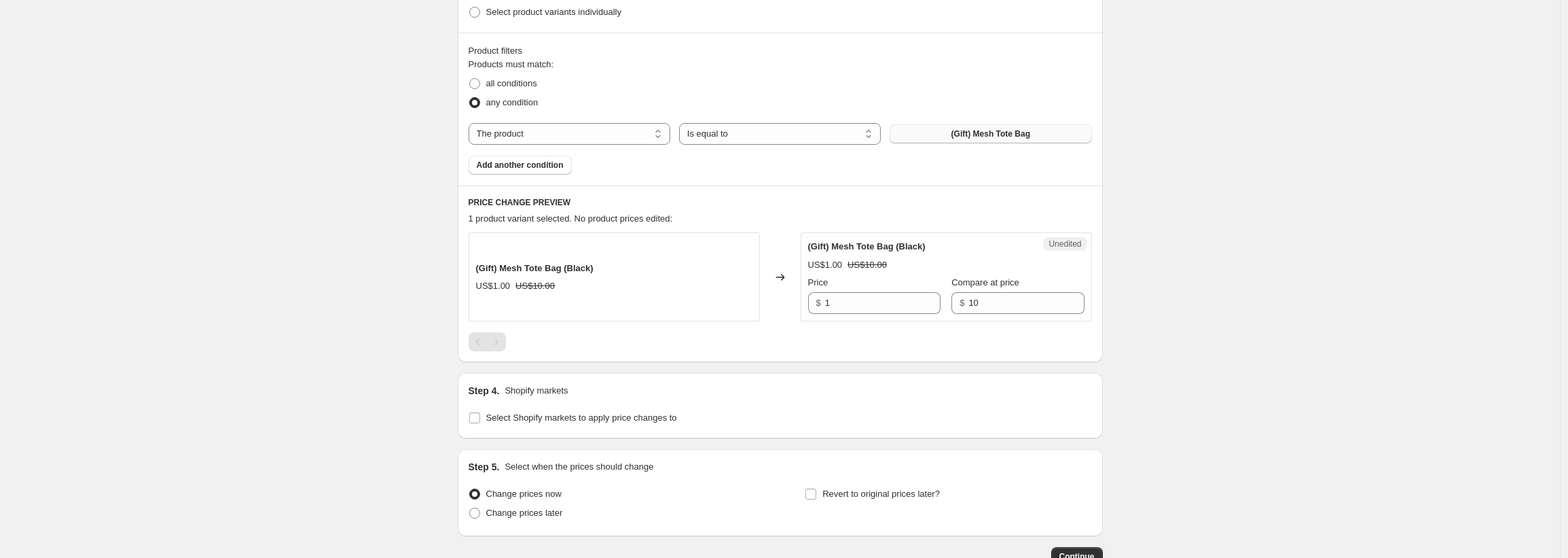
scroll to position [377, 0]
click at [558, 126] on select "The product The product's collection The product's tag The product's vendor The…" at bounding box center [569, 135] width 202 height 21
click at [939, 136] on button "(Gift) Mesh Tote Bag" at bounding box center [991, 134] width 202 height 19
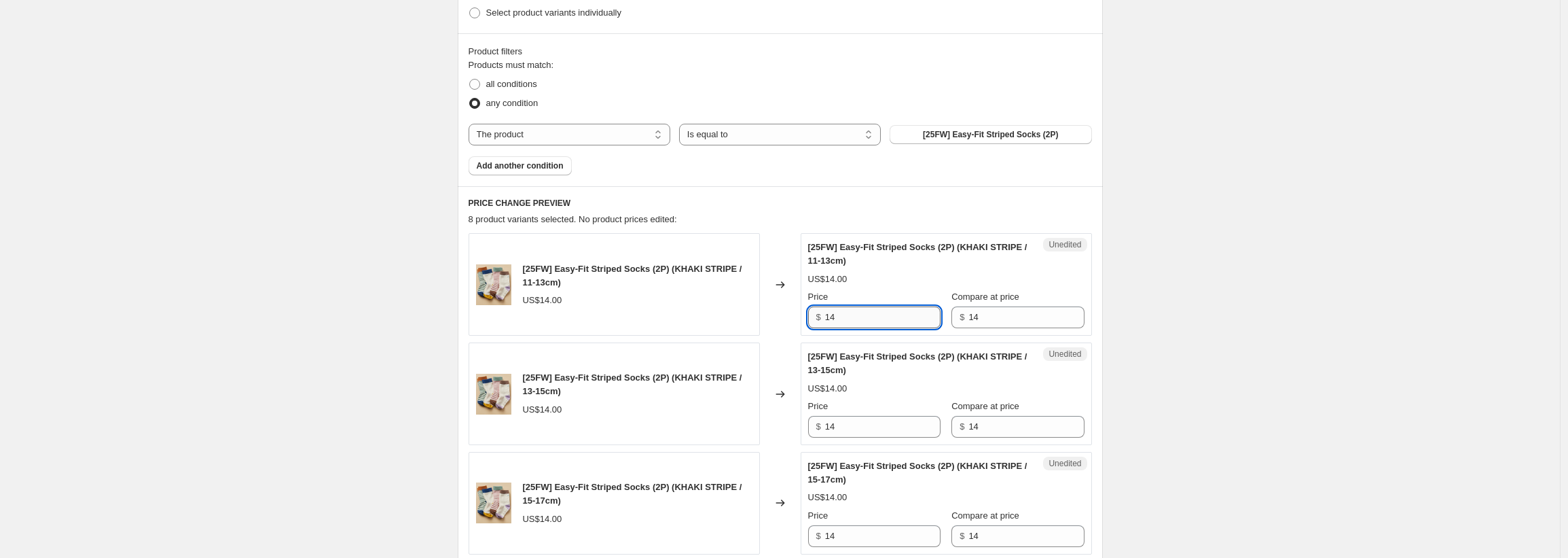
click at [854, 321] on input "14" at bounding box center [882, 317] width 116 height 21
type input "12"
click at [1166, 254] on div "Create new price change job. This page is ready Create new price change job Dra…" at bounding box center [780, 526] width 1560 height 1805
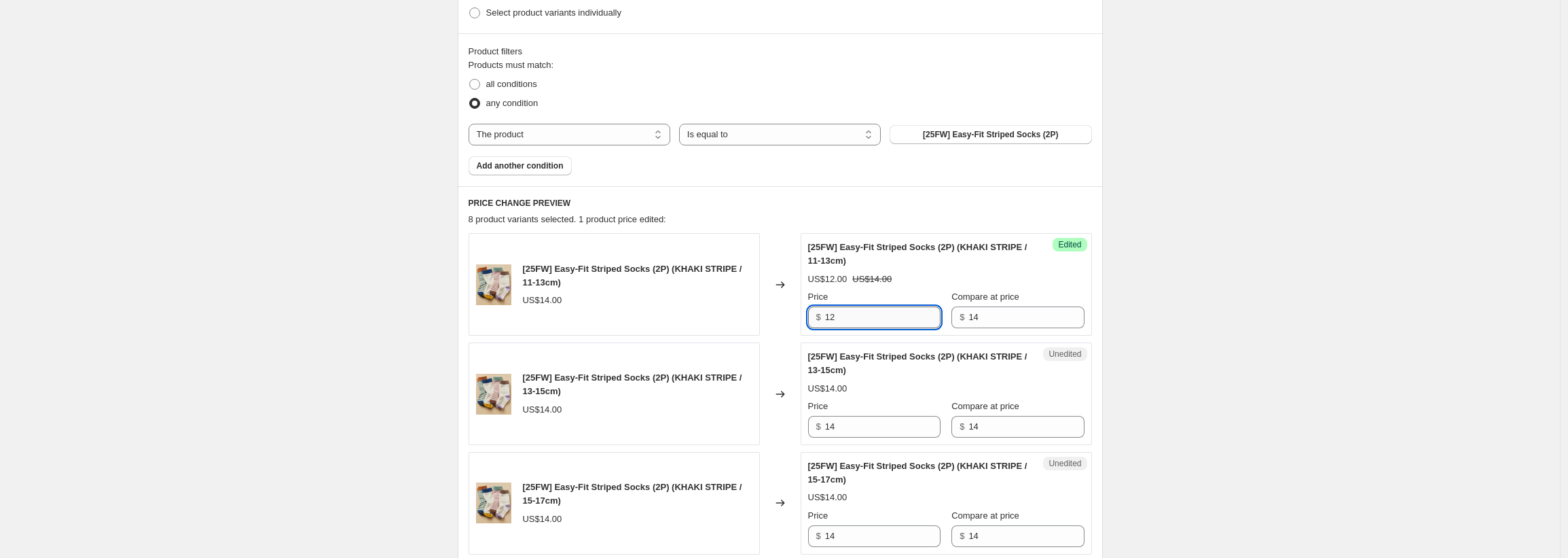
click at [858, 314] on input "12" at bounding box center [882, 317] width 116 height 21
click at [850, 428] on input "14" at bounding box center [882, 427] width 116 height 21
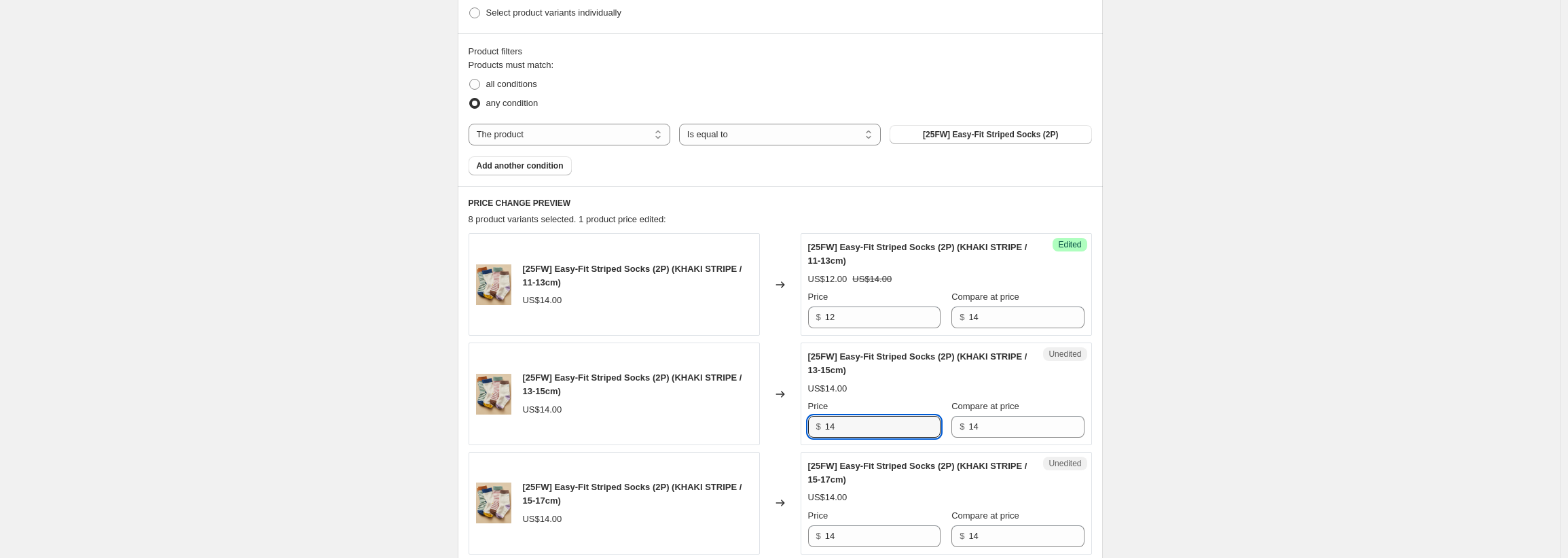
paste input "12"
click at [858, 428] on input "1412" at bounding box center [882, 427] width 116 height 21
paste input "text"
type input "12"
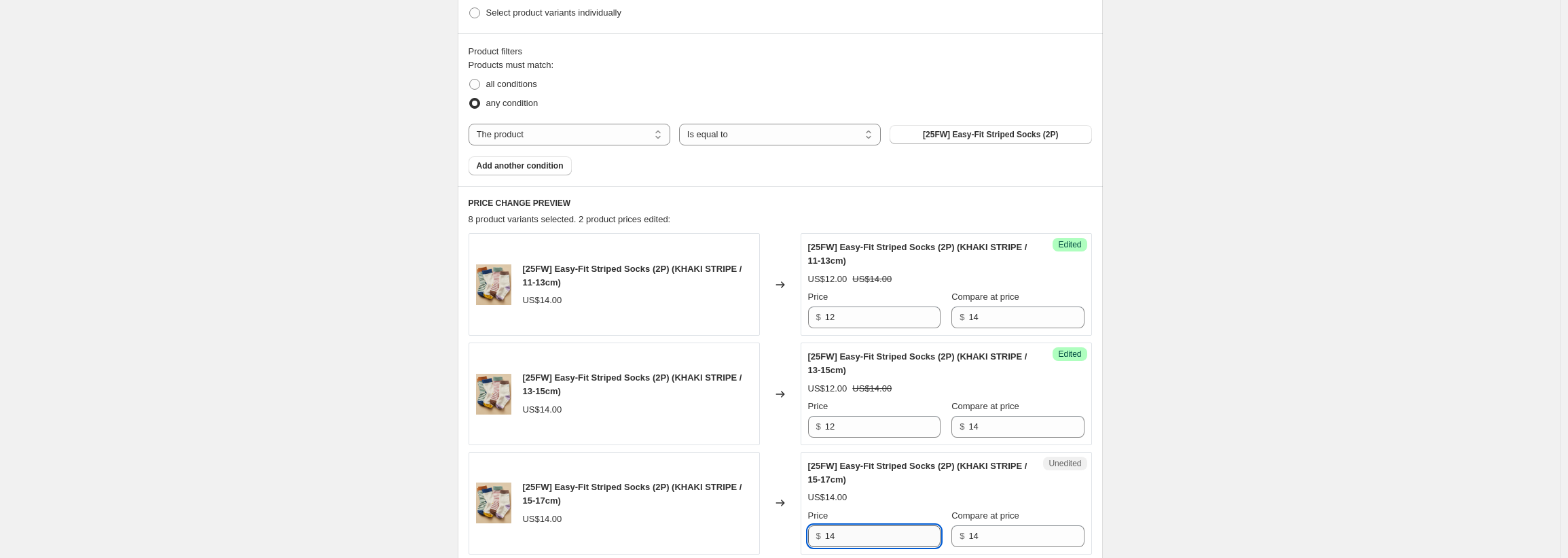
click at [856, 535] on input "14" at bounding box center [882, 536] width 116 height 21
paste input "2"
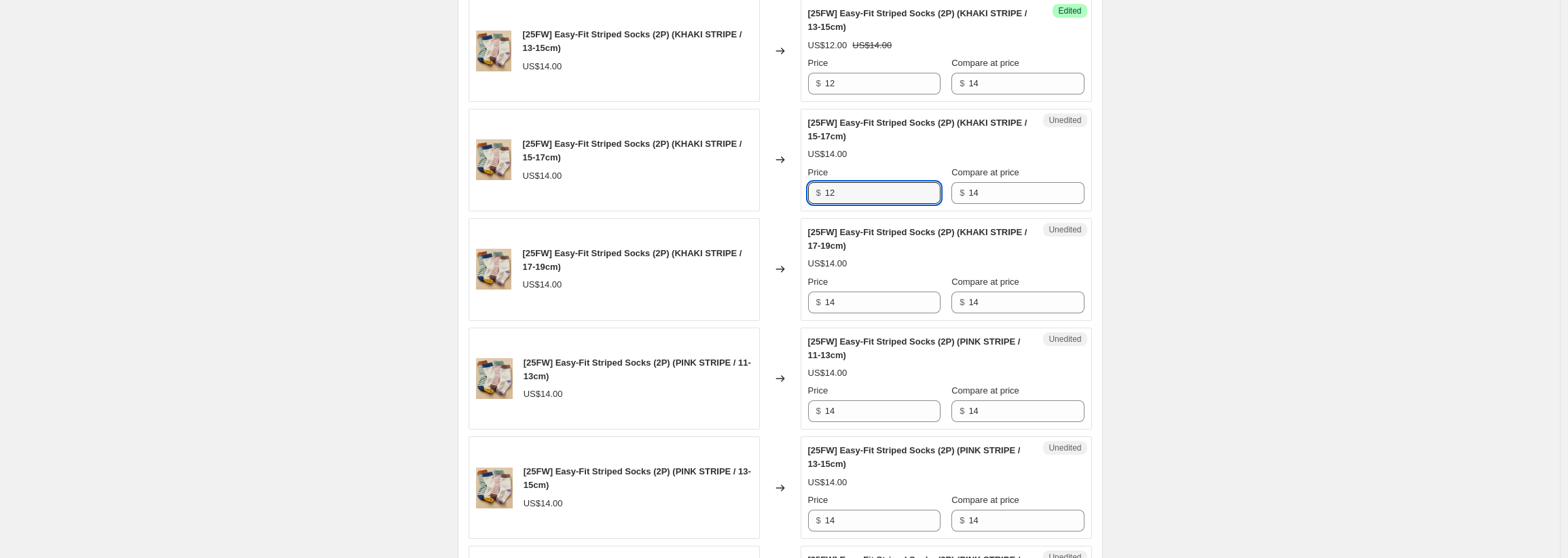
scroll to position [731, 0]
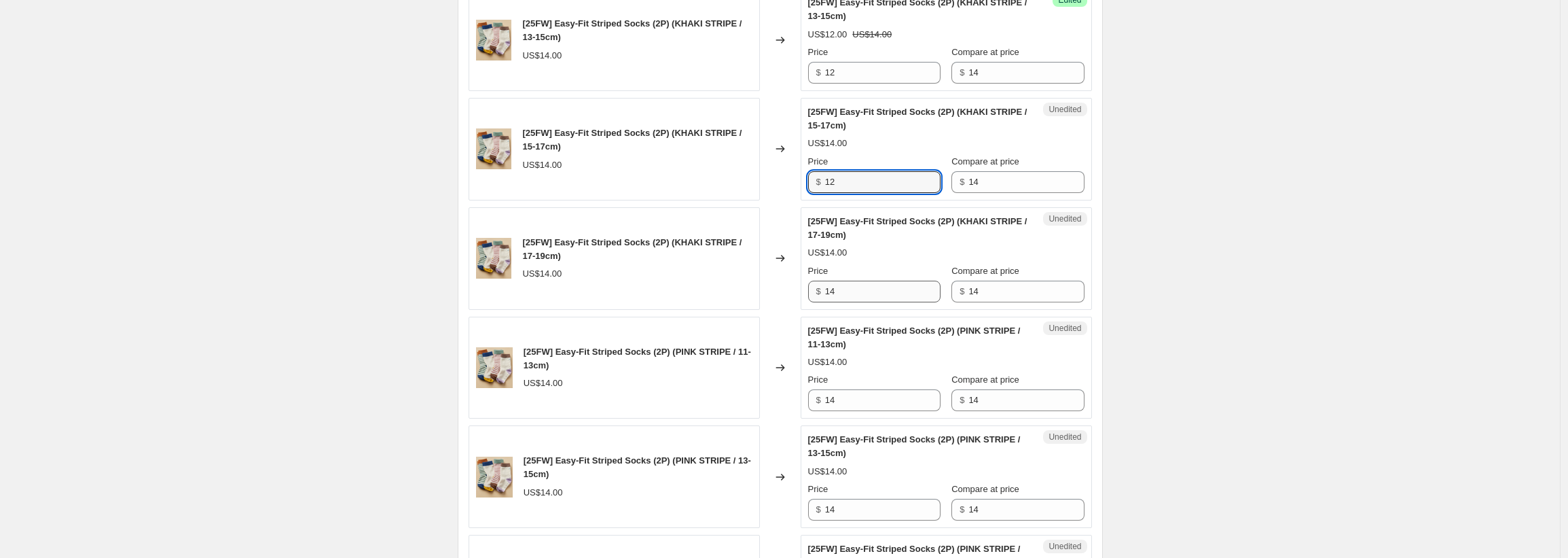
type input "12"
click at [842, 285] on input "14" at bounding box center [882, 291] width 116 height 21
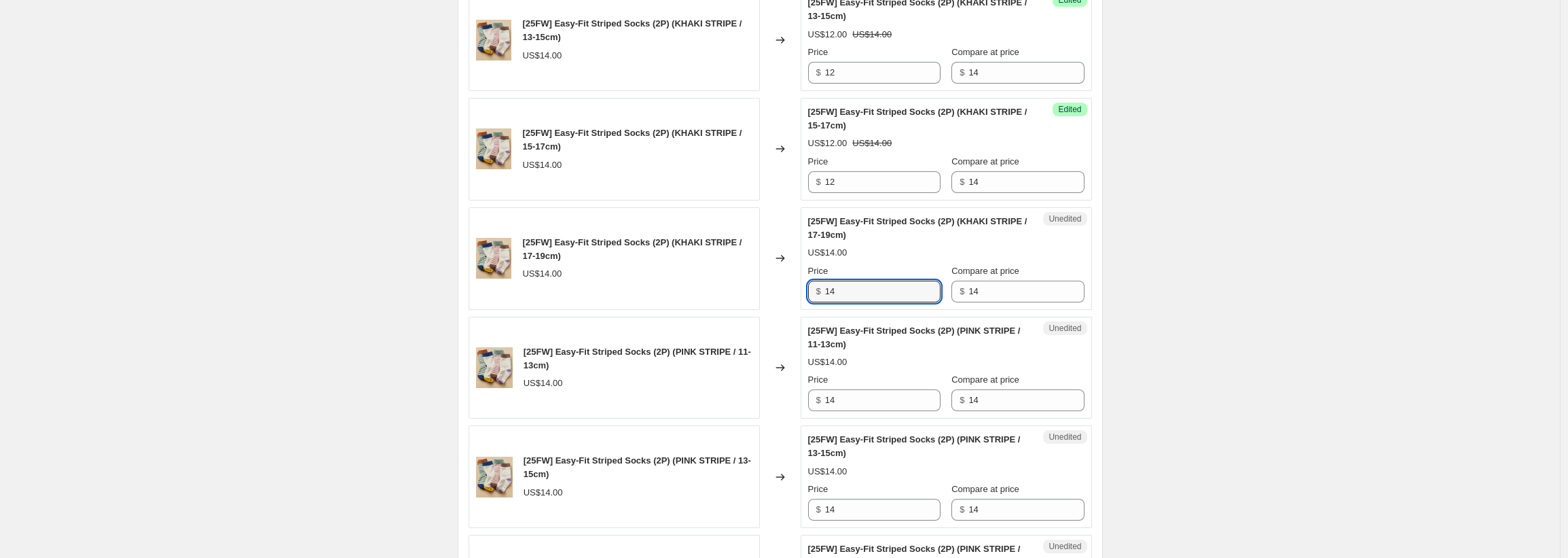
paste input "2"
type input "12"
click at [836, 393] on input "14" at bounding box center [882, 400] width 116 height 21
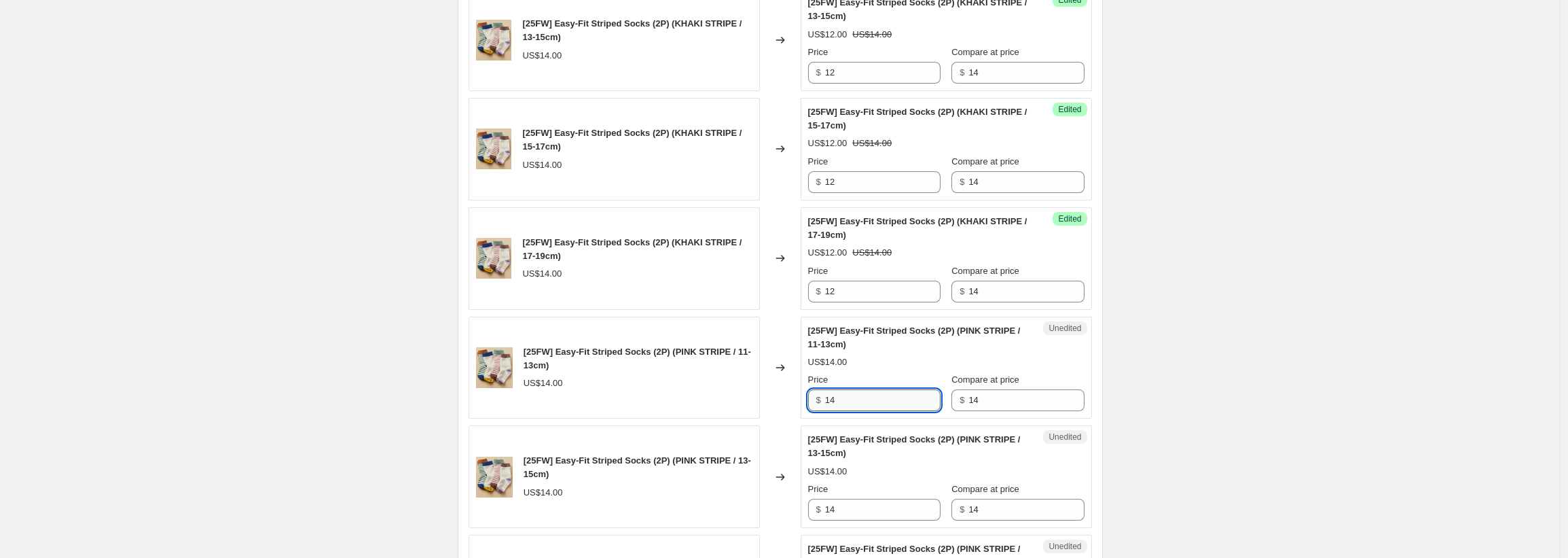
click at [836, 393] on input "14" at bounding box center [882, 400] width 116 height 21
paste input "2"
type input "12"
click at [843, 505] on input "14" at bounding box center [882, 510] width 116 height 21
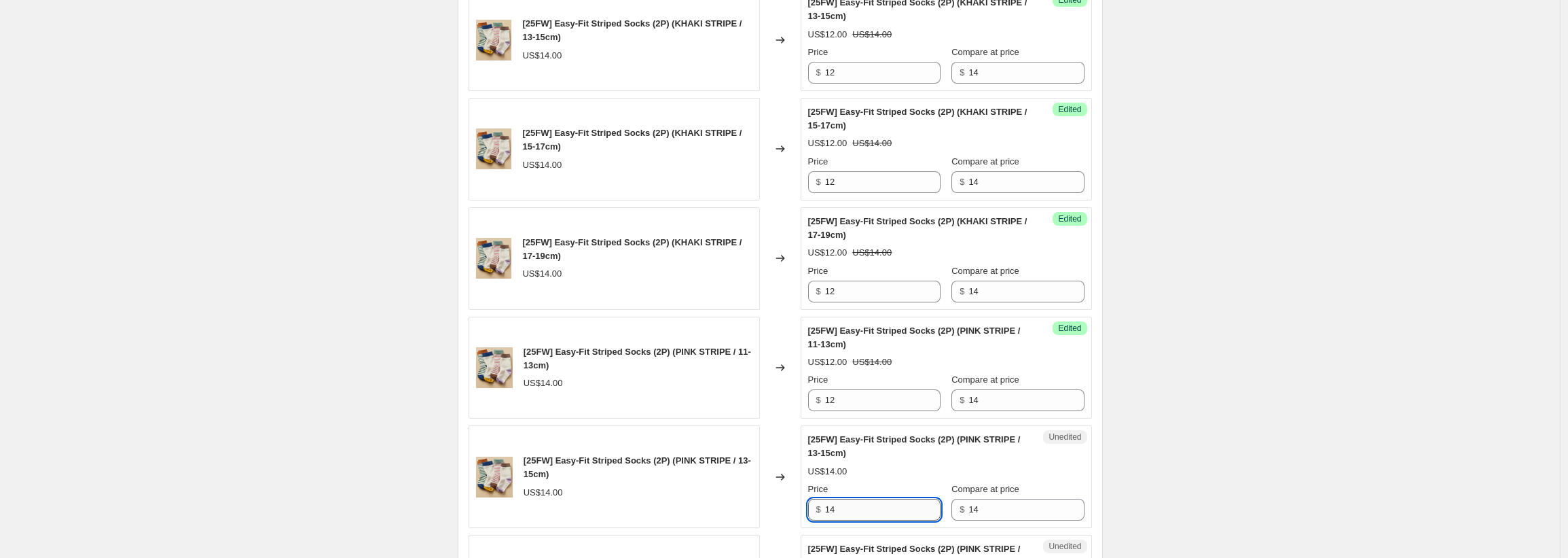
click at [843, 505] on input "14" at bounding box center [882, 510] width 116 height 21
paste input "2"
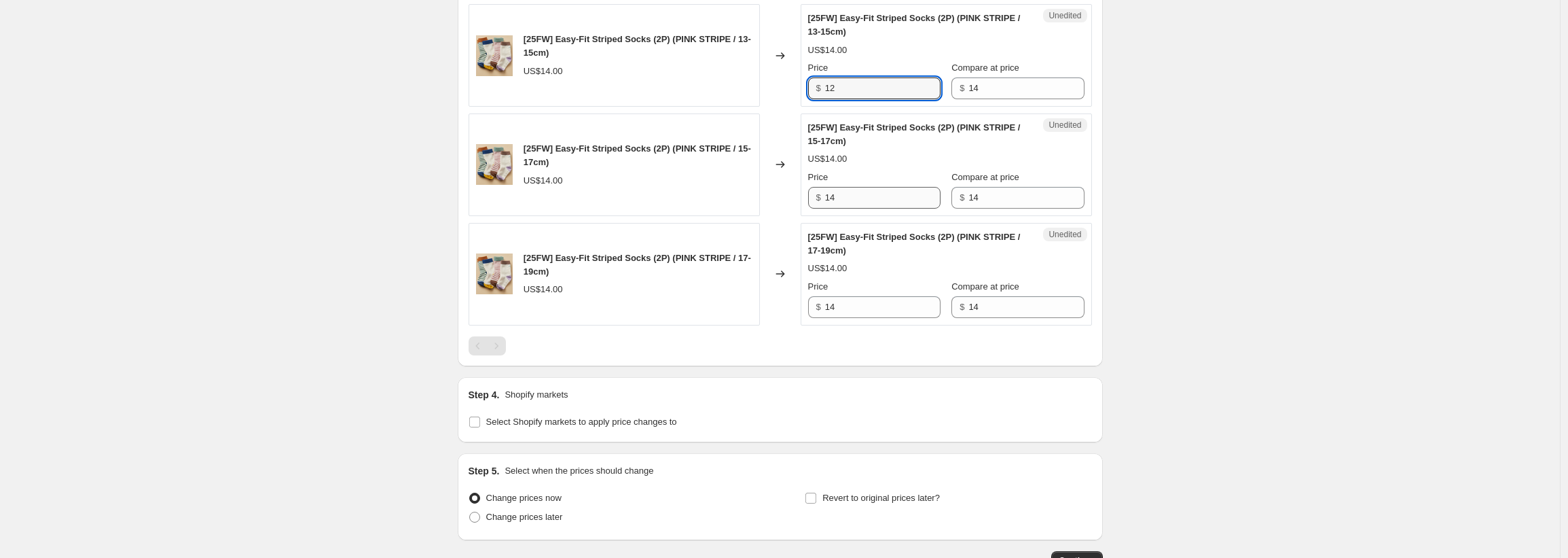
type input "12"
click at [865, 204] on input "14" at bounding box center [882, 198] width 116 height 21
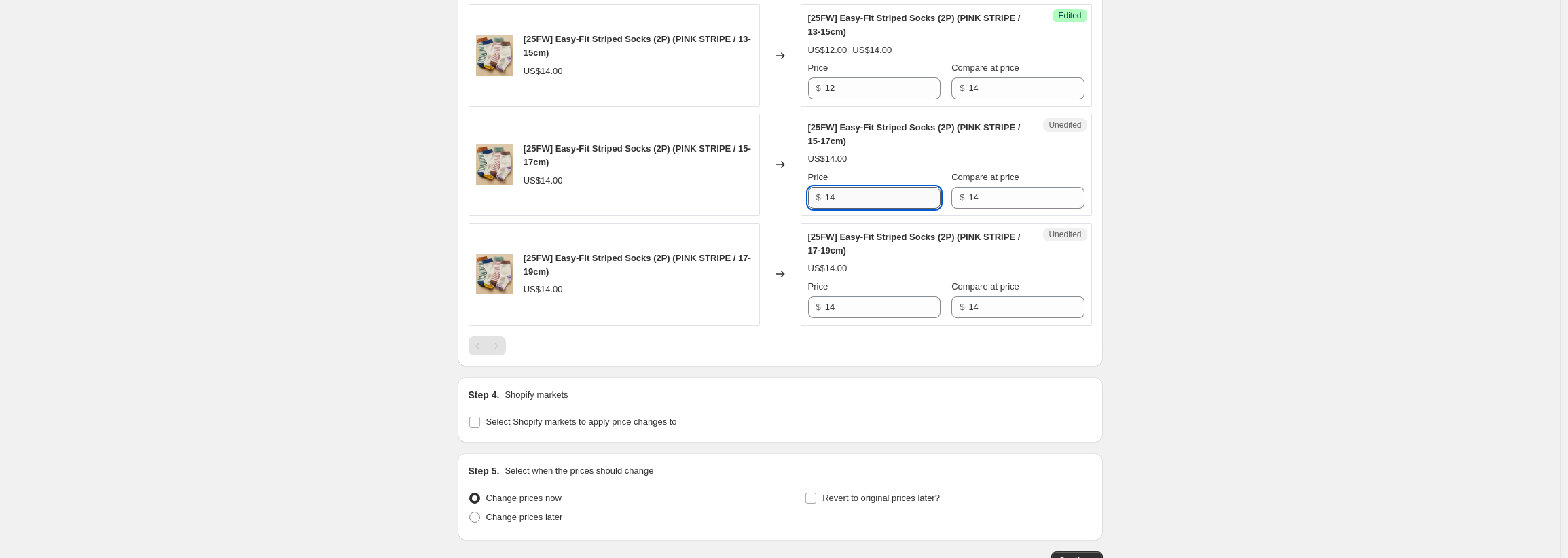
click at [865, 204] on input "14" at bounding box center [882, 198] width 116 height 21
paste input "2"
type input "12"
click at [847, 304] on input "14" at bounding box center [882, 307] width 116 height 21
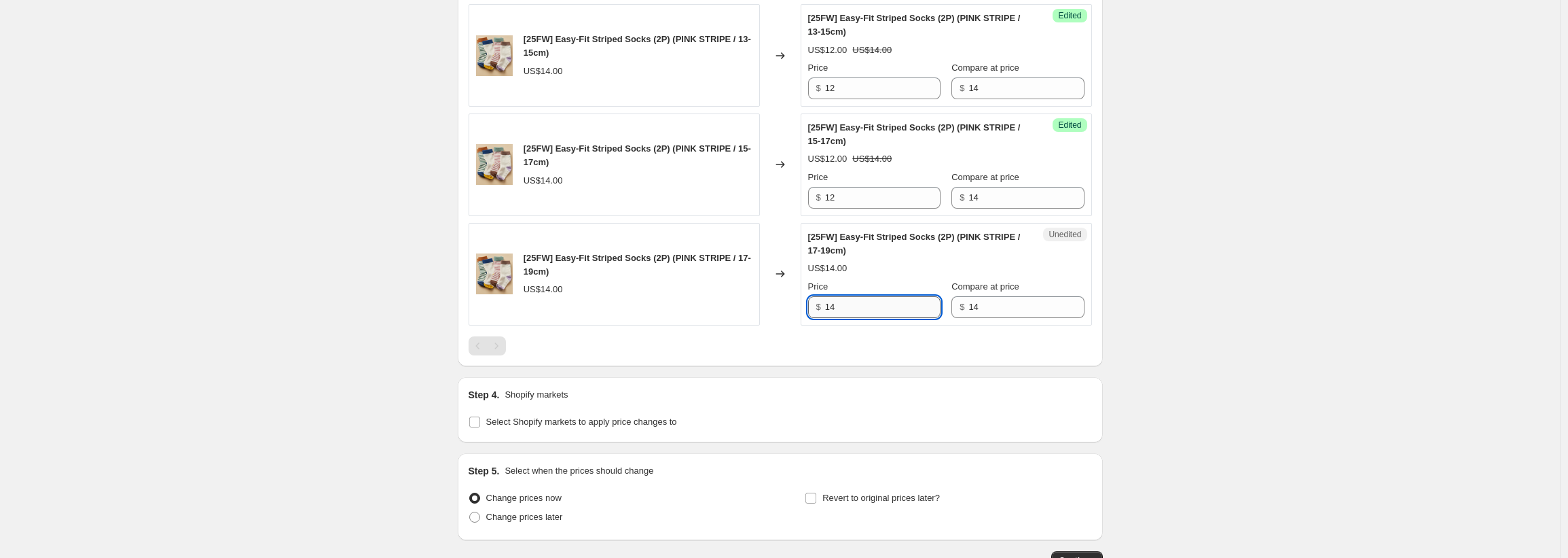
click at [847, 304] on input "14" at bounding box center [882, 307] width 116 height 21
paste input "2"
type input "12"
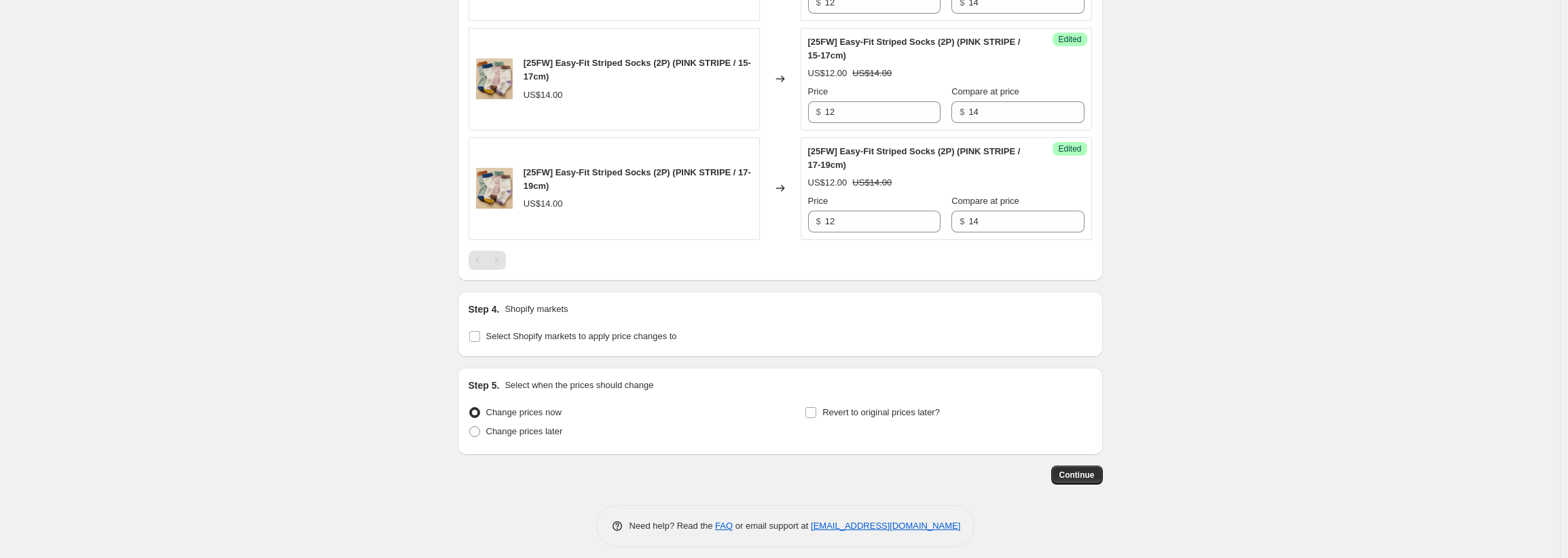
scroll to position [1247, 0]
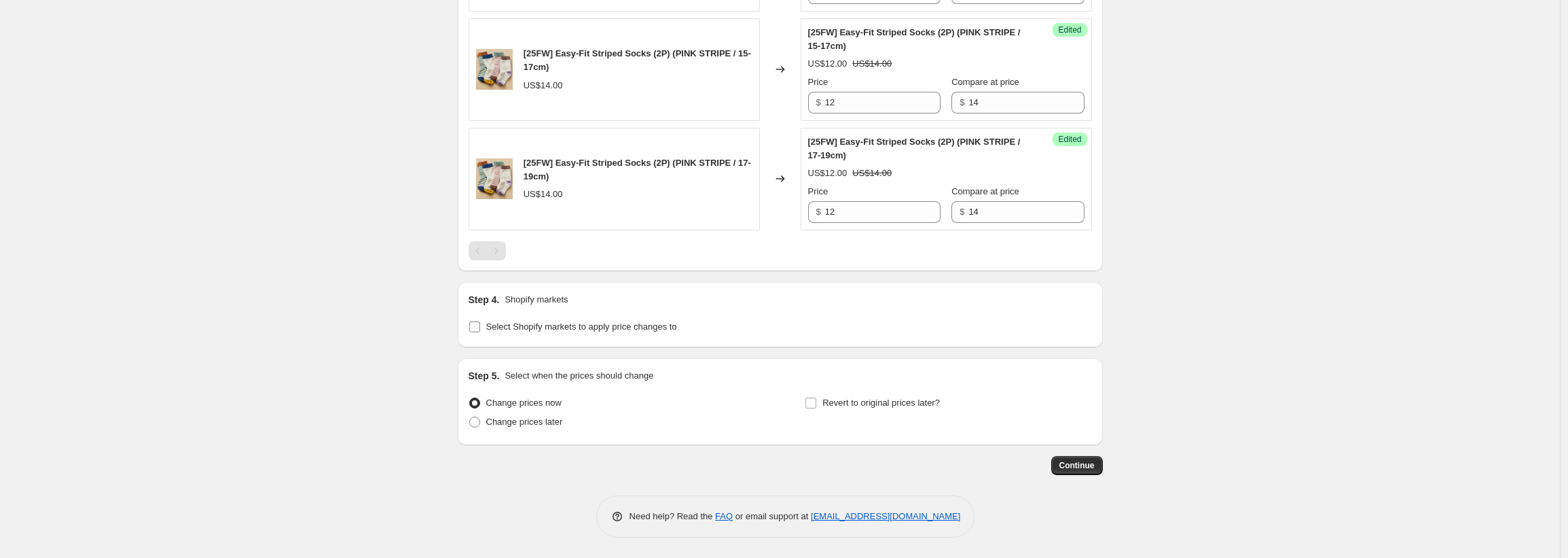
click at [479, 323] on input "Select Shopify markets to apply price changes to" at bounding box center [474, 327] width 11 height 11
checkbox input "true"
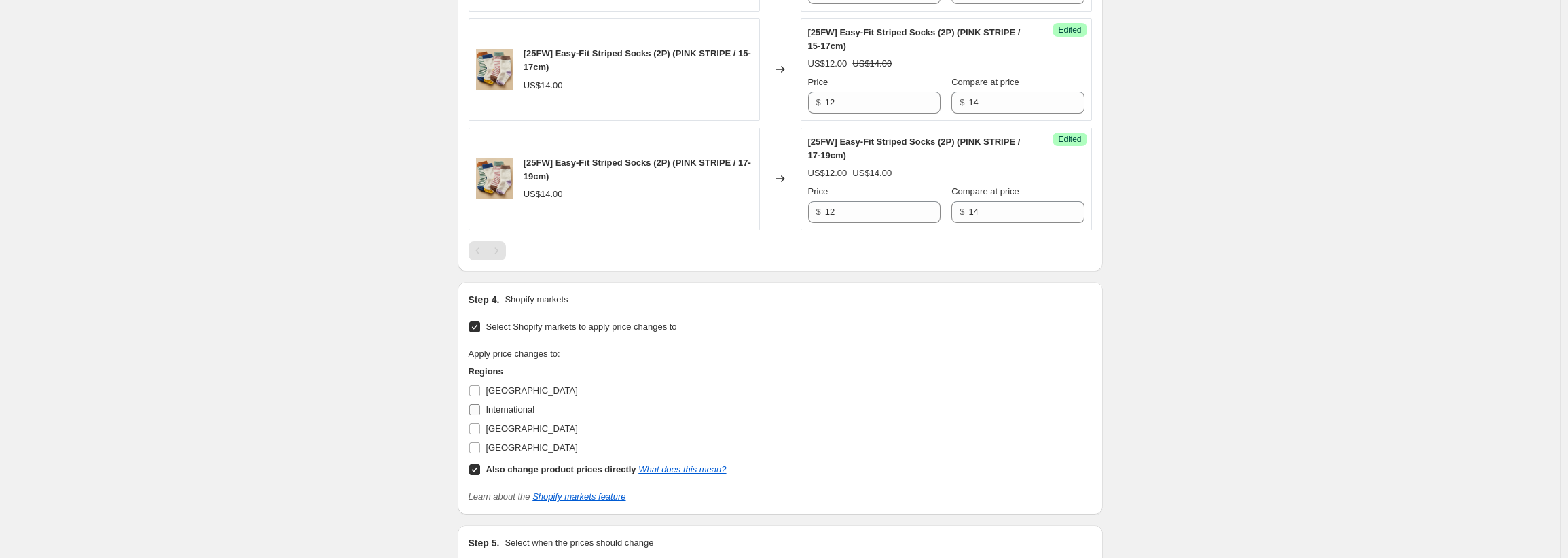
click at [477, 414] on input "International" at bounding box center [474, 409] width 11 height 11
checkbox input "true"
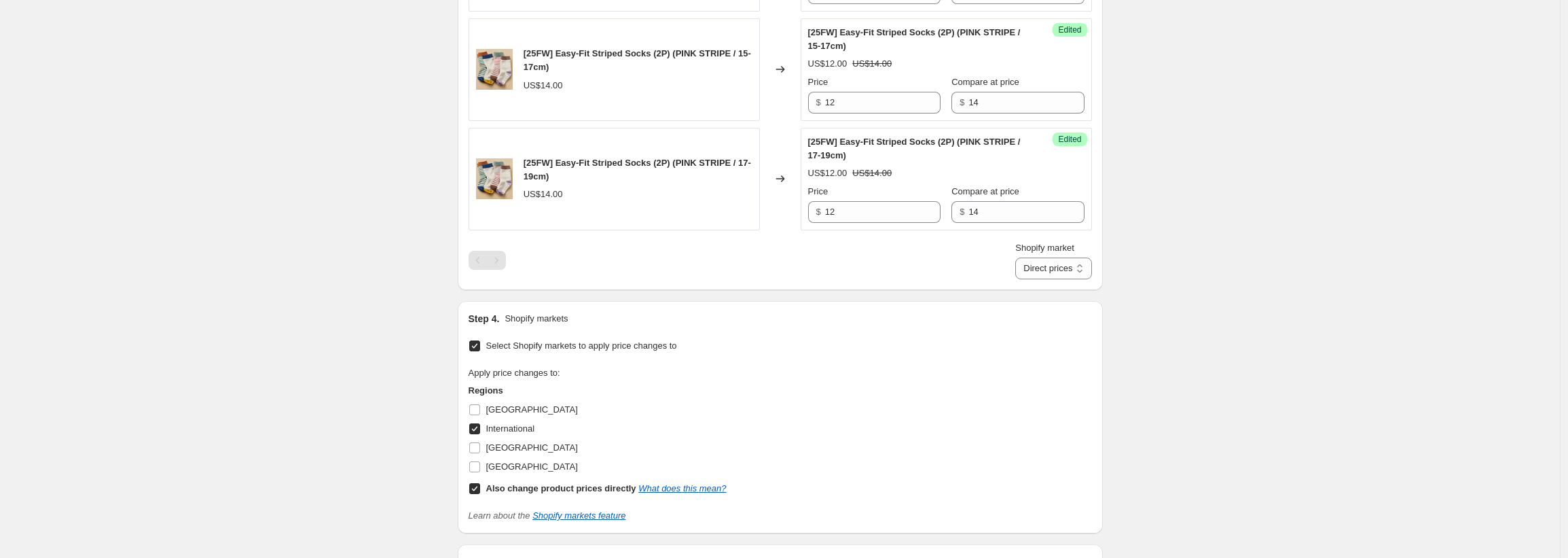
click at [478, 492] on input "Also change product prices directly What does this mean?" at bounding box center [474, 488] width 11 height 11
checkbox input "false"
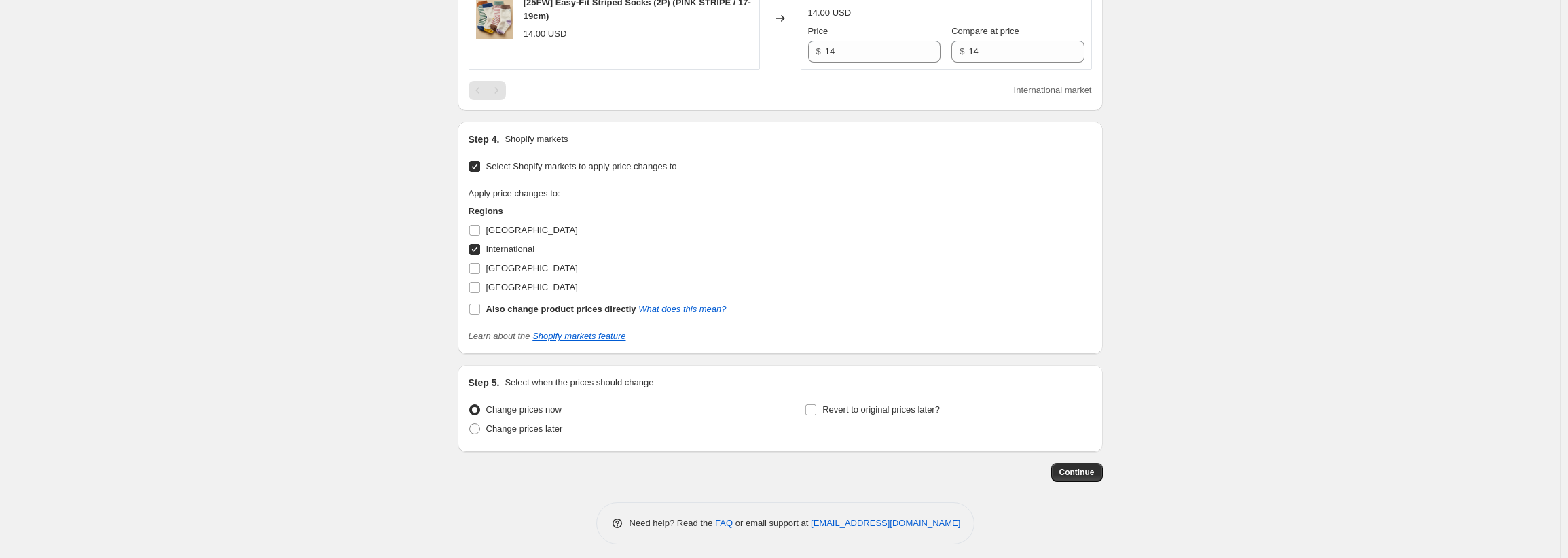
scroll to position [1415, 0]
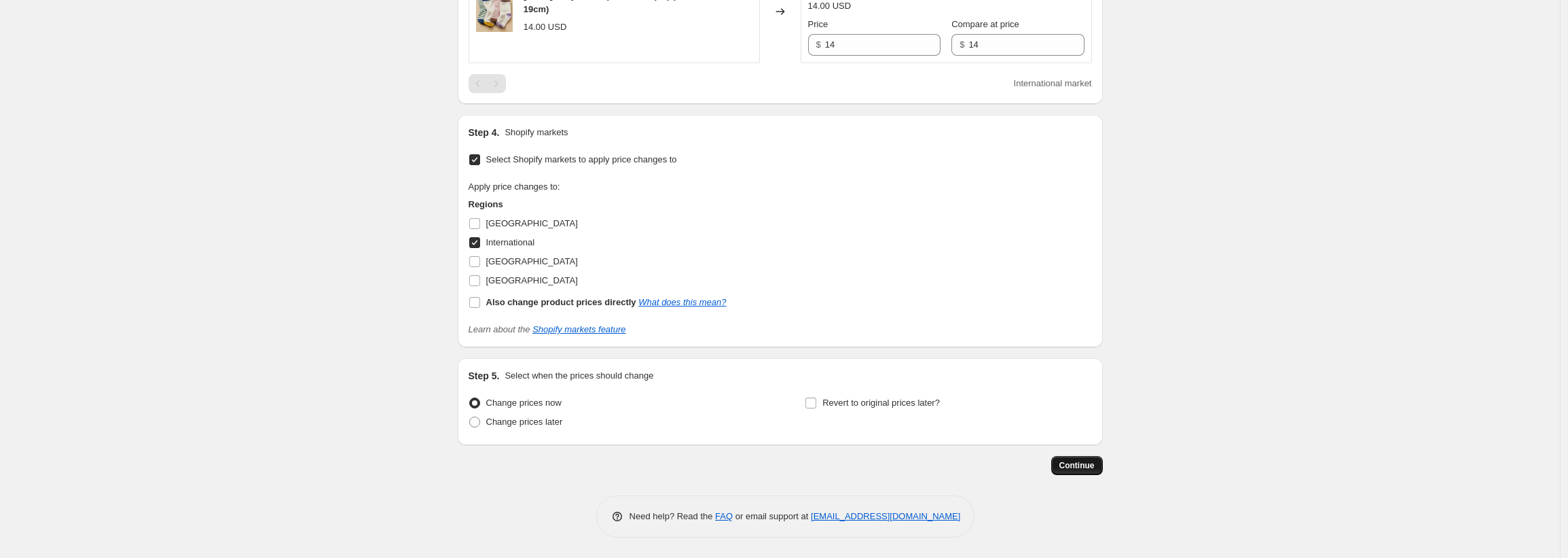
click at [1076, 461] on span "Continue" at bounding box center [1077, 464] width 35 height 11
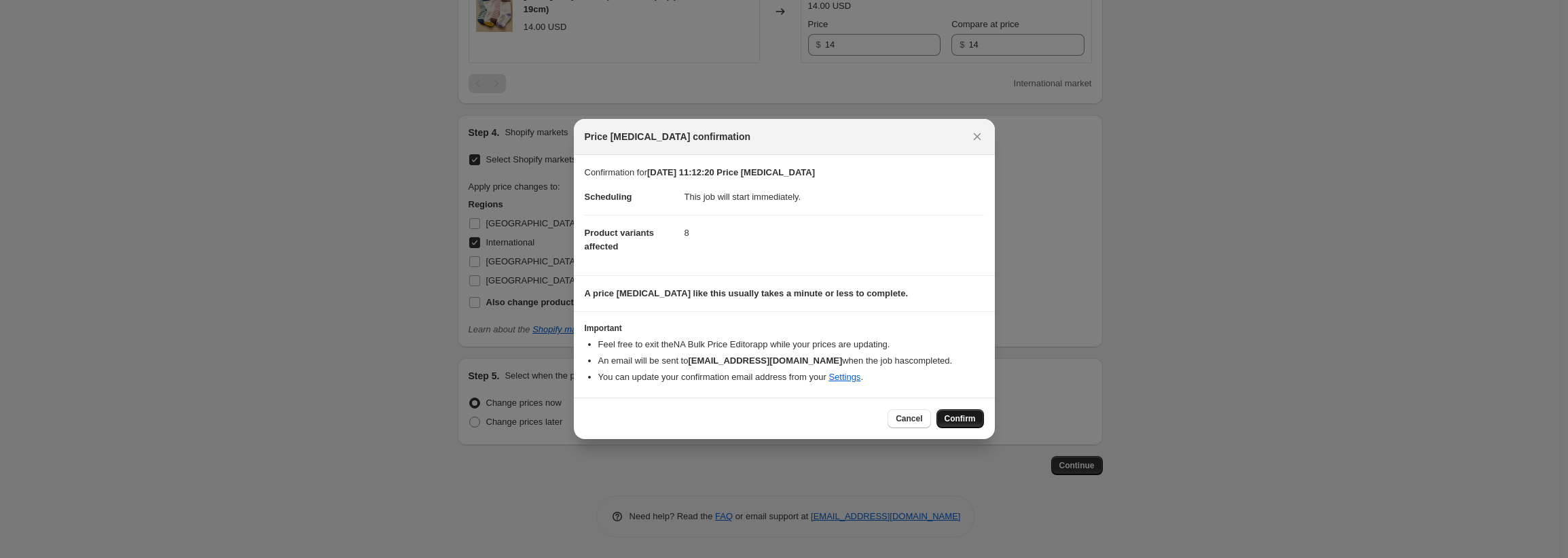
click at [961, 418] on span "Confirm" at bounding box center [960, 418] width 31 height 11
